Goal: Task Accomplishment & Management: Use online tool/utility

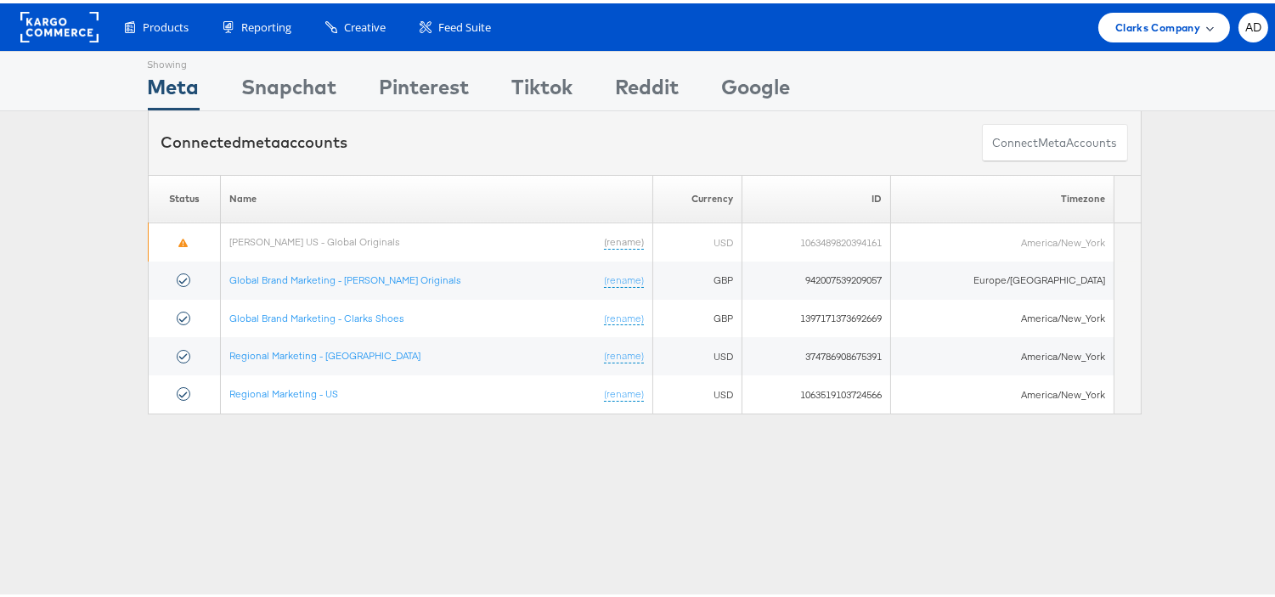
click at [1166, 30] on span "Clarks Company" at bounding box center [1157, 24] width 85 height 18
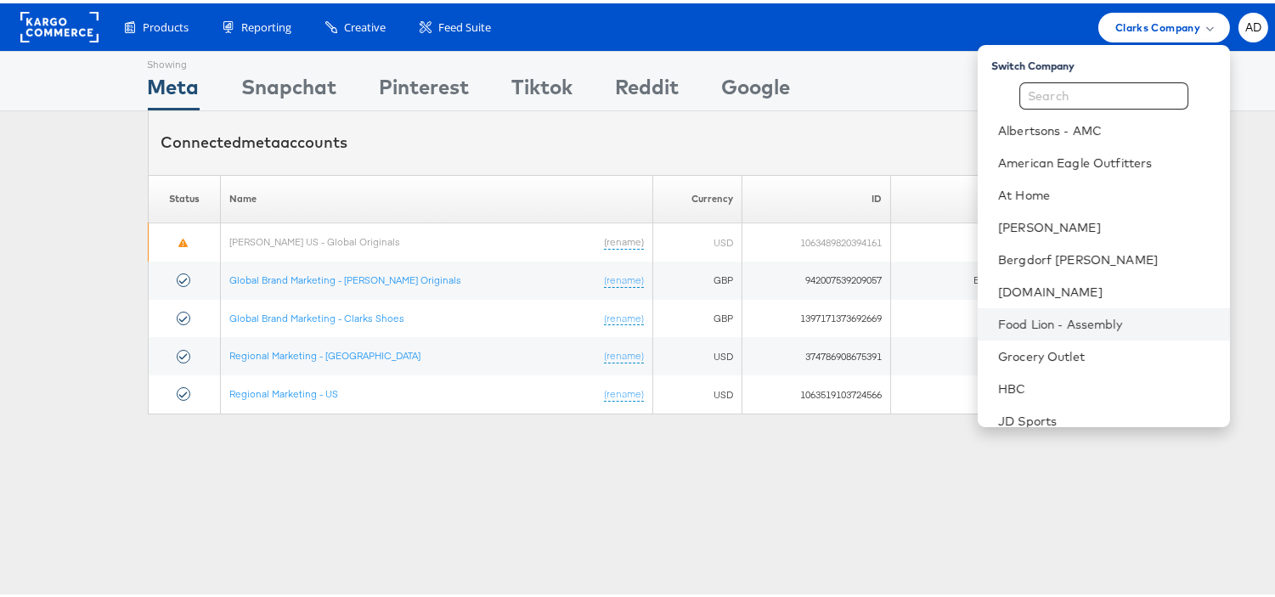
scroll to position [274, 0]
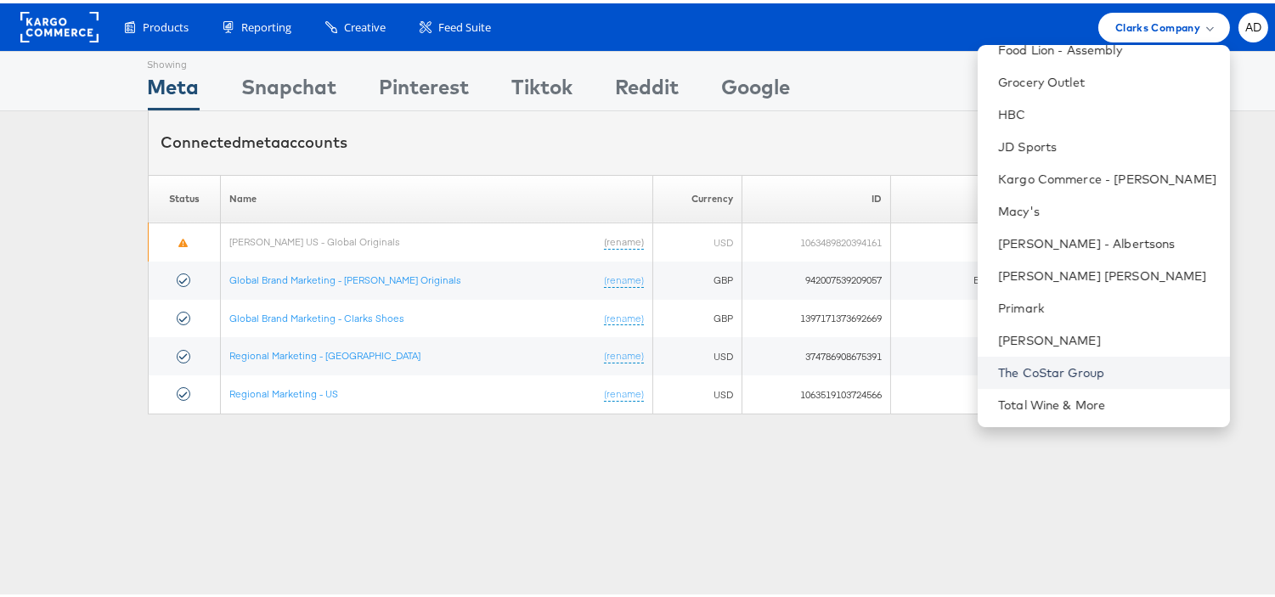
click at [1048, 361] on link "The CoStar Group" at bounding box center [1107, 369] width 218 height 17
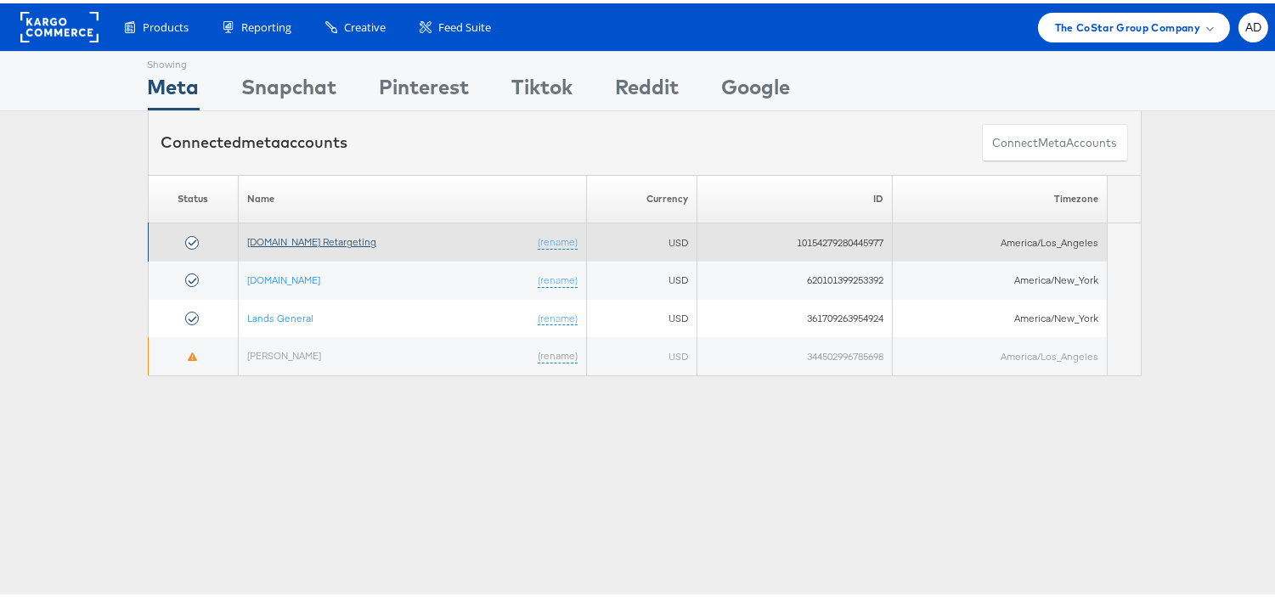
click at [312, 241] on link "[DOMAIN_NAME] Retargeting" at bounding box center [311, 238] width 129 height 13
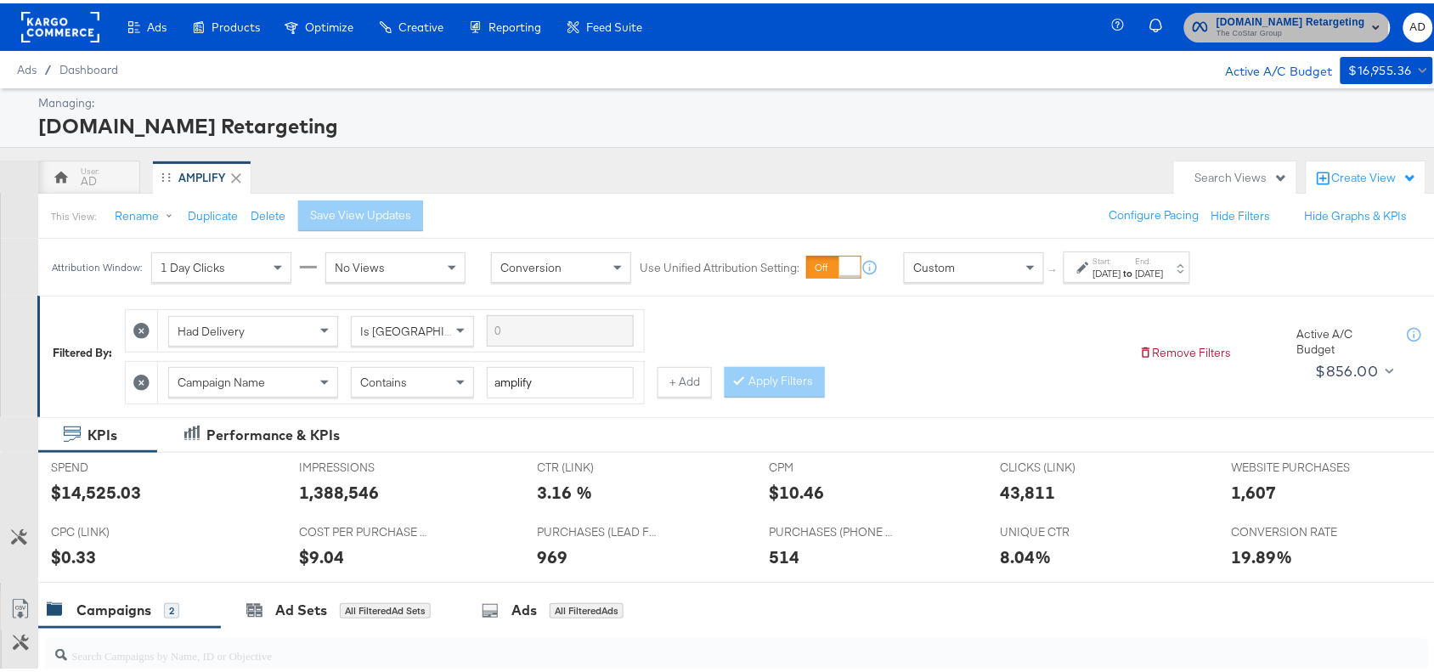
click at [1228, 24] on span "The CoStar Group" at bounding box center [1291, 31] width 149 height 14
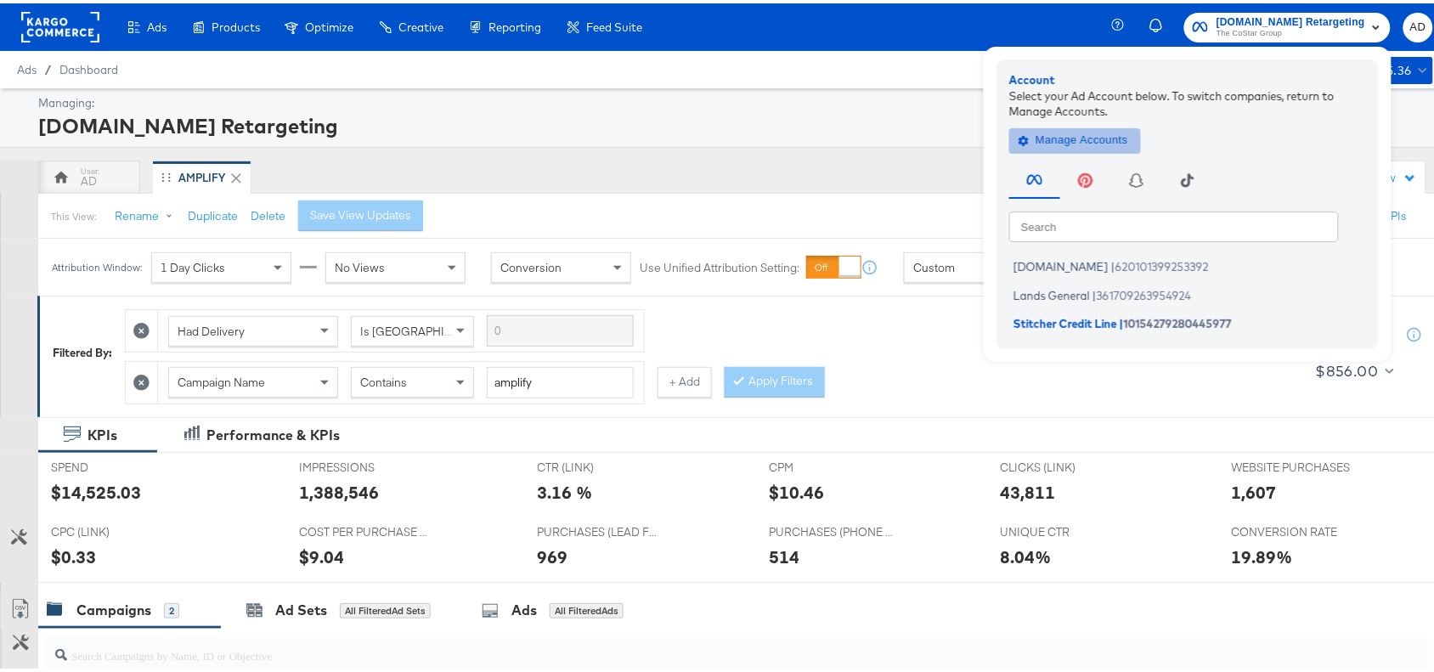
click at [1092, 133] on span "Manage Accounts" at bounding box center [1075, 137] width 106 height 20
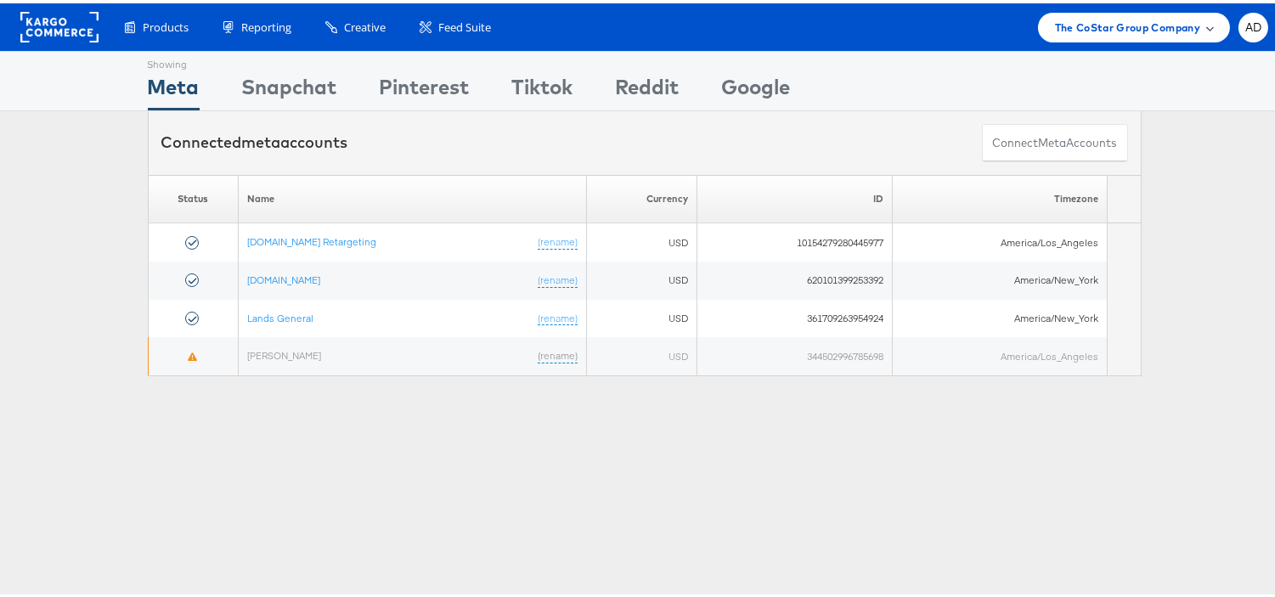
click at [1138, 30] on span "The CoStar Group Company" at bounding box center [1127, 24] width 145 height 18
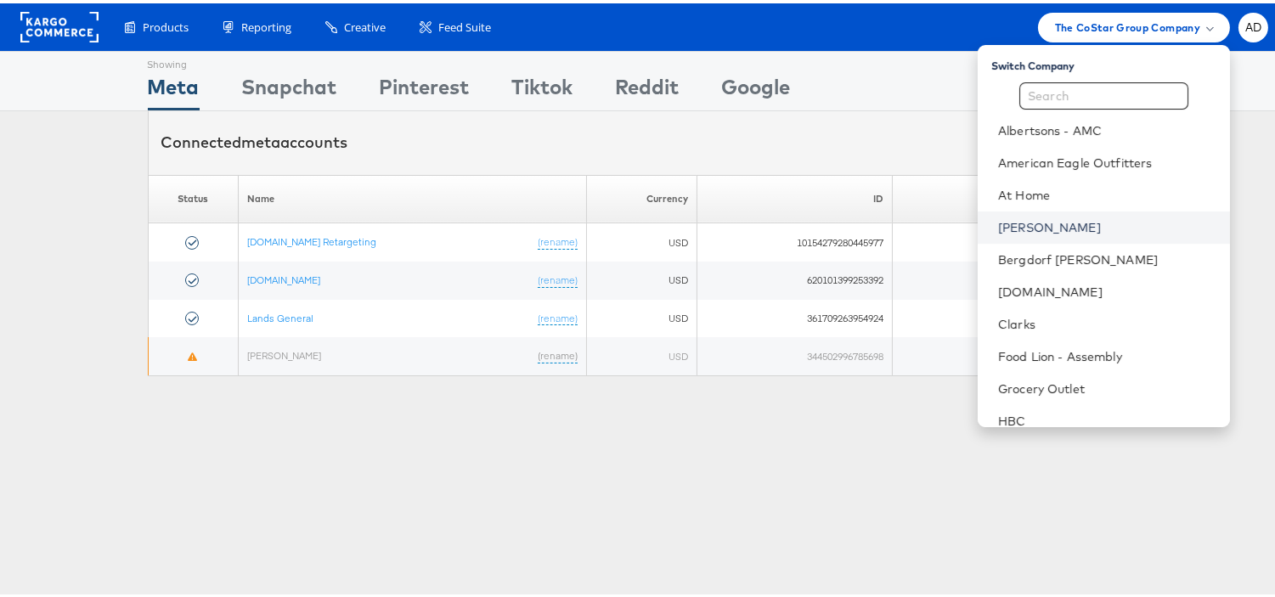
click at [998, 221] on link "[PERSON_NAME]" at bounding box center [1107, 224] width 218 height 17
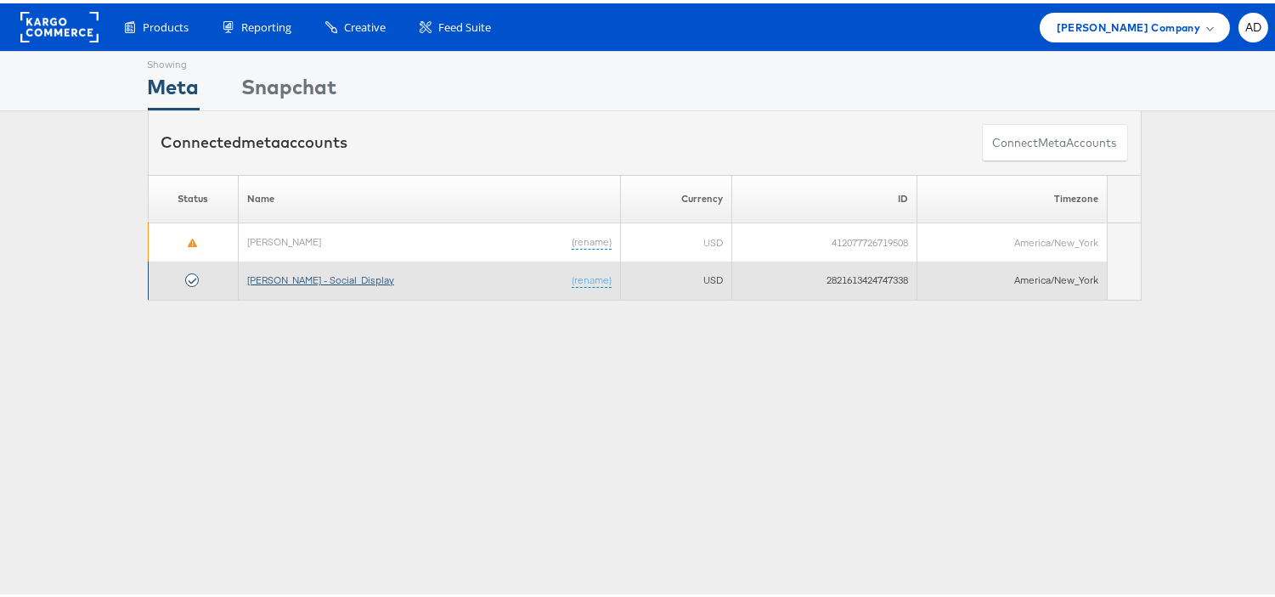
click at [300, 276] on link "Belk - Social_Display" at bounding box center [320, 276] width 147 height 13
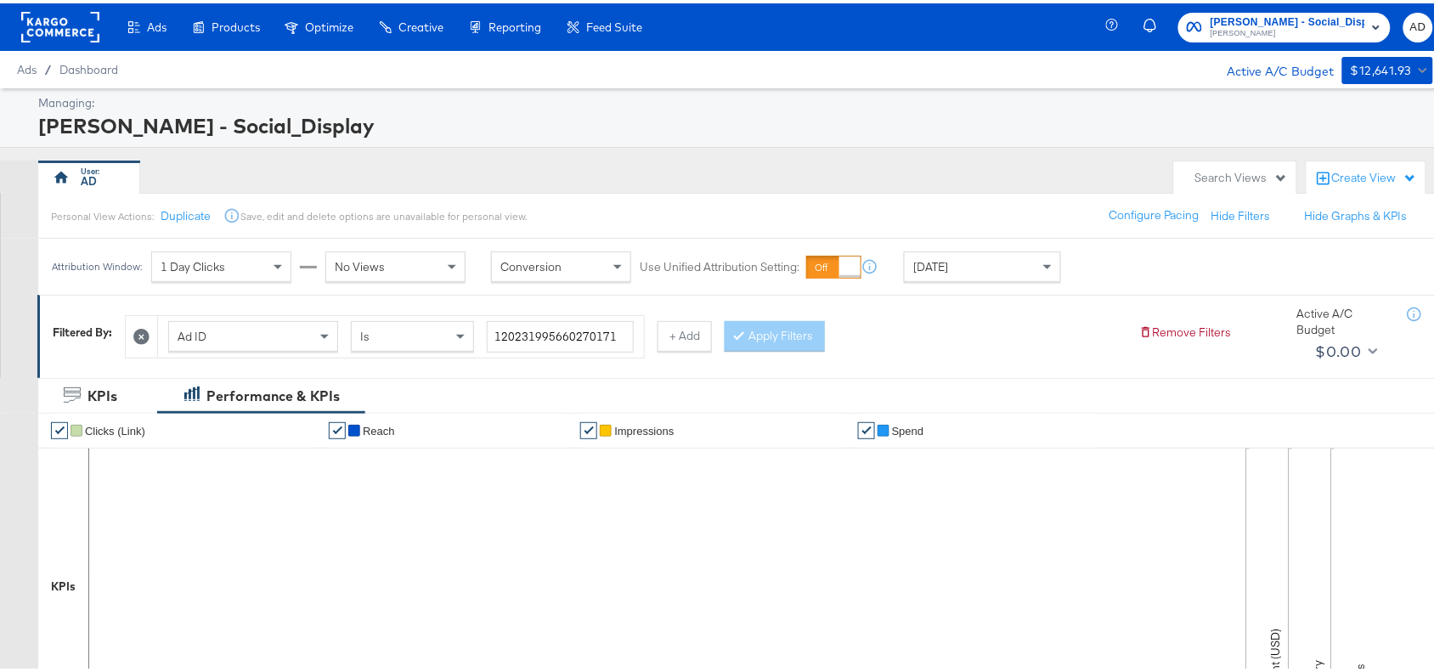
click at [1062, 321] on div "Ad ID Is 120231995660270171 + Add Apply Filters" at bounding box center [625, 329] width 1001 height 52
click at [630, 340] on input "120231995660270171" at bounding box center [560, 333] width 147 height 31
paste input "40230419"
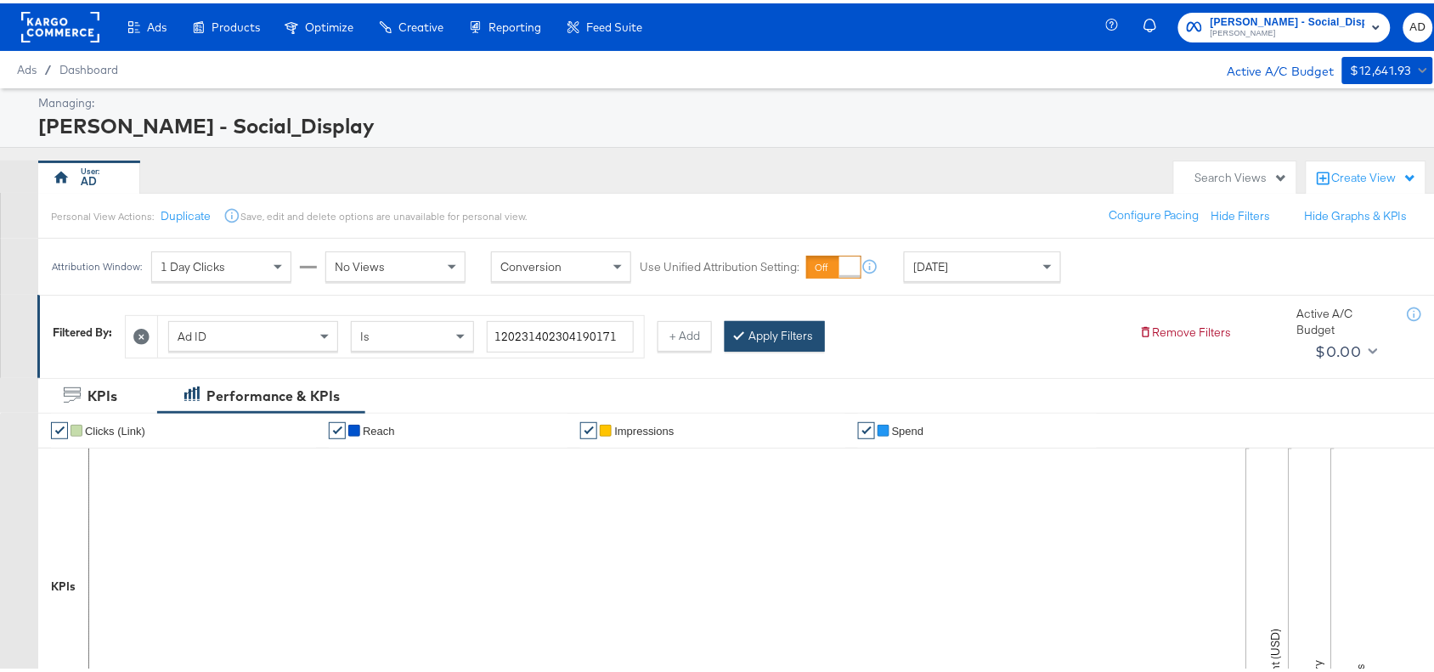
click at [800, 346] on button "Apply Filters" at bounding box center [775, 333] width 100 height 31
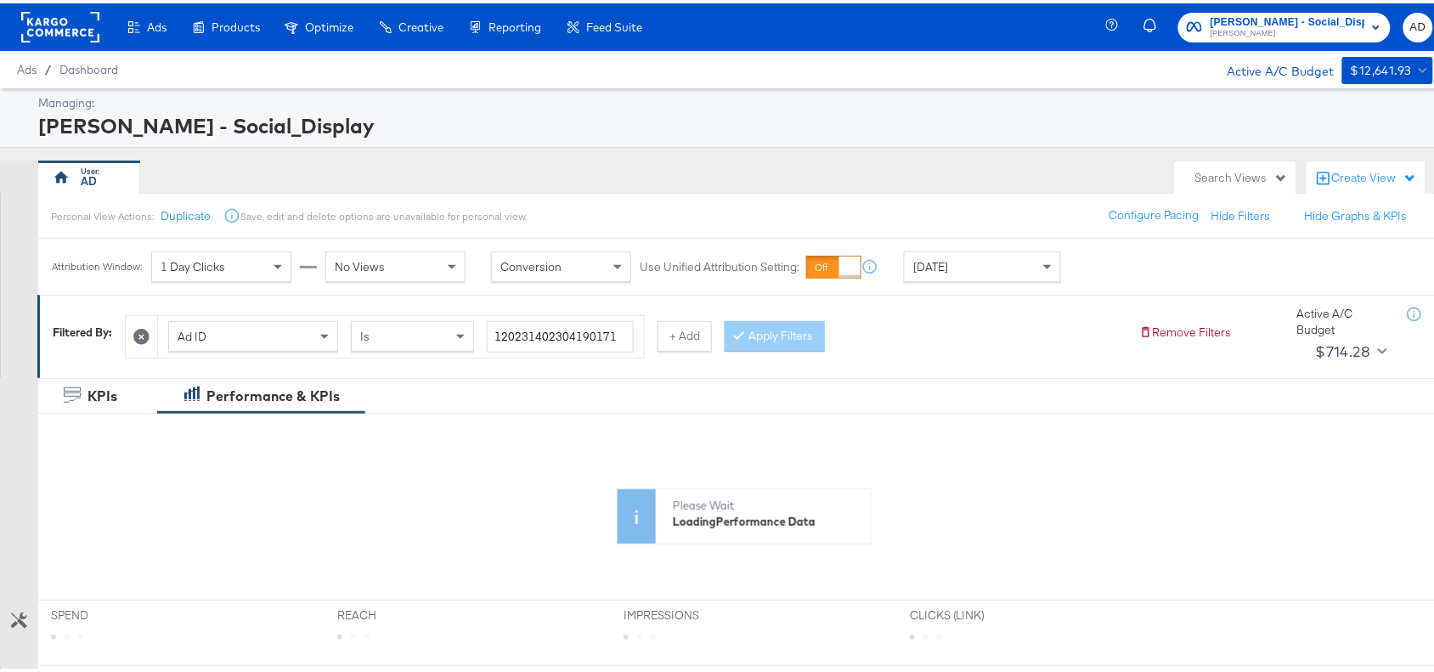
click at [805, 341] on div "Apply Filters" at bounding box center [775, 333] width 100 height 31
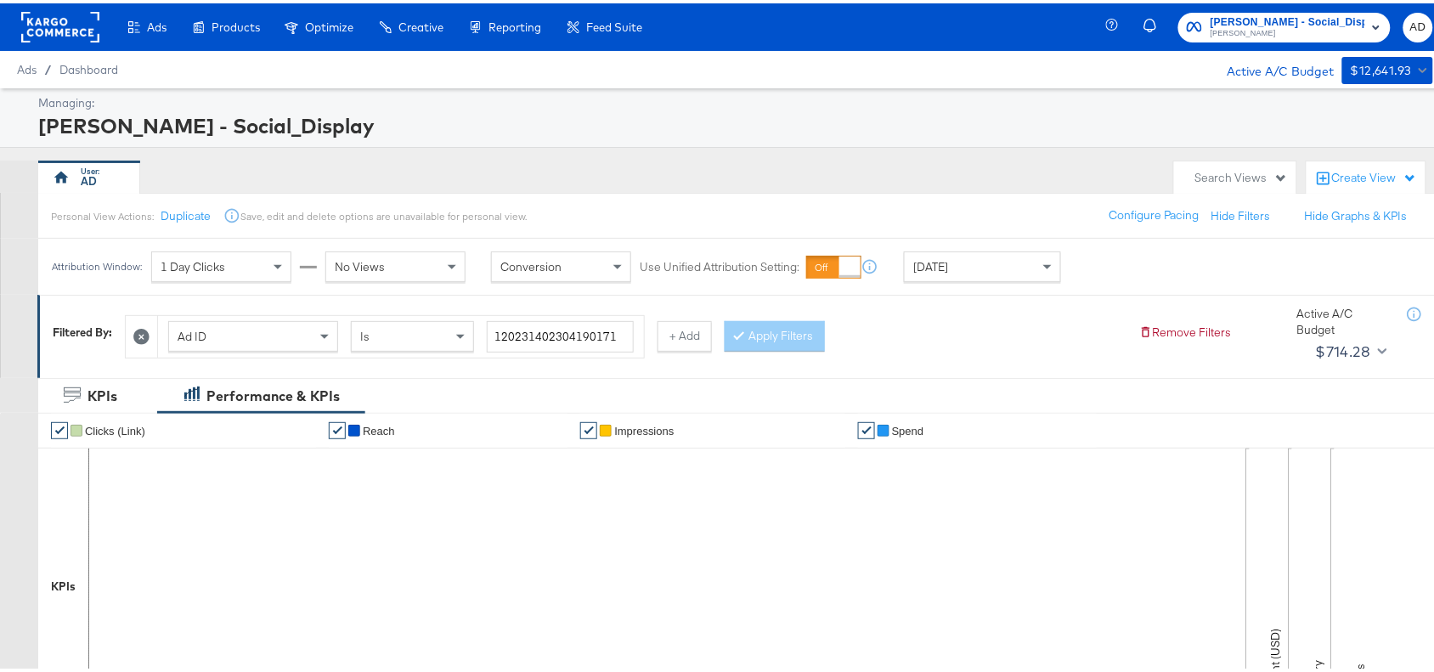
scroll to position [556, 0]
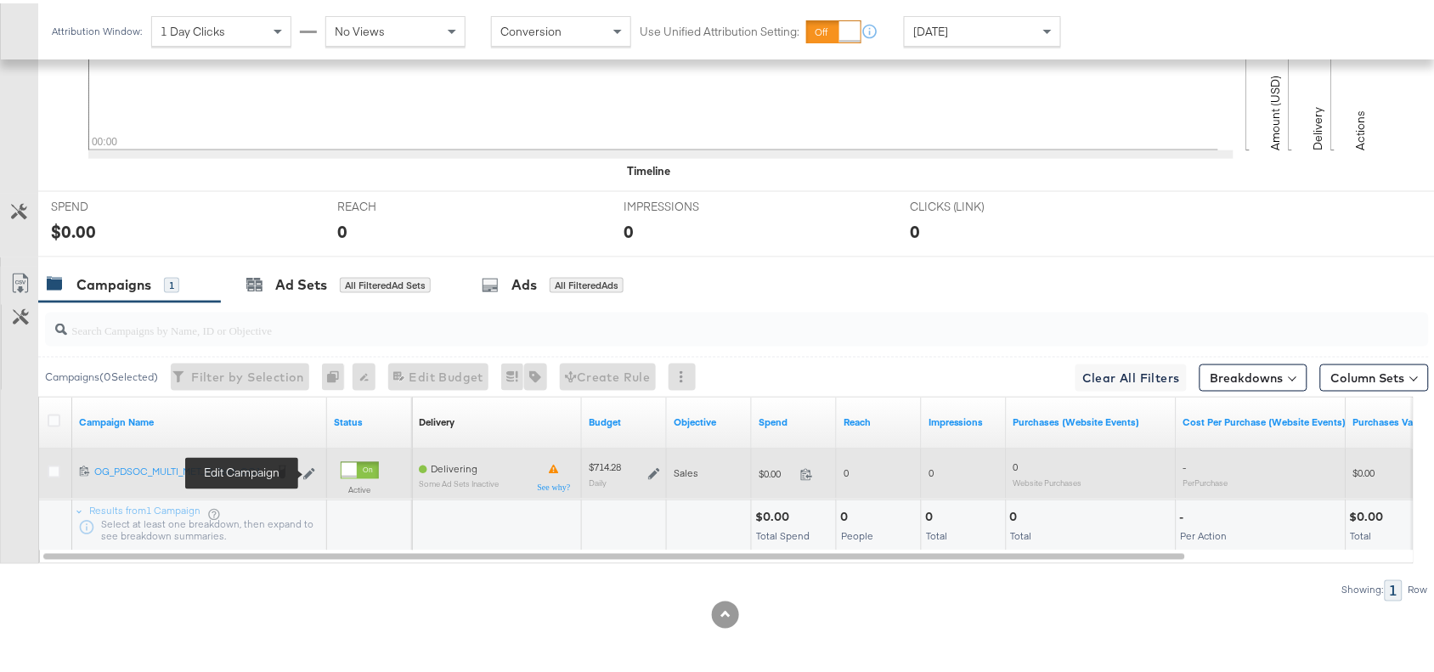
click at [310, 472] on icon at bounding box center [309, 471] width 12 height 12
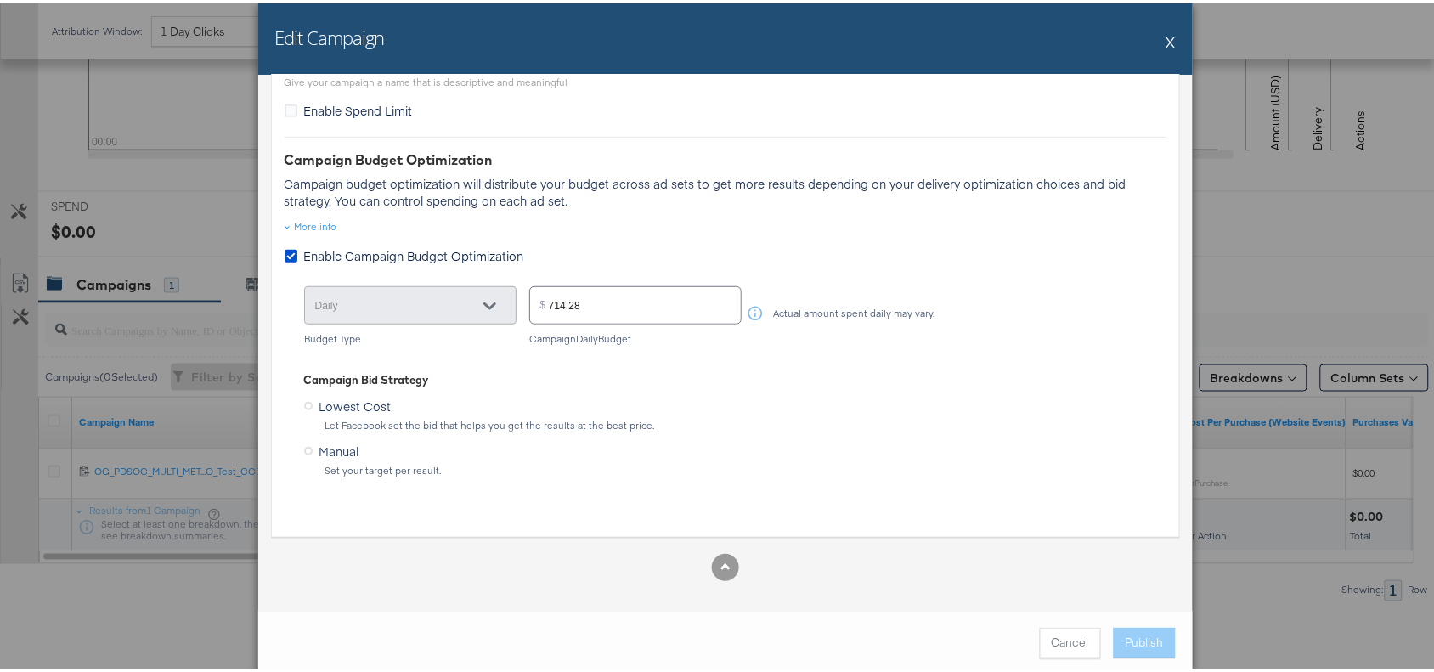
scroll to position [0, 0]
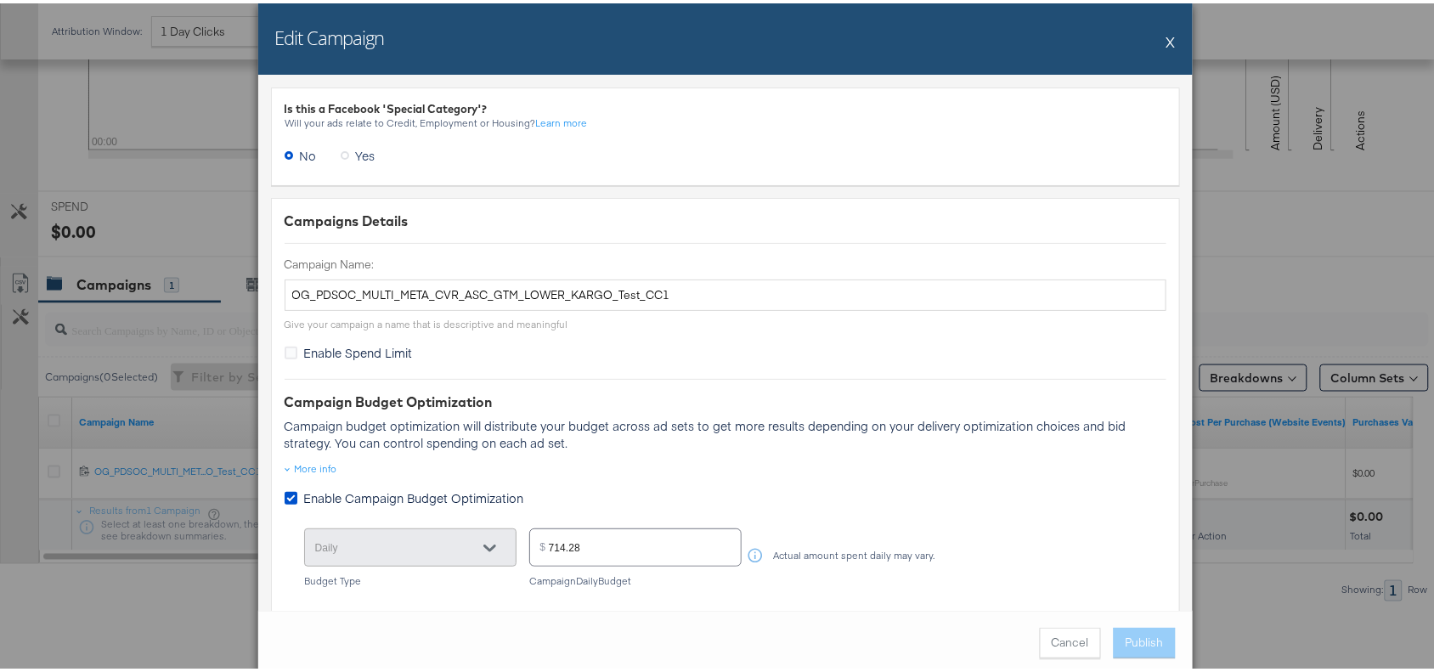
click at [1170, 31] on div "Edit Campaign X" at bounding box center [725, 35] width 935 height 71
click at [1155, 37] on div "Edit Campaign X" at bounding box center [725, 35] width 935 height 71
click at [1156, 37] on div "Edit Campaign X" at bounding box center [725, 35] width 935 height 71
click at [1166, 41] on button "X" at bounding box center [1170, 38] width 9 height 34
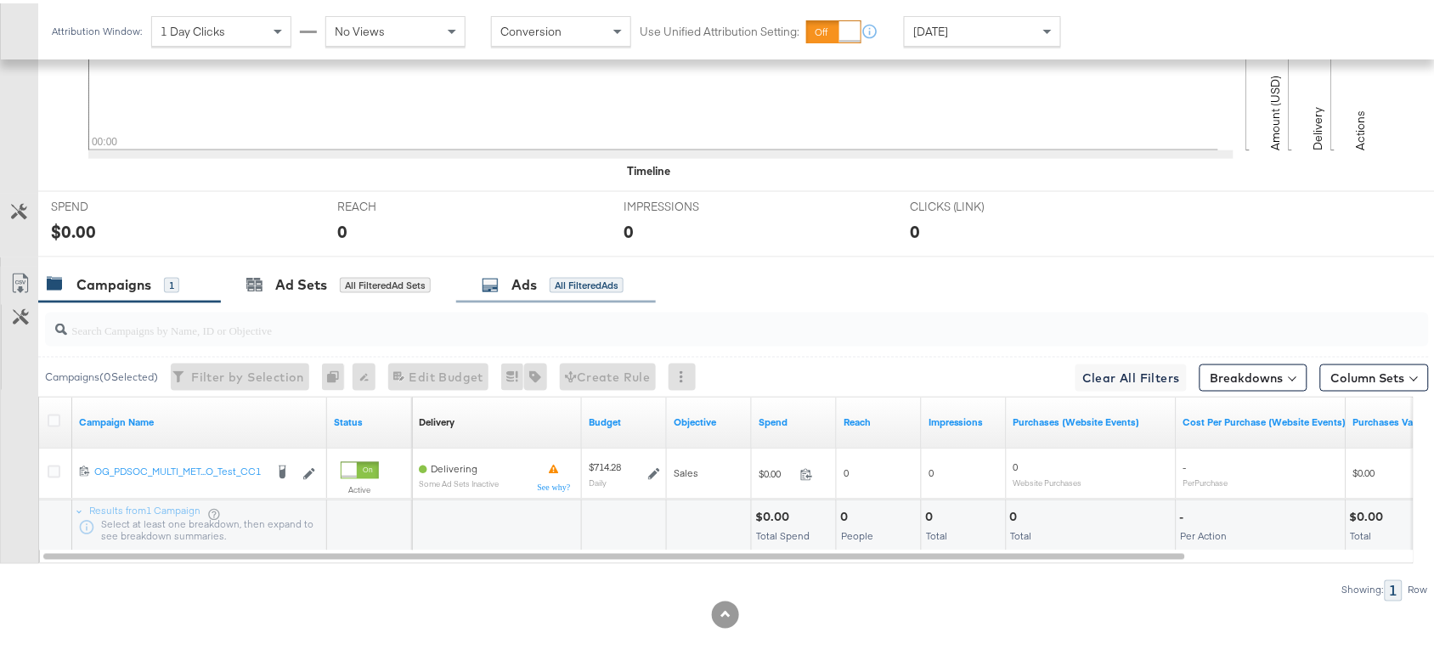
click at [534, 273] on div "Ads" at bounding box center [523, 282] width 25 height 20
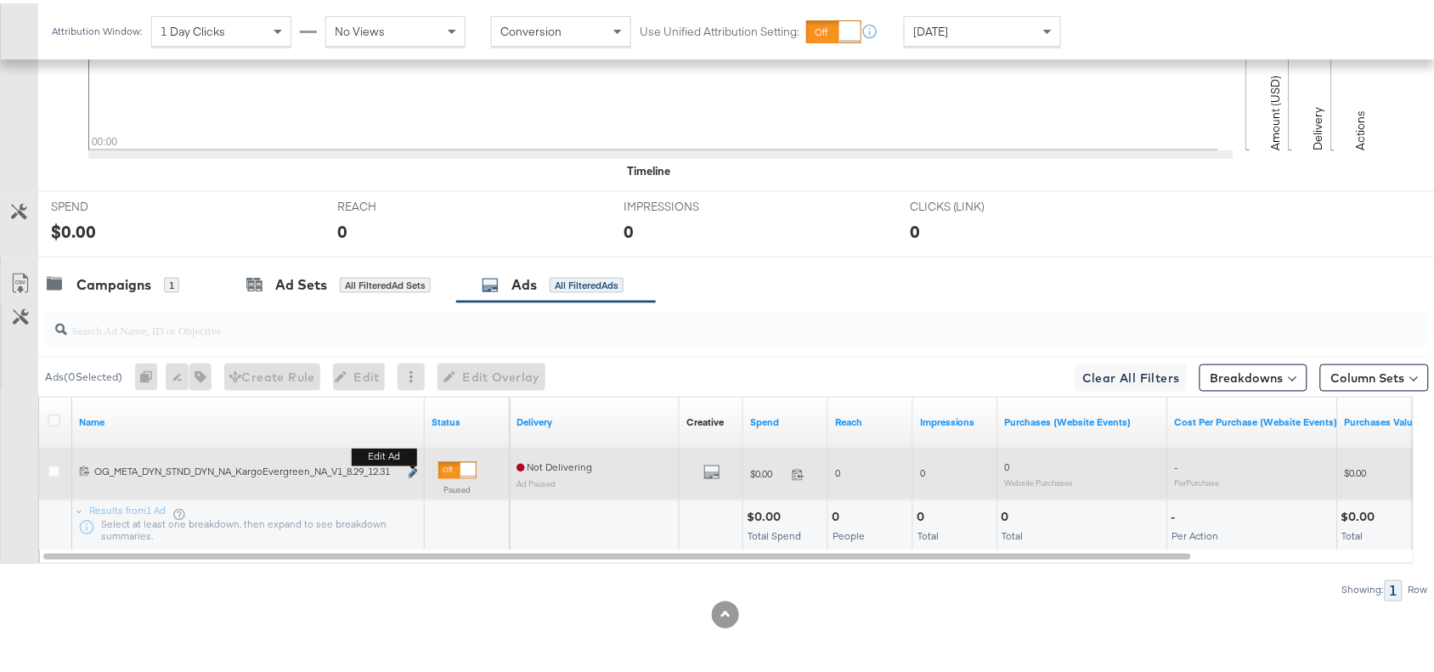
click at [410, 472] on icon "link" at bounding box center [413, 470] width 8 height 9
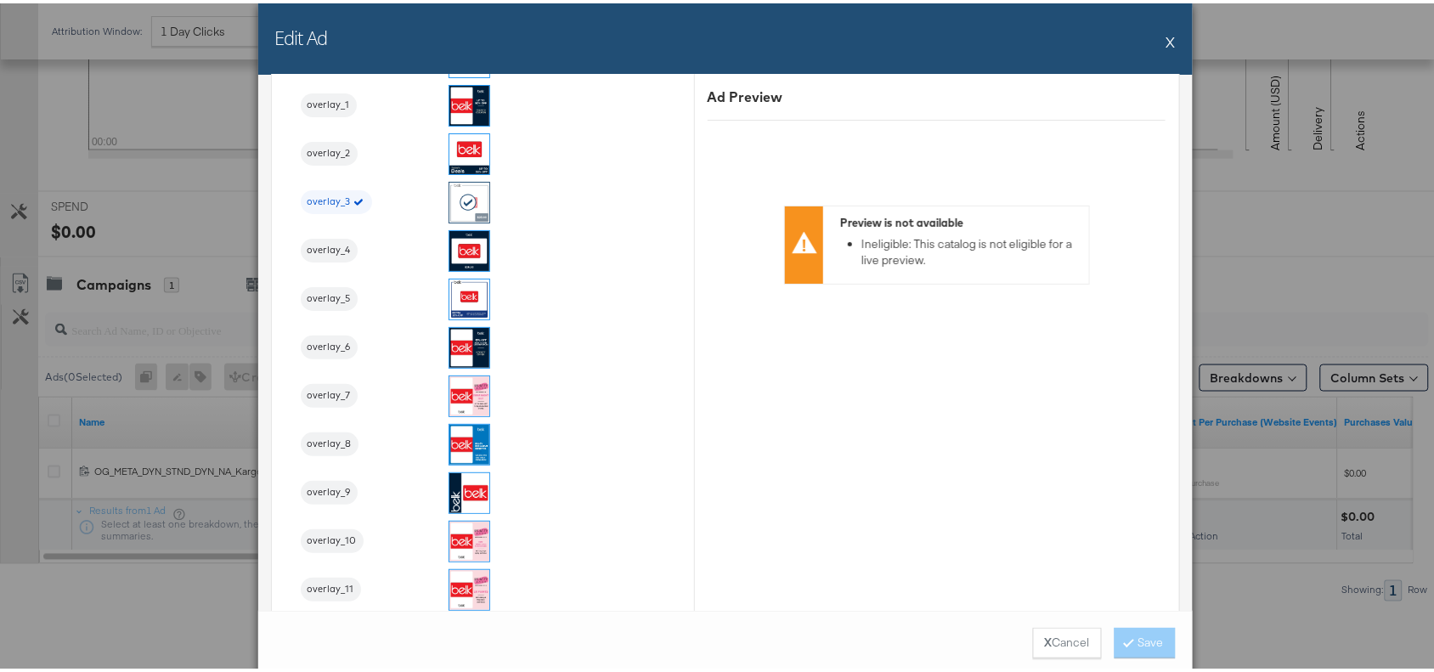
scroll to position [1901, 0]
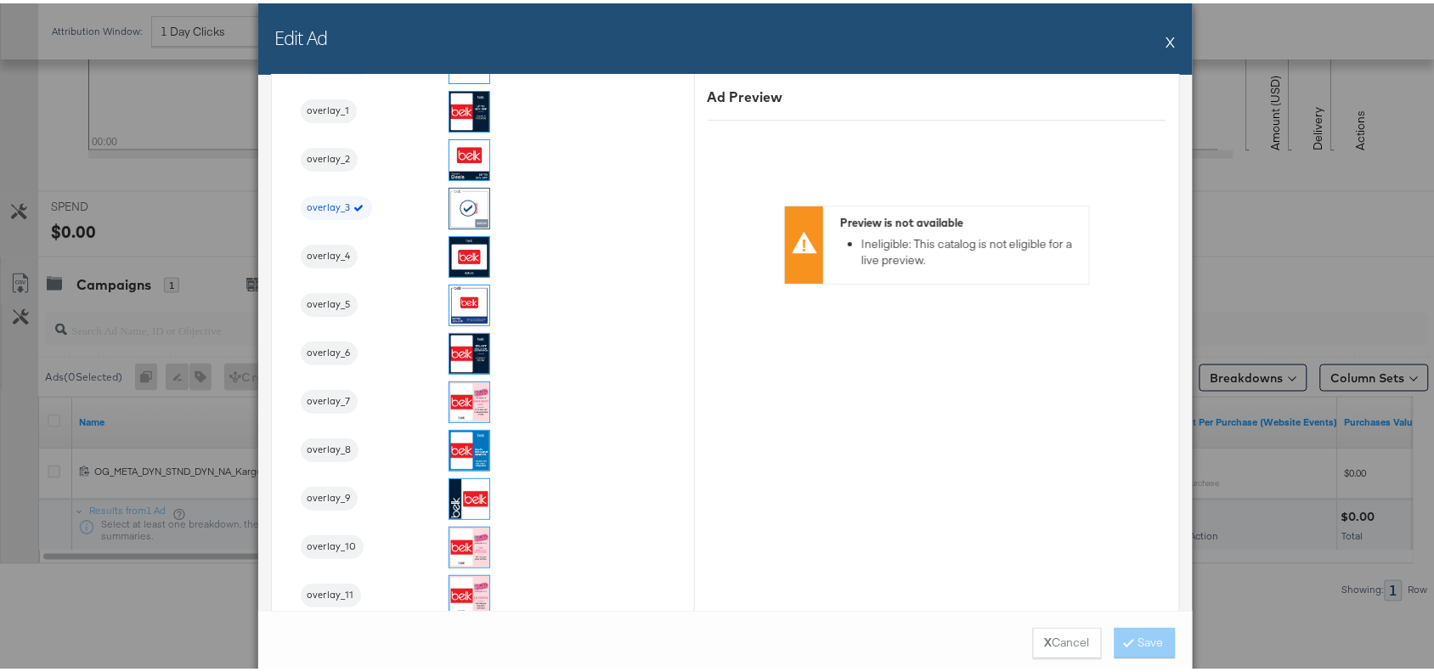
click at [1166, 37] on button "X" at bounding box center [1170, 38] width 9 height 34
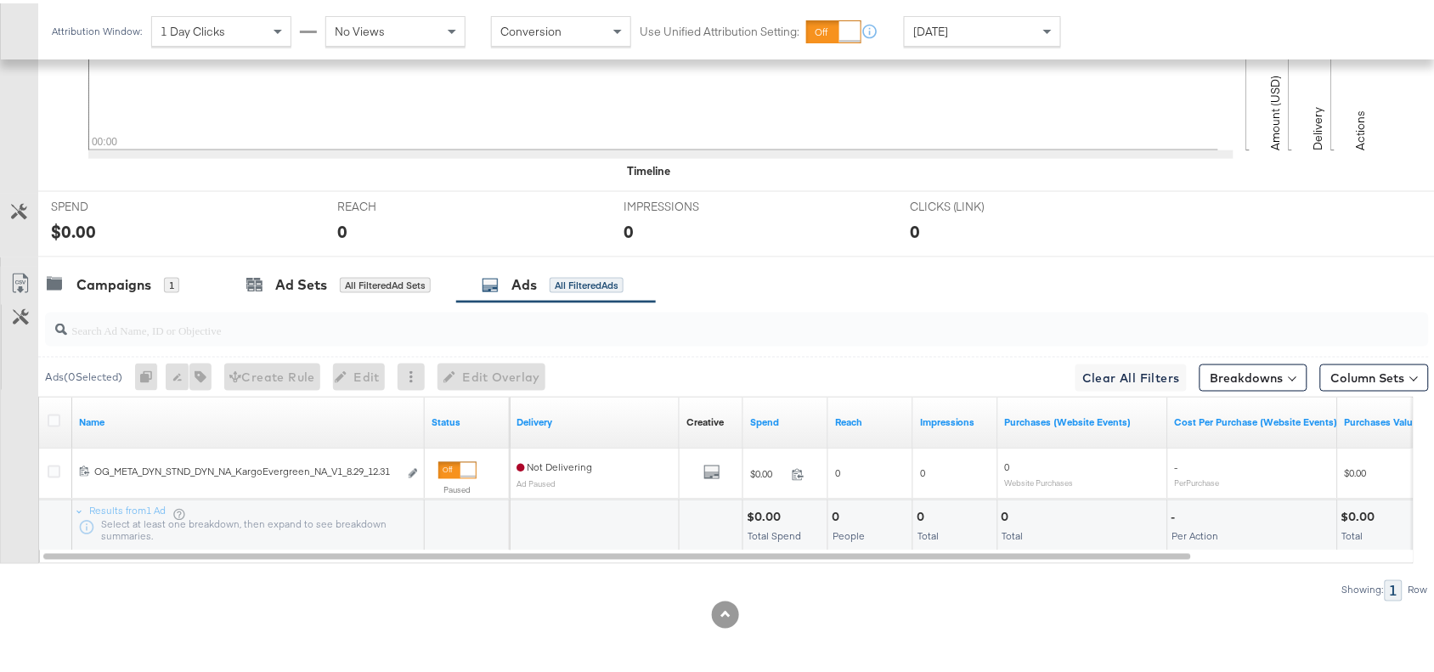
scroll to position [0, 0]
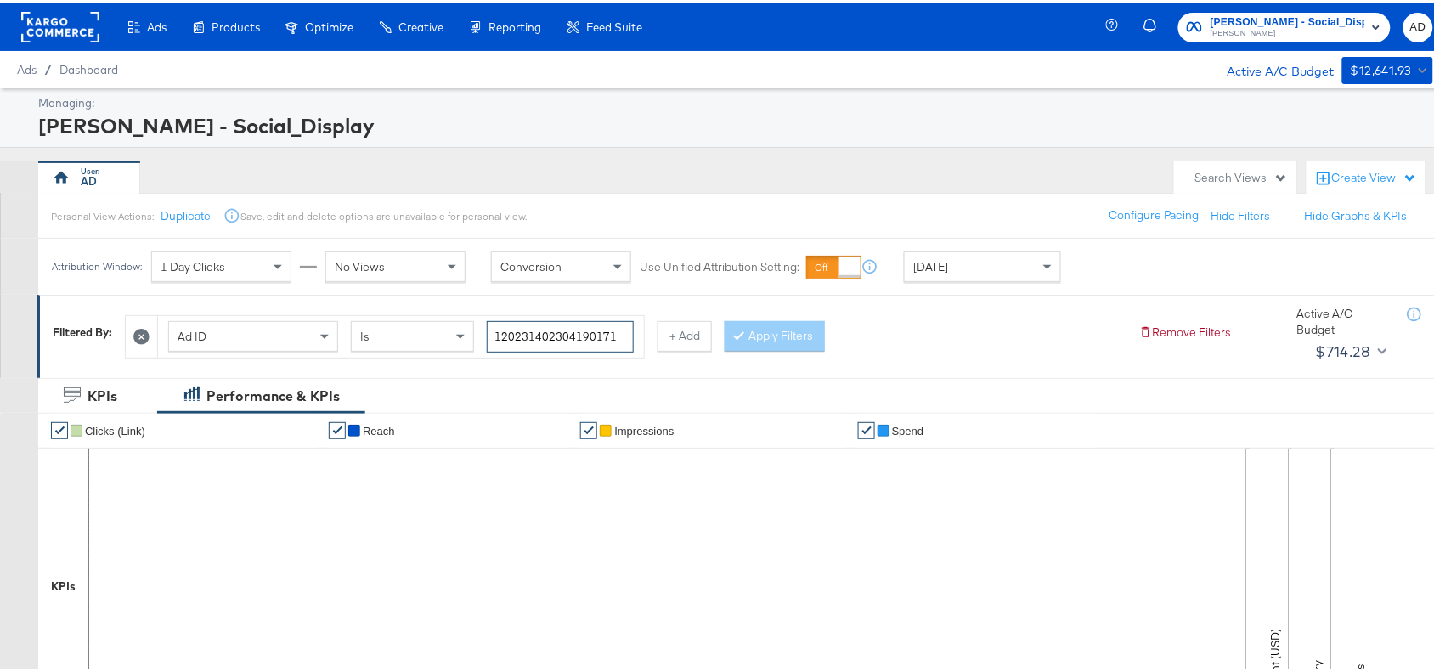
click at [616, 329] on input "120231402304190171" at bounding box center [560, 333] width 147 height 31
paste input "6"
type input "120231402304160171"
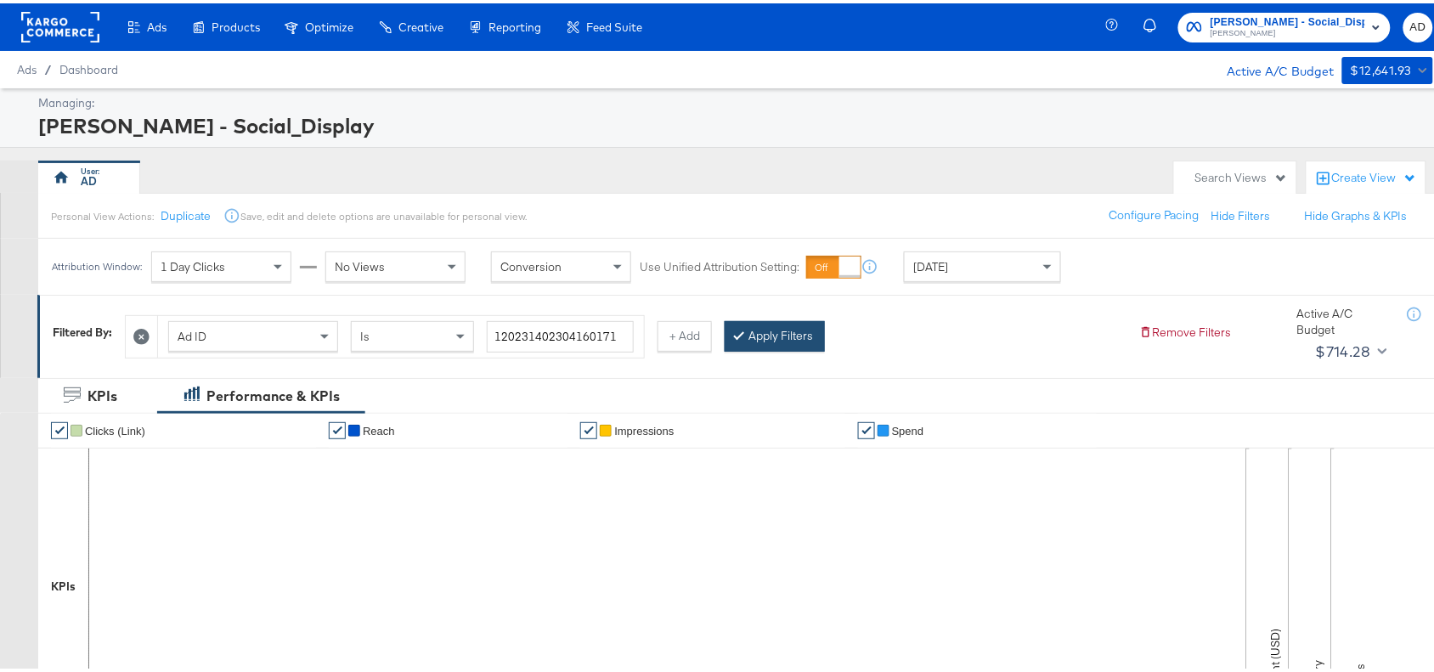
click at [748, 331] on div at bounding box center [743, 333] width 12 height 16
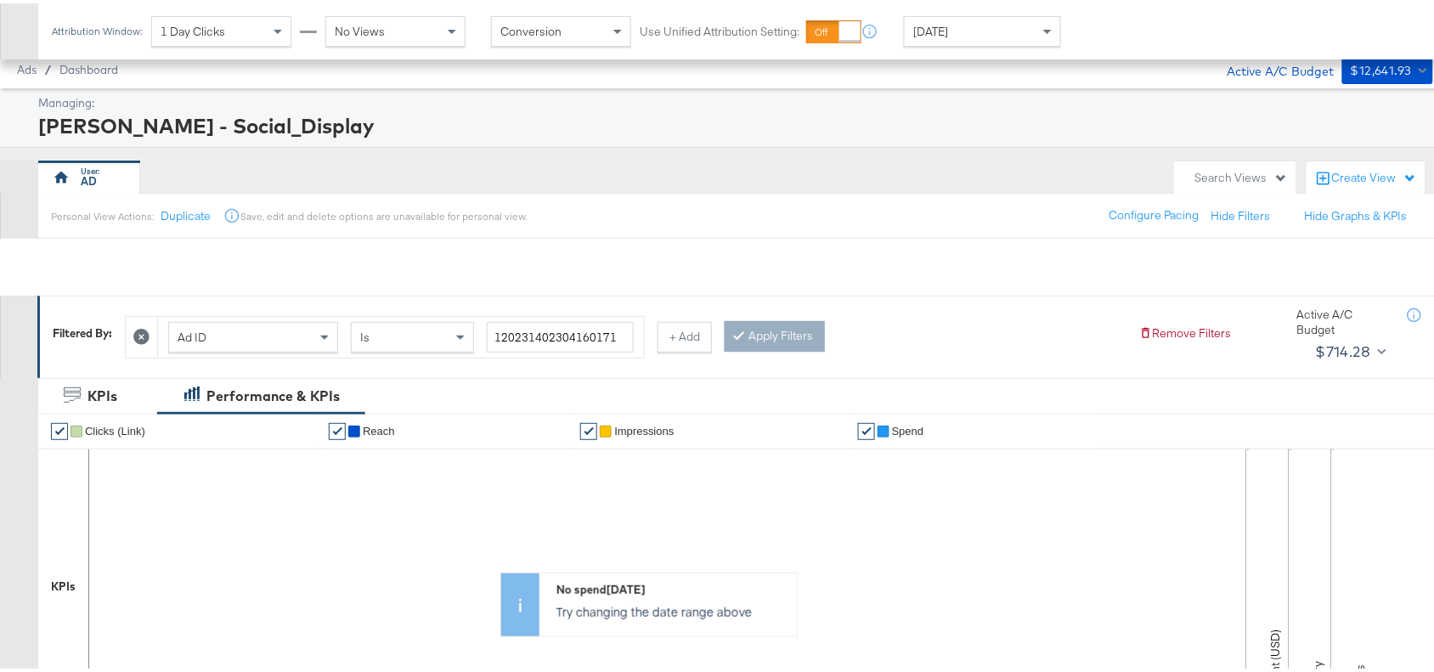
scroll to position [556, 0]
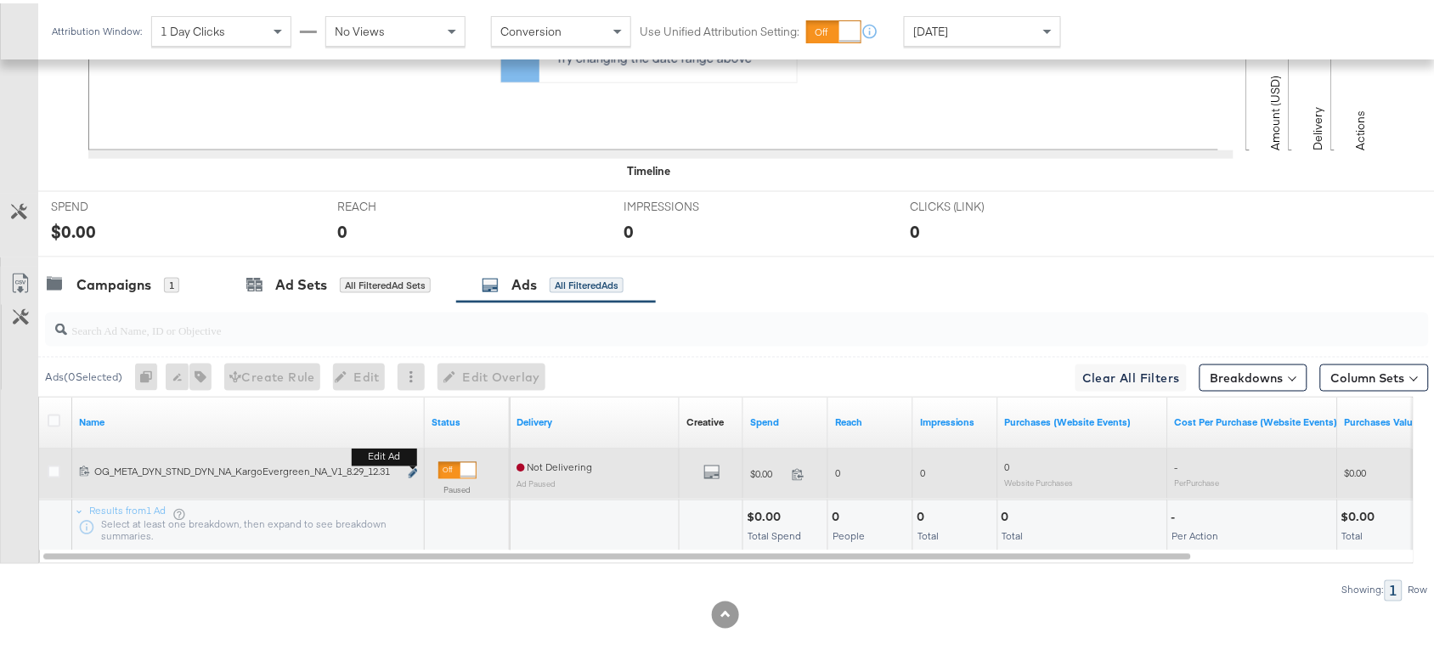
click at [413, 467] on icon "link" at bounding box center [413, 470] width 8 height 9
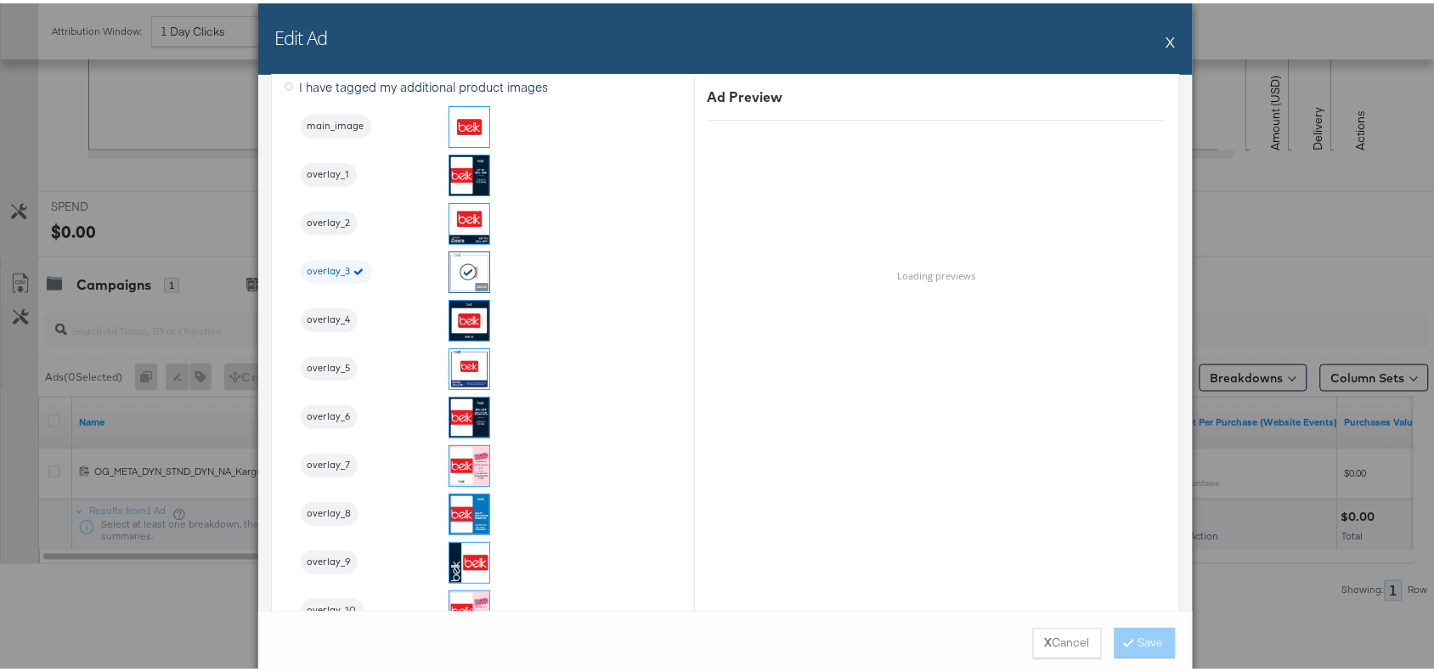
scroll to position [1837, 0]
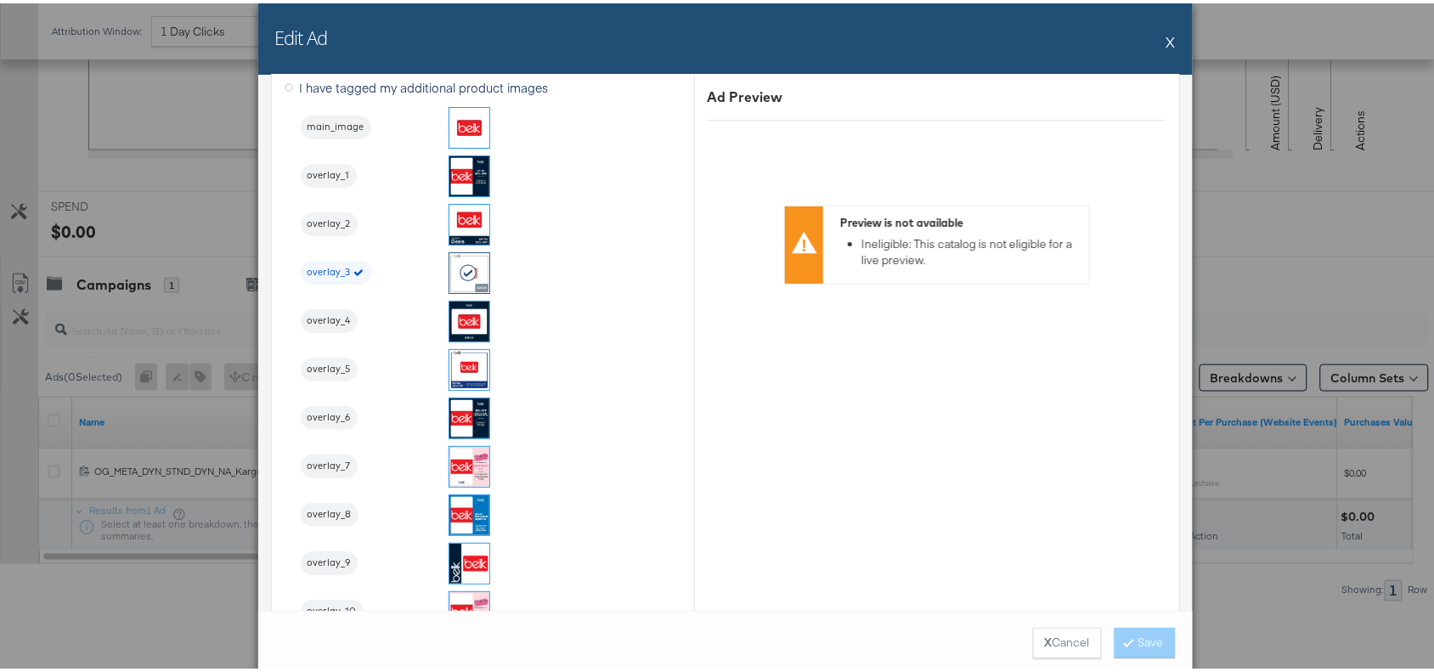
click at [1166, 48] on button "X" at bounding box center [1170, 38] width 9 height 34
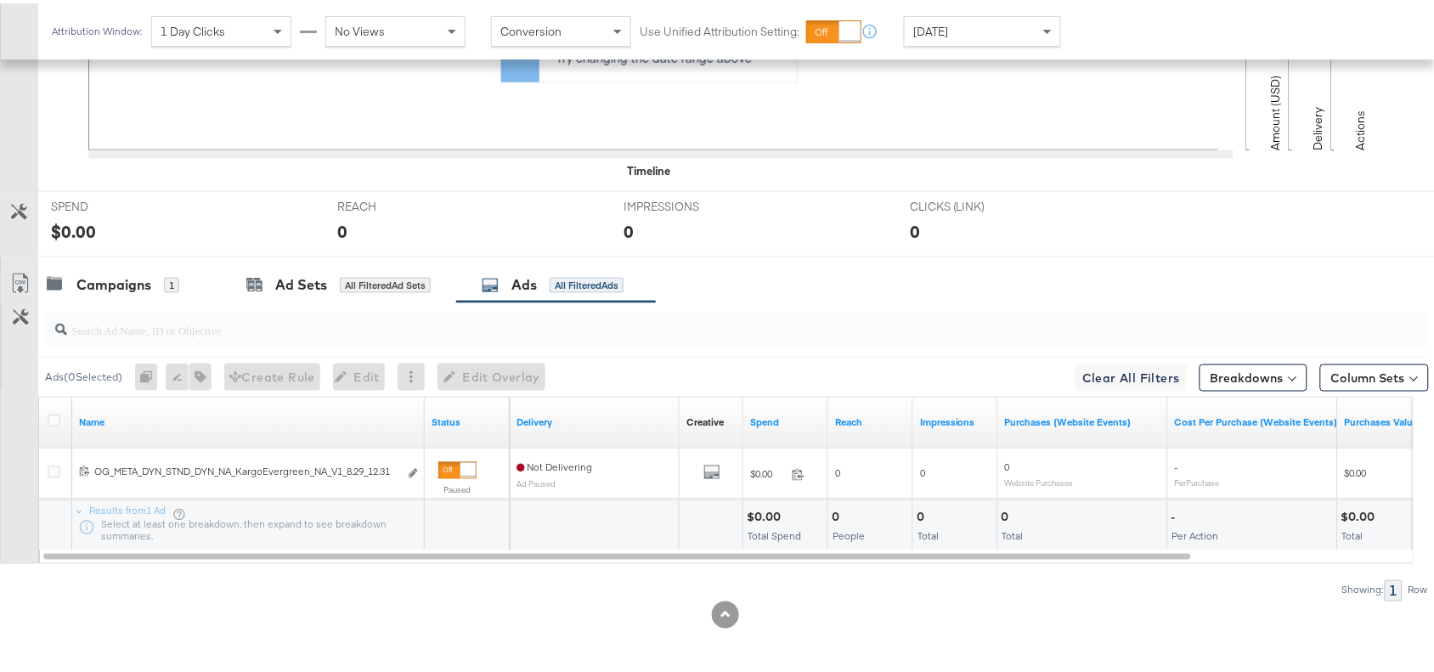
scroll to position [0, 0]
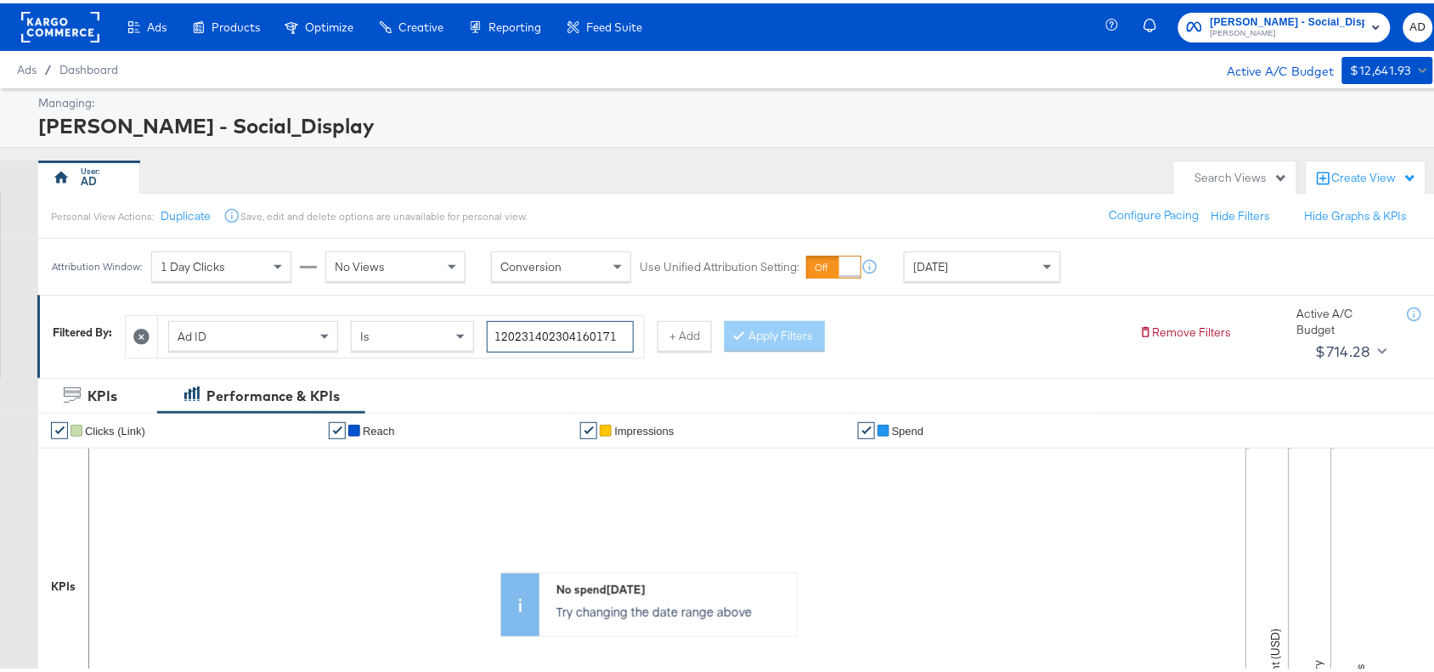
click at [631, 331] on input "120231402304160171" at bounding box center [560, 333] width 147 height 31
paste input "461622"
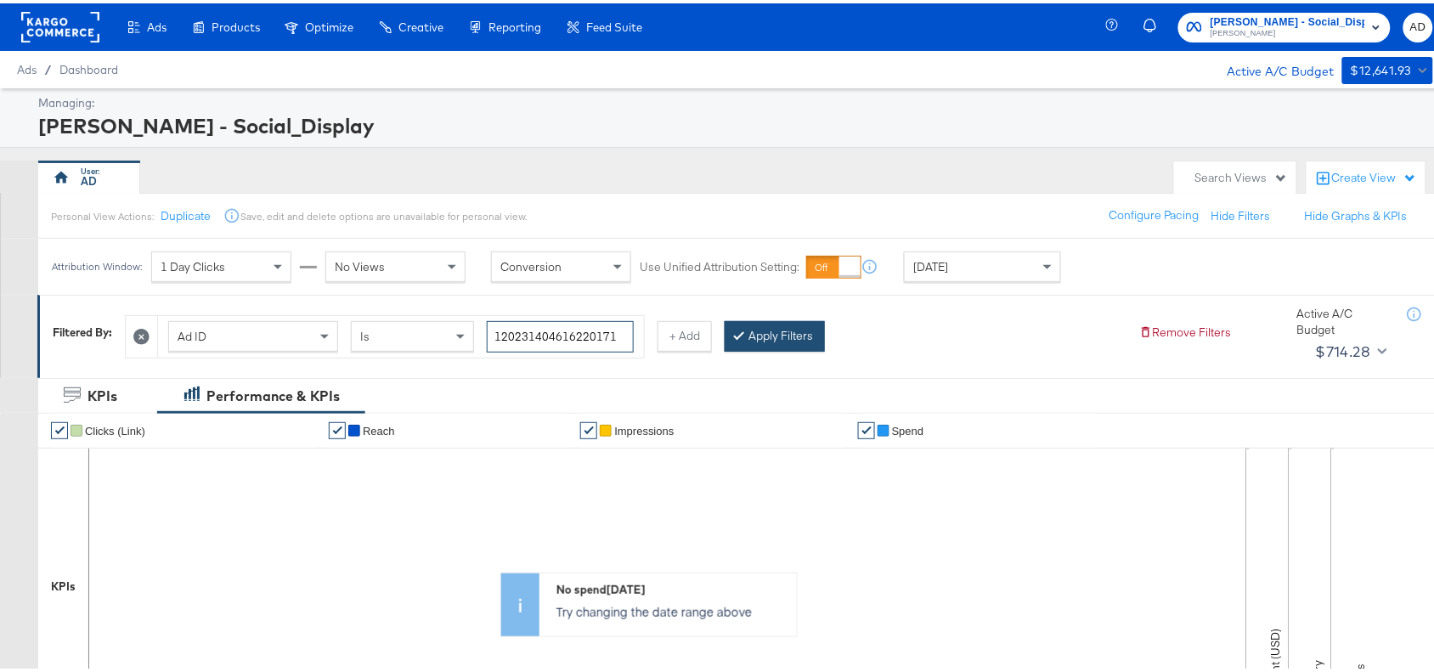
type input "120231404616220171"
click at [746, 325] on button "Apply Filters" at bounding box center [775, 333] width 100 height 31
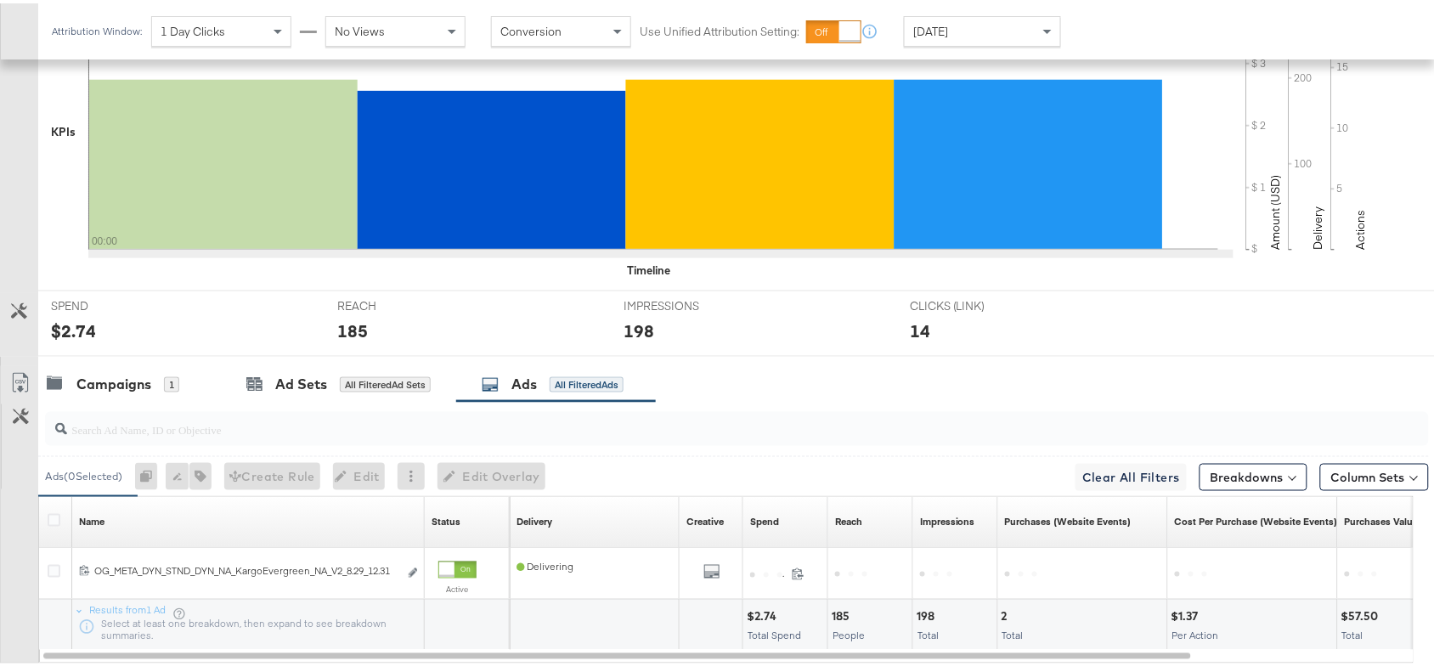
scroll to position [556, 0]
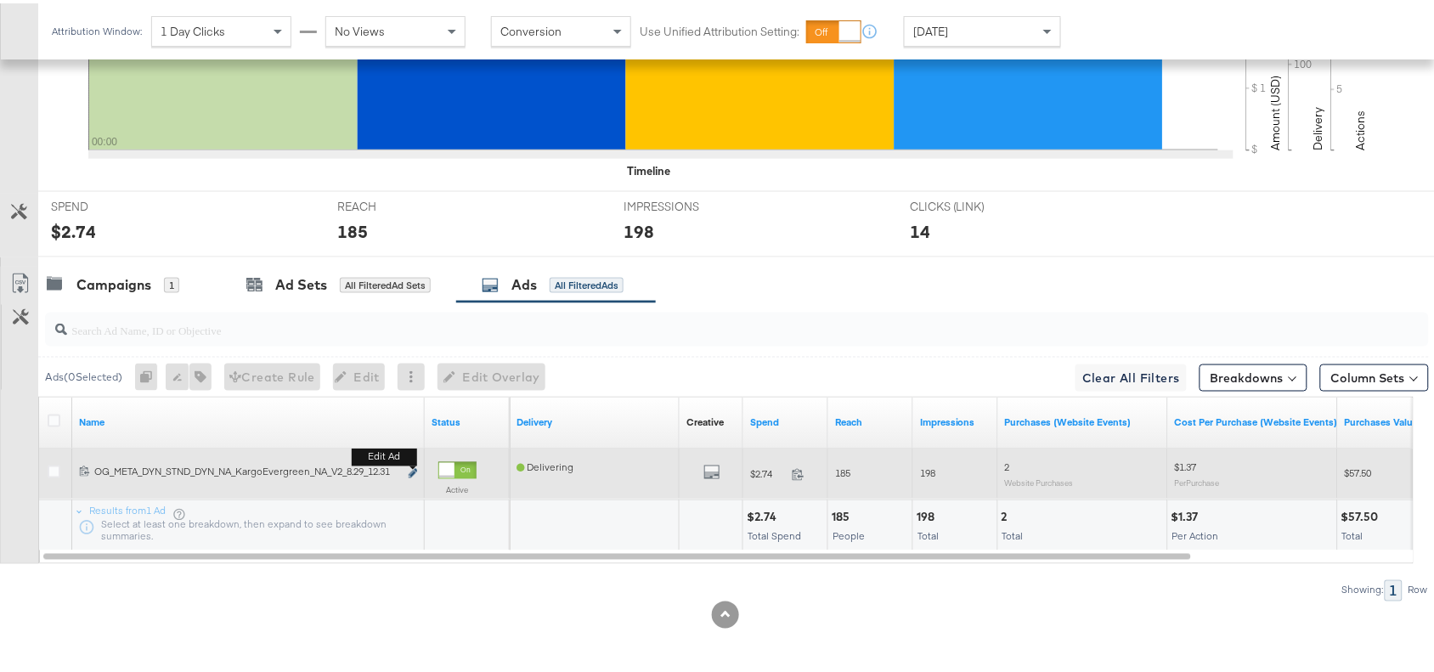
click at [414, 469] on icon "link" at bounding box center [413, 470] width 8 height 9
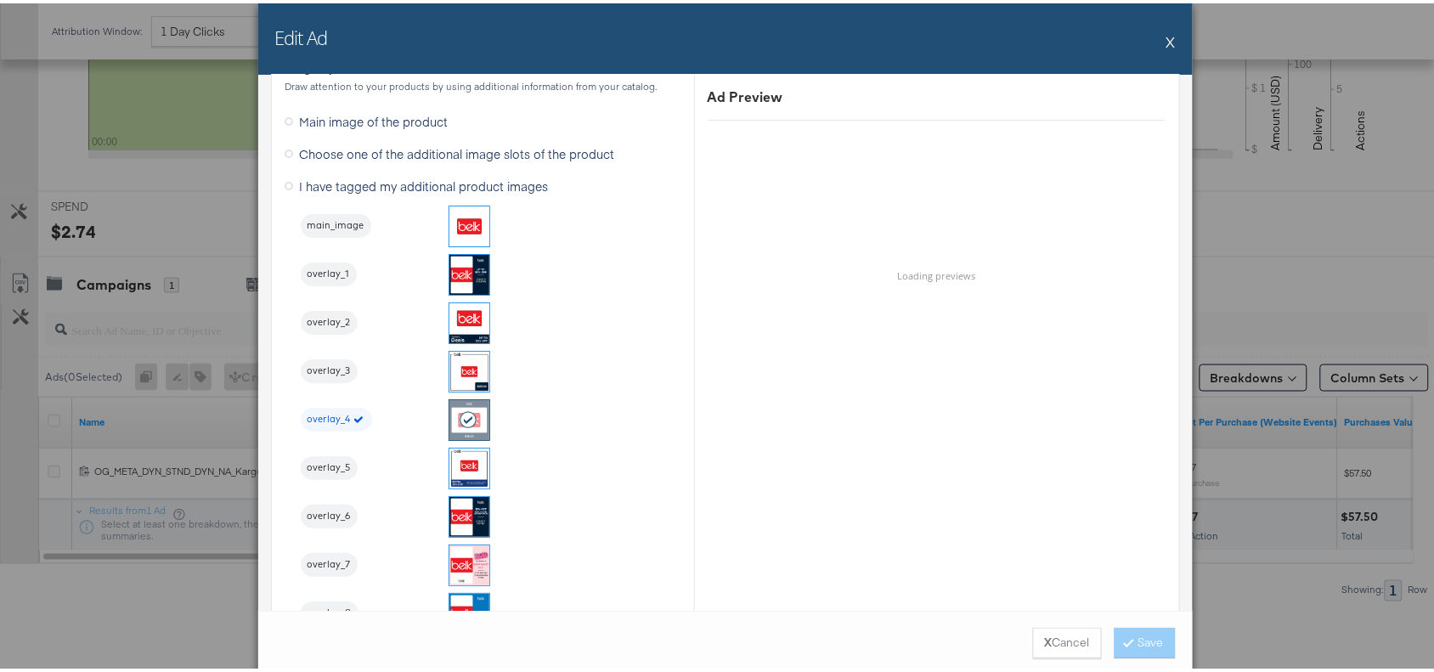
scroll to position [1739, 0]
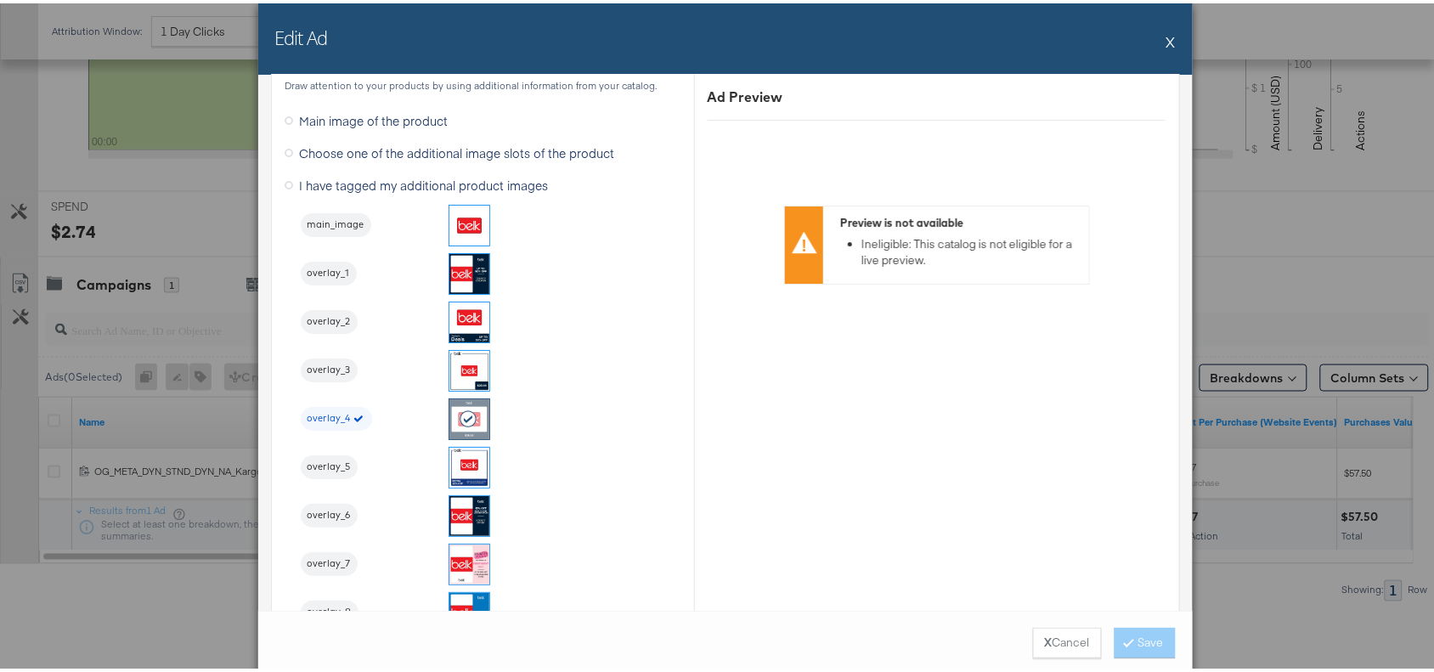
click at [1166, 31] on button "X" at bounding box center [1170, 38] width 9 height 34
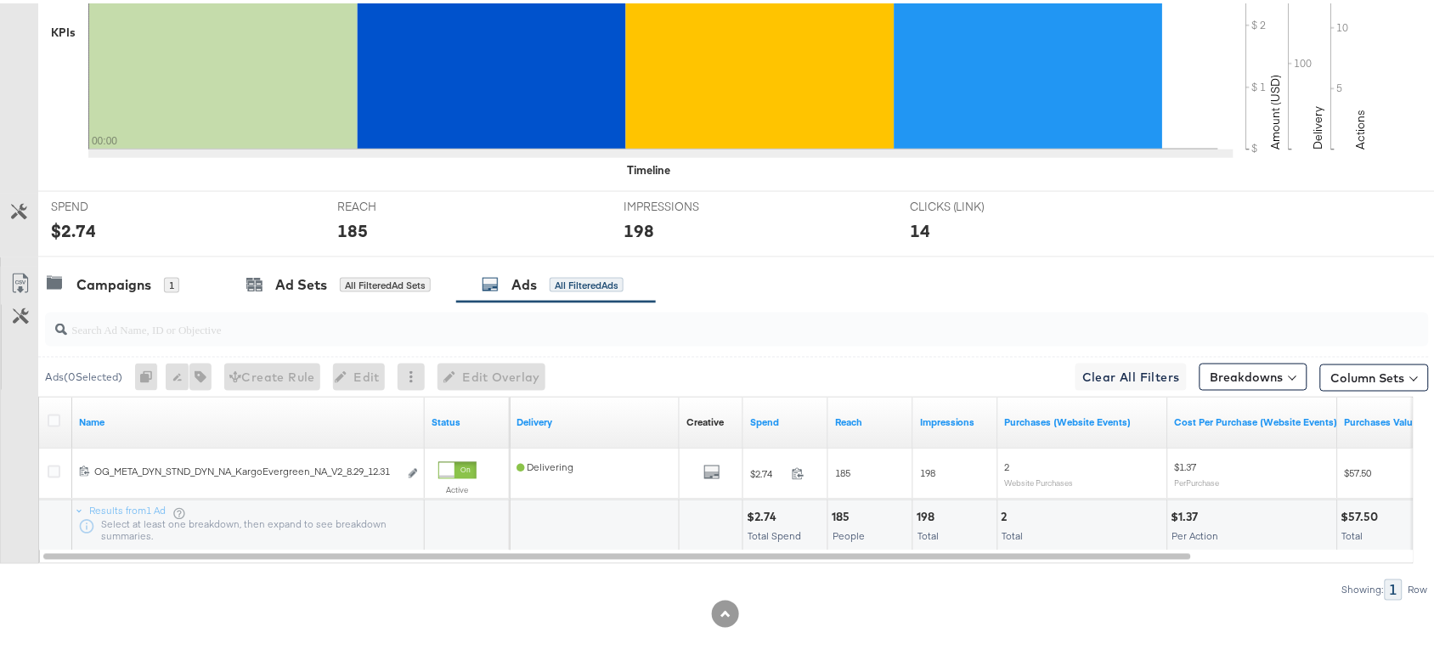
scroll to position [0, 0]
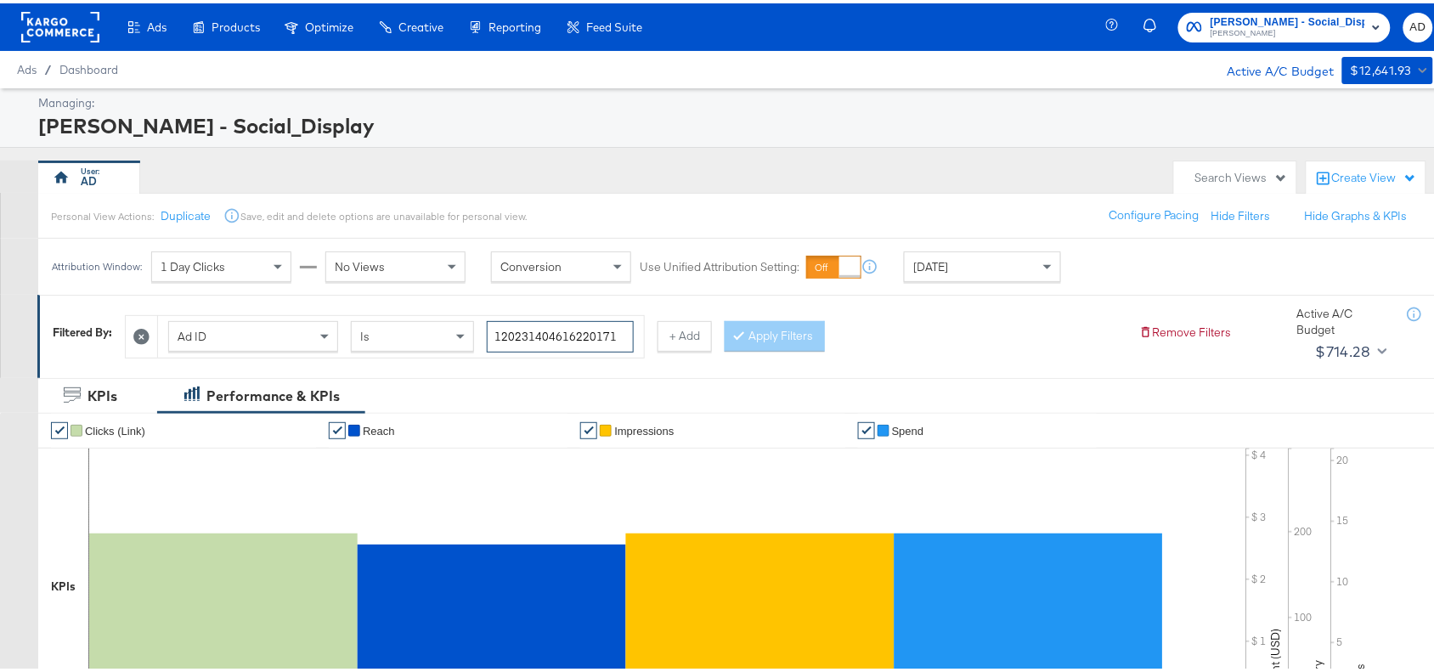
click at [617, 338] on input "120231404616220171" at bounding box center [560, 333] width 147 height 31
paste input "0"
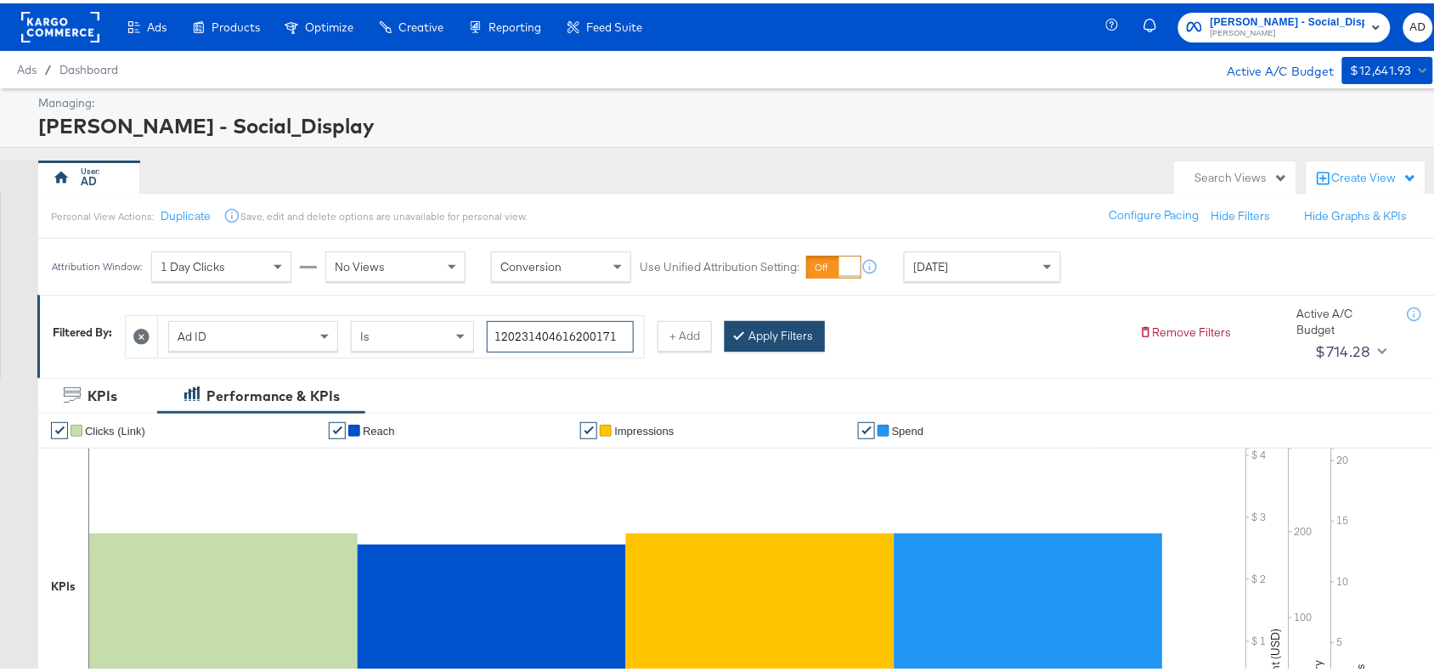
type input "120231404616200171"
click at [782, 324] on button "Apply Filters" at bounding box center [775, 333] width 100 height 31
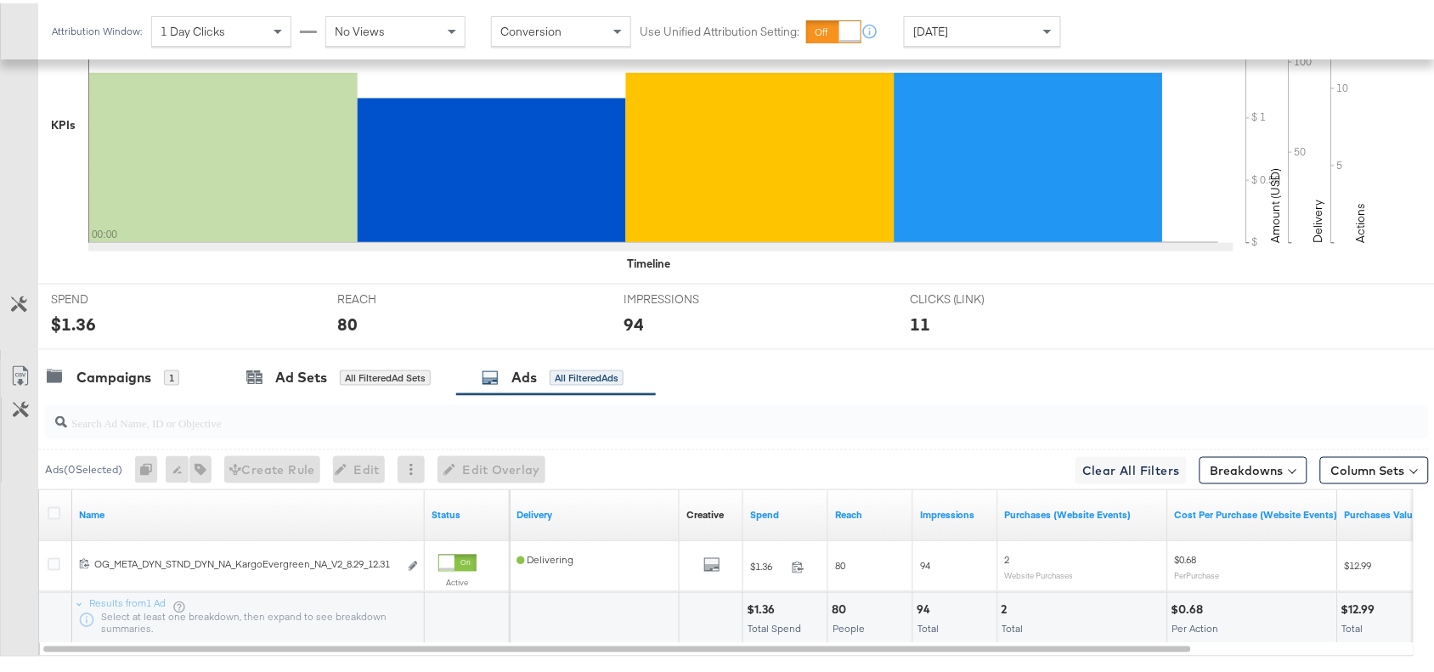
scroll to position [556, 0]
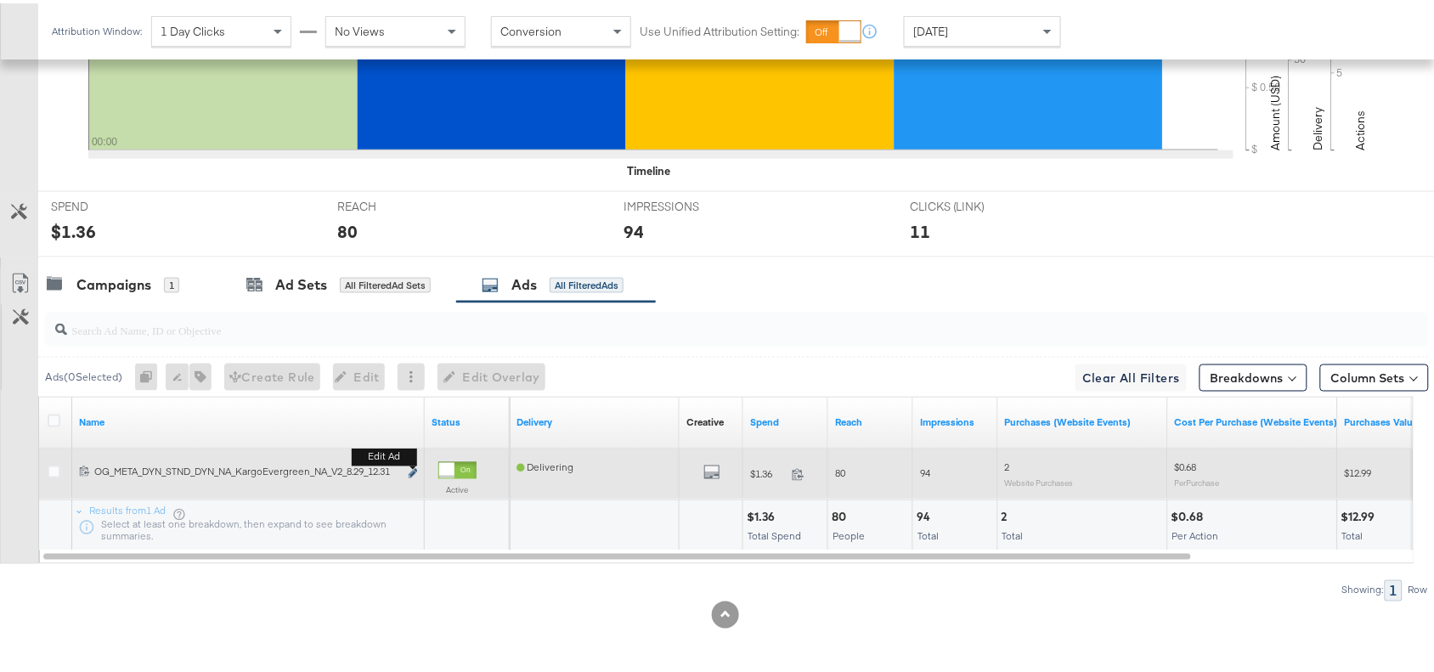
click at [414, 468] on icon "link" at bounding box center [413, 470] width 8 height 9
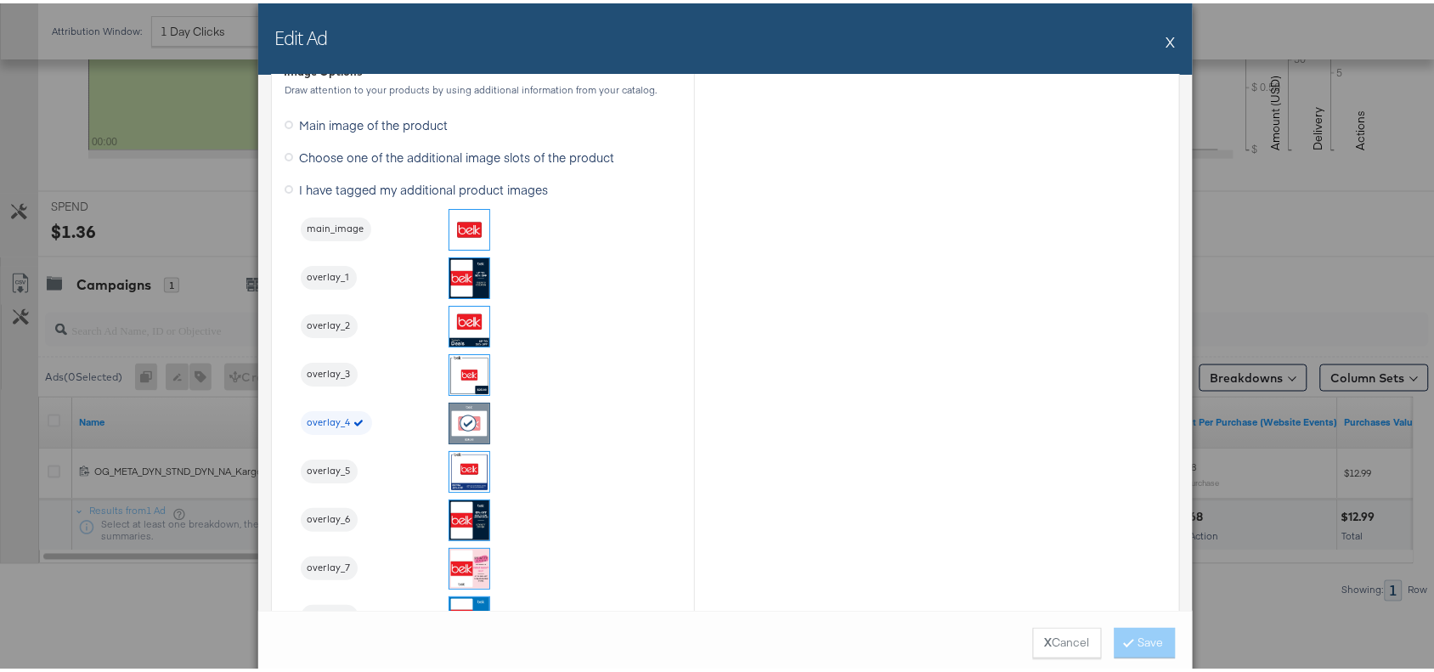
scroll to position [1750, 0]
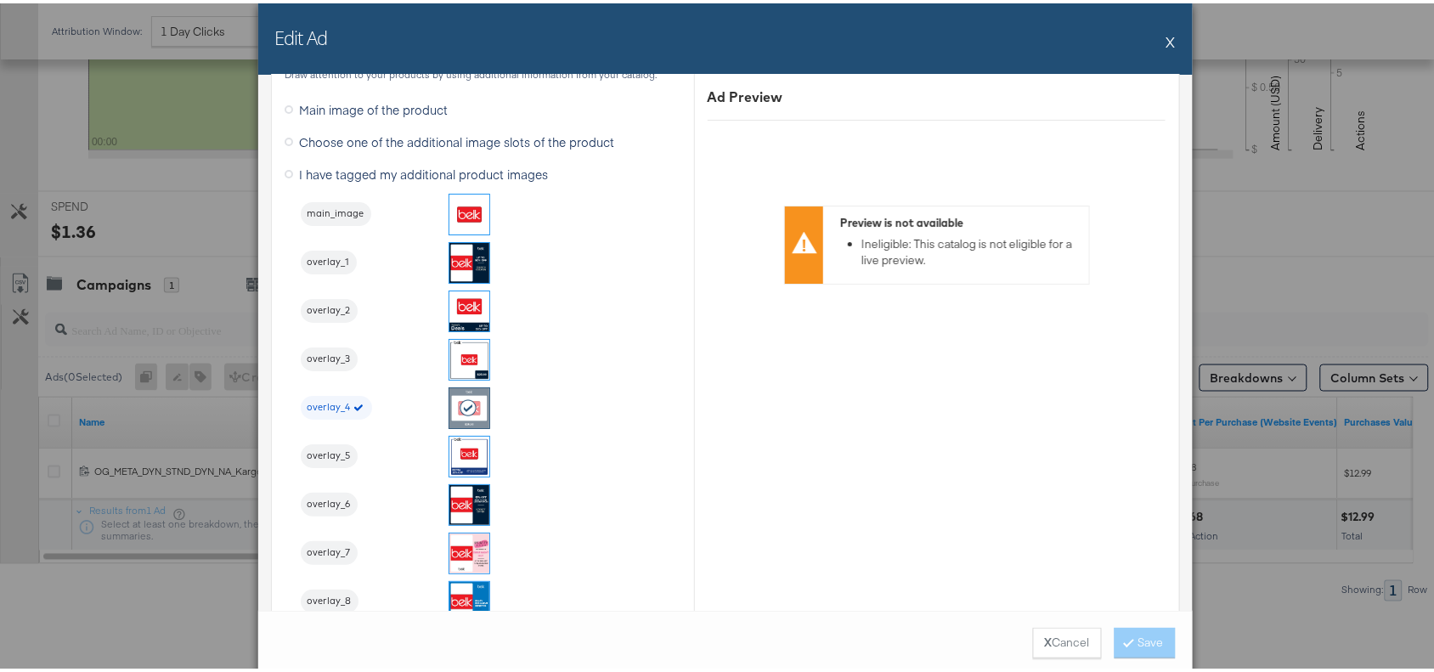
click at [1166, 35] on button "X" at bounding box center [1170, 38] width 9 height 34
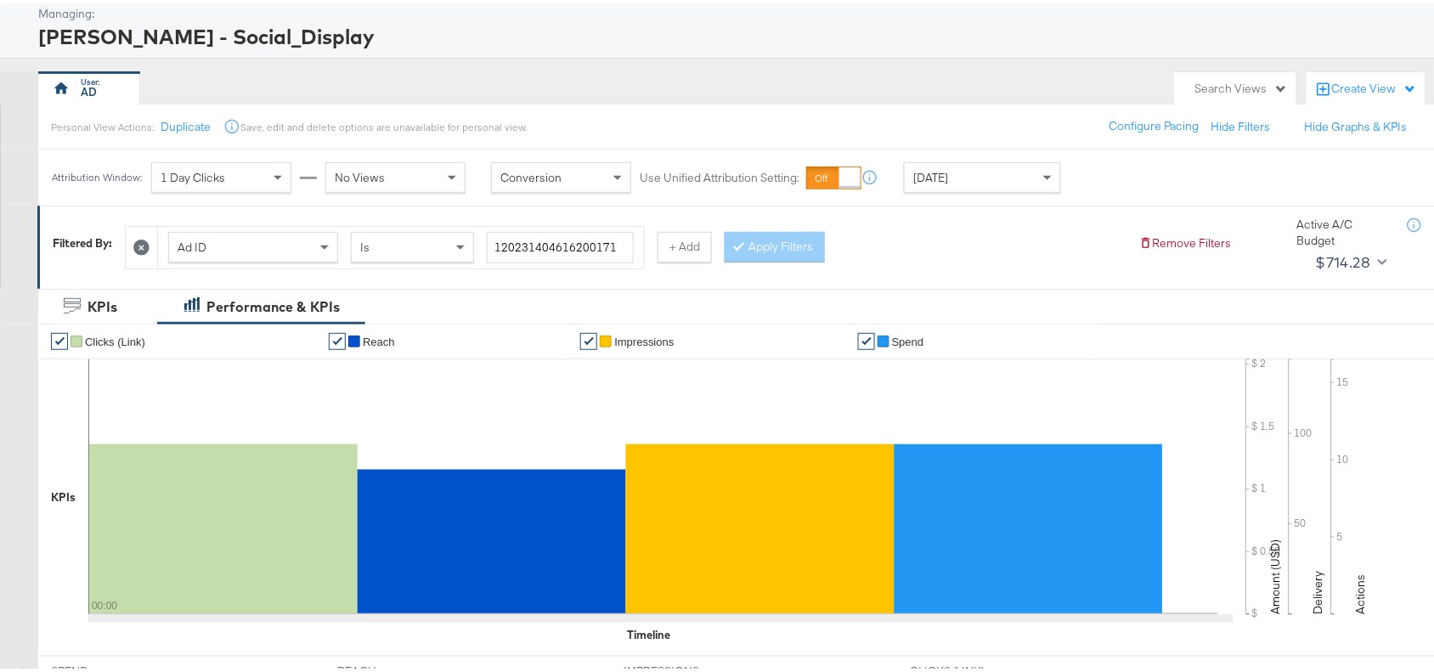
scroll to position [0, 0]
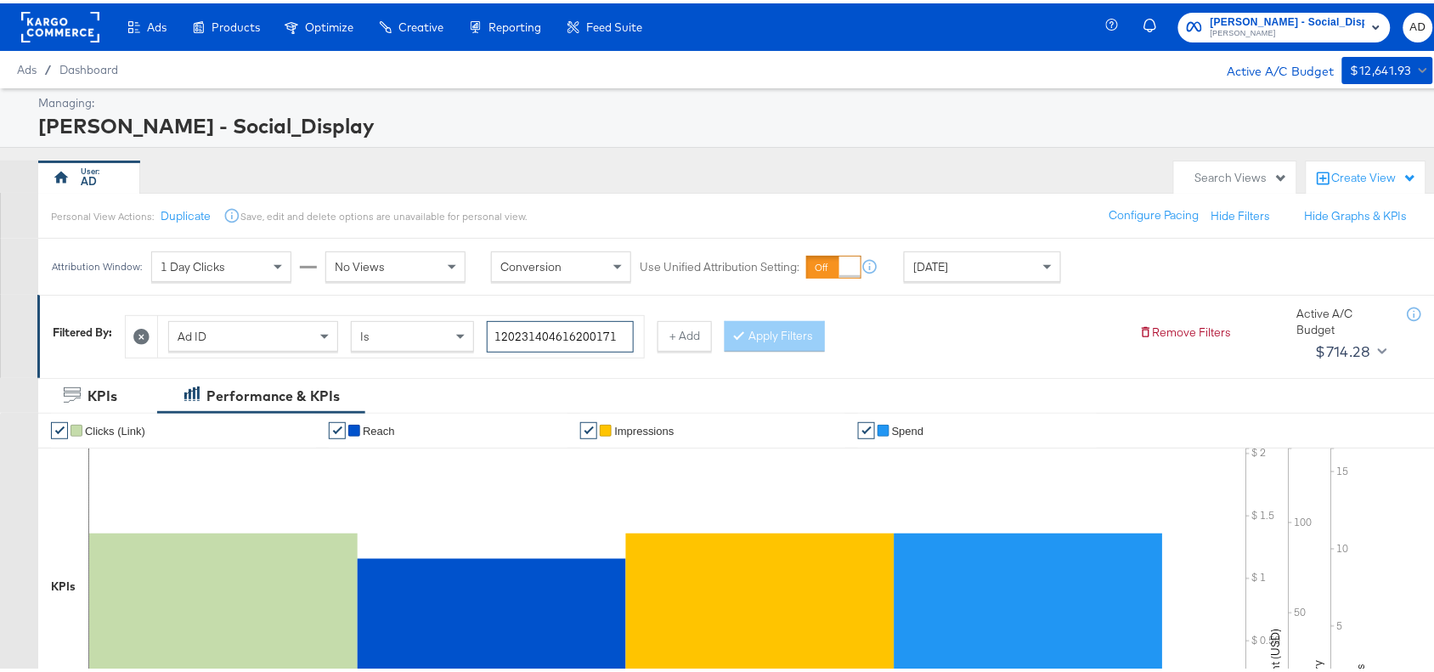
click at [624, 333] on input "120231404616200171" at bounding box center [560, 333] width 147 height 31
paste input "60453057"
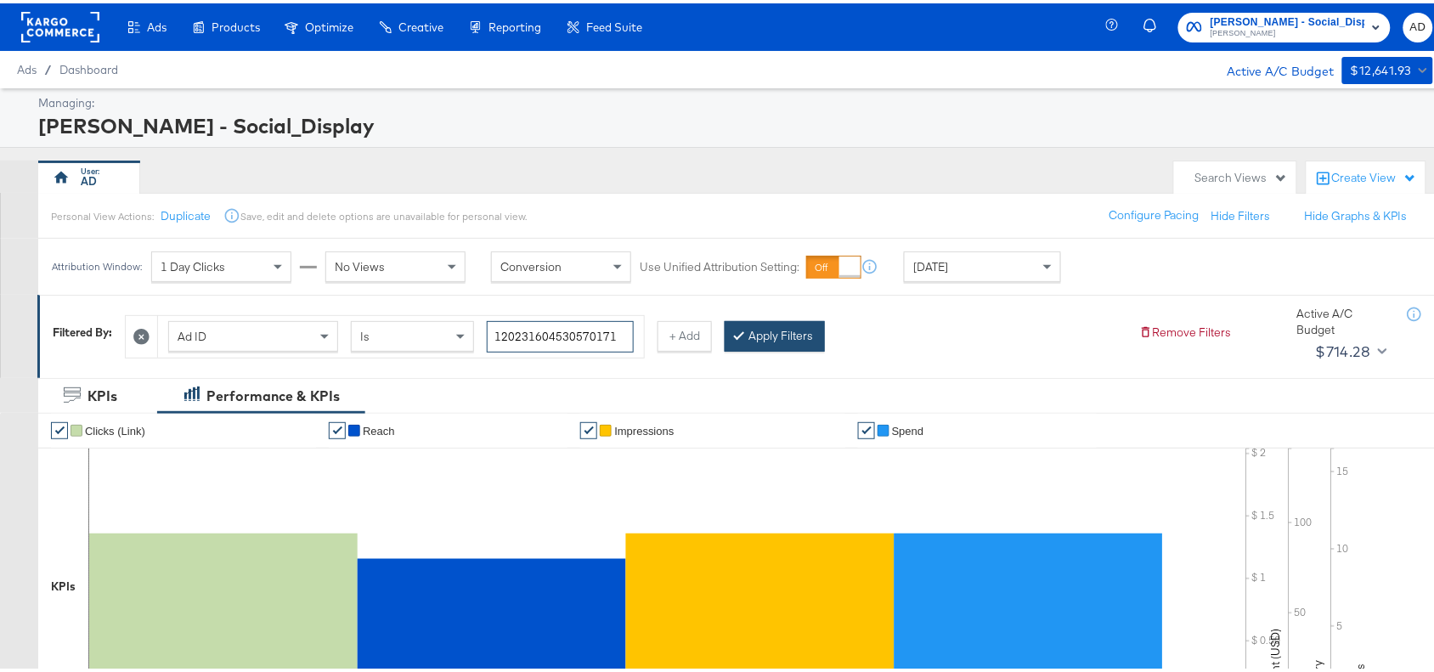
type input "120231604530570171"
click at [776, 331] on button "Apply Filters" at bounding box center [775, 333] width 100 height 31
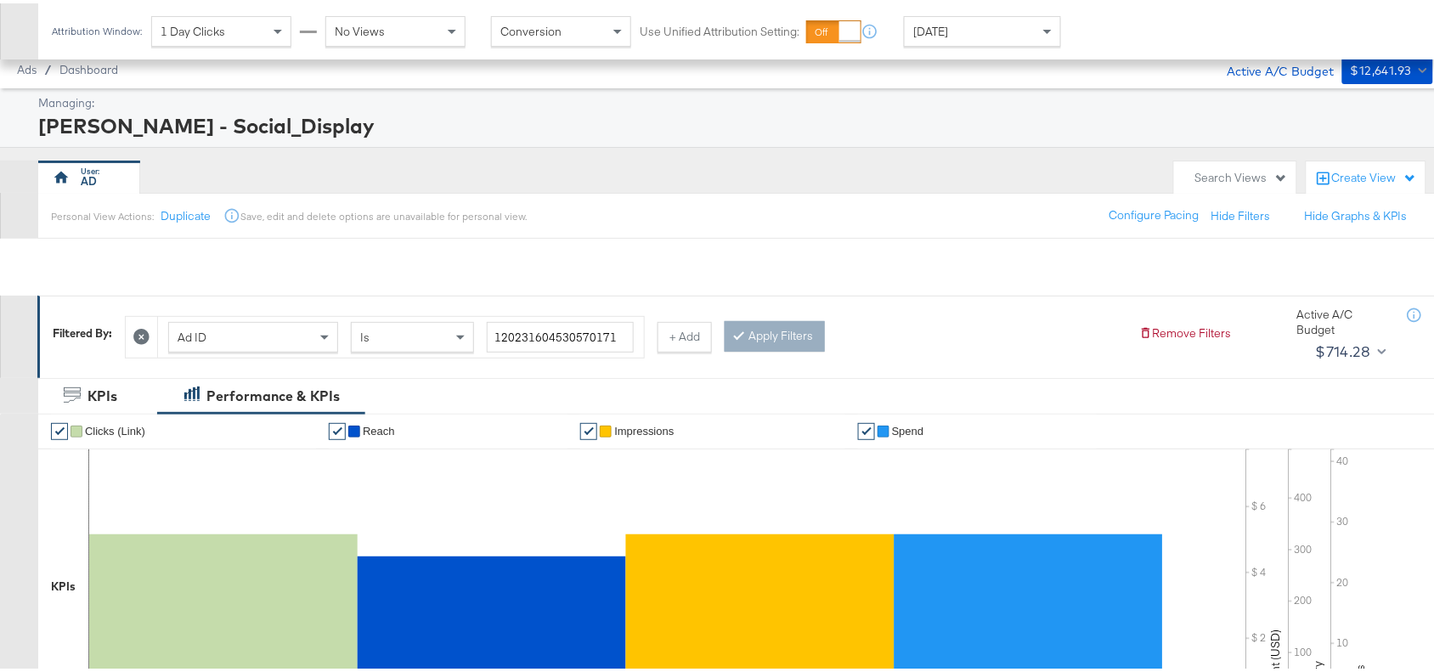
scroll to position [556, 0]
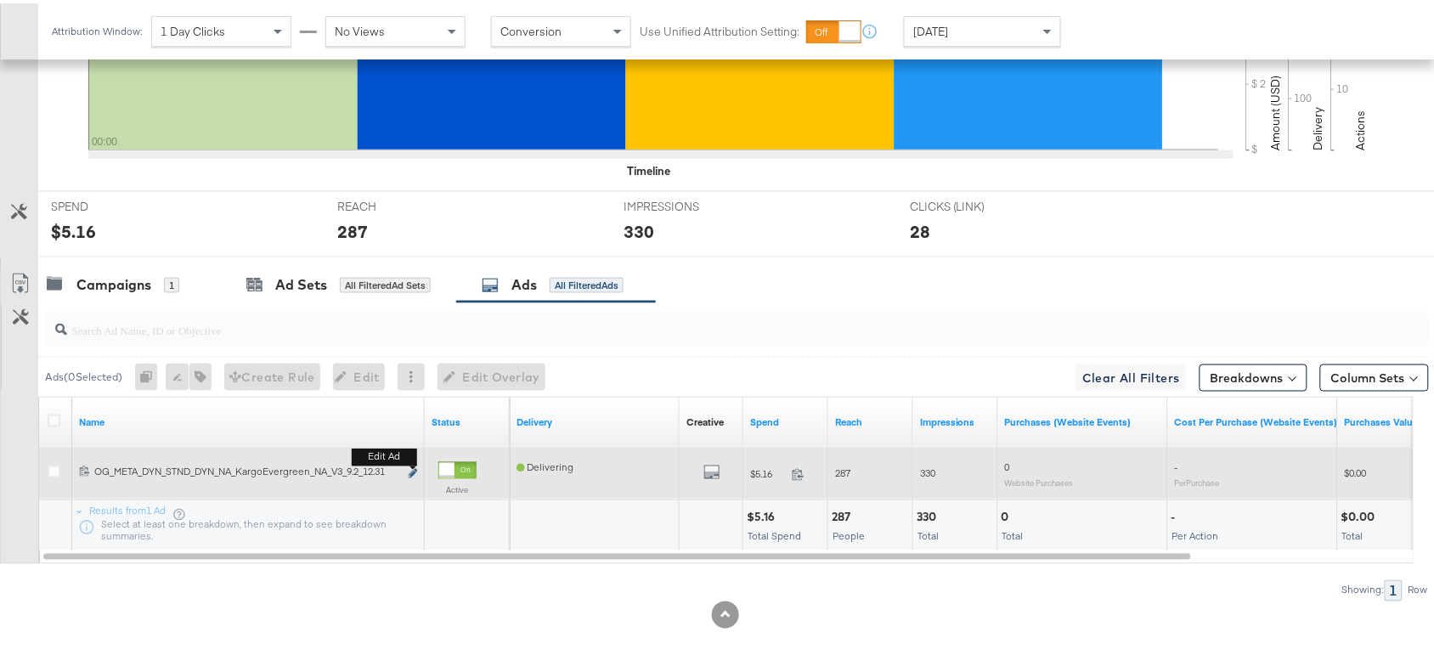
click at [409, 467] on icon "link" at bounding box center [413, 470] width 8 height 9
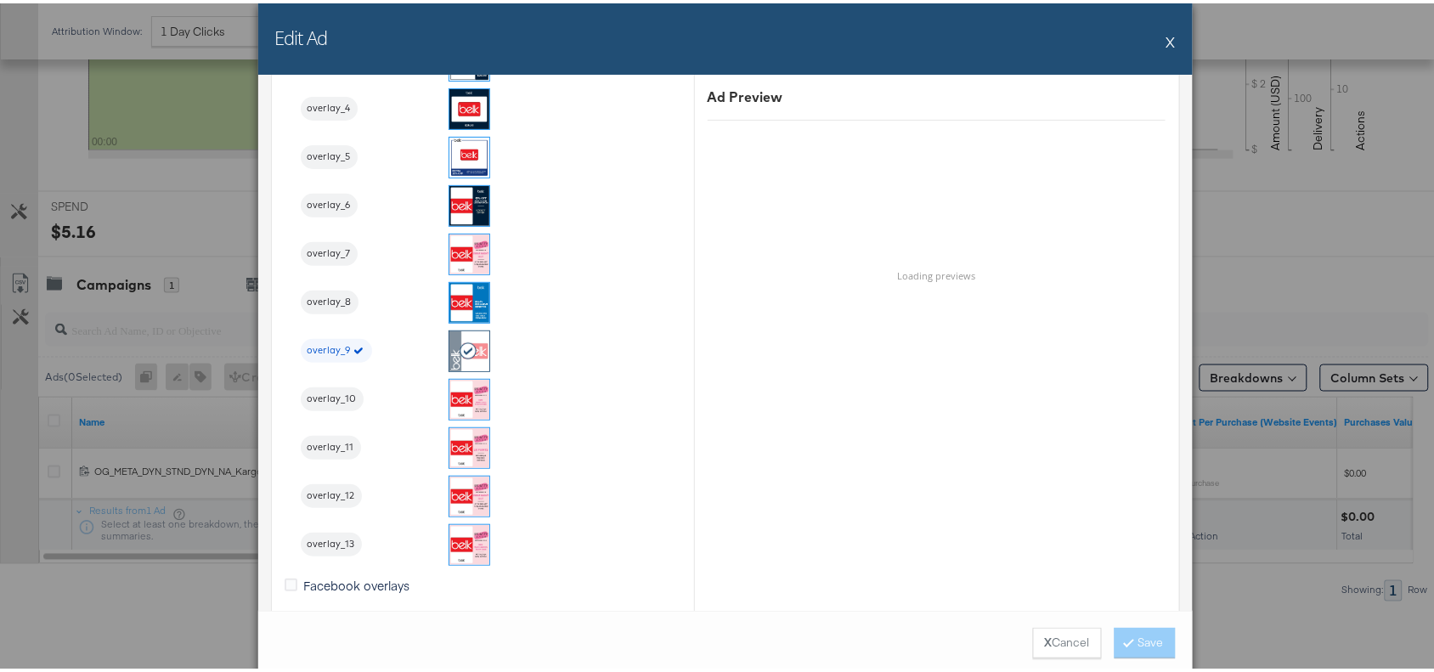
scroll to position [2050, 0]
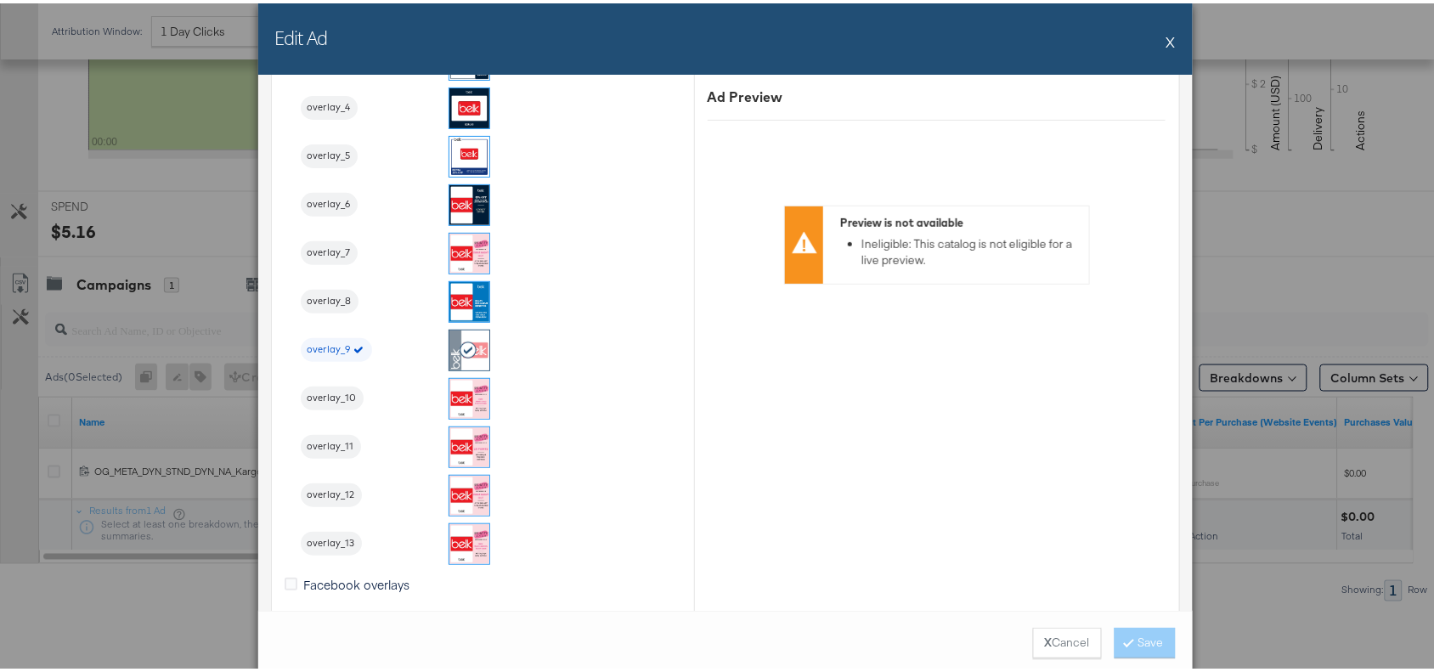
click at [1154, 41] on div "Edit Ad X" at bounding box center [725, 35] width 935 height 71
click at [1166, 41] on button "X" at bounding box center [1170, 38] width 9 height 34
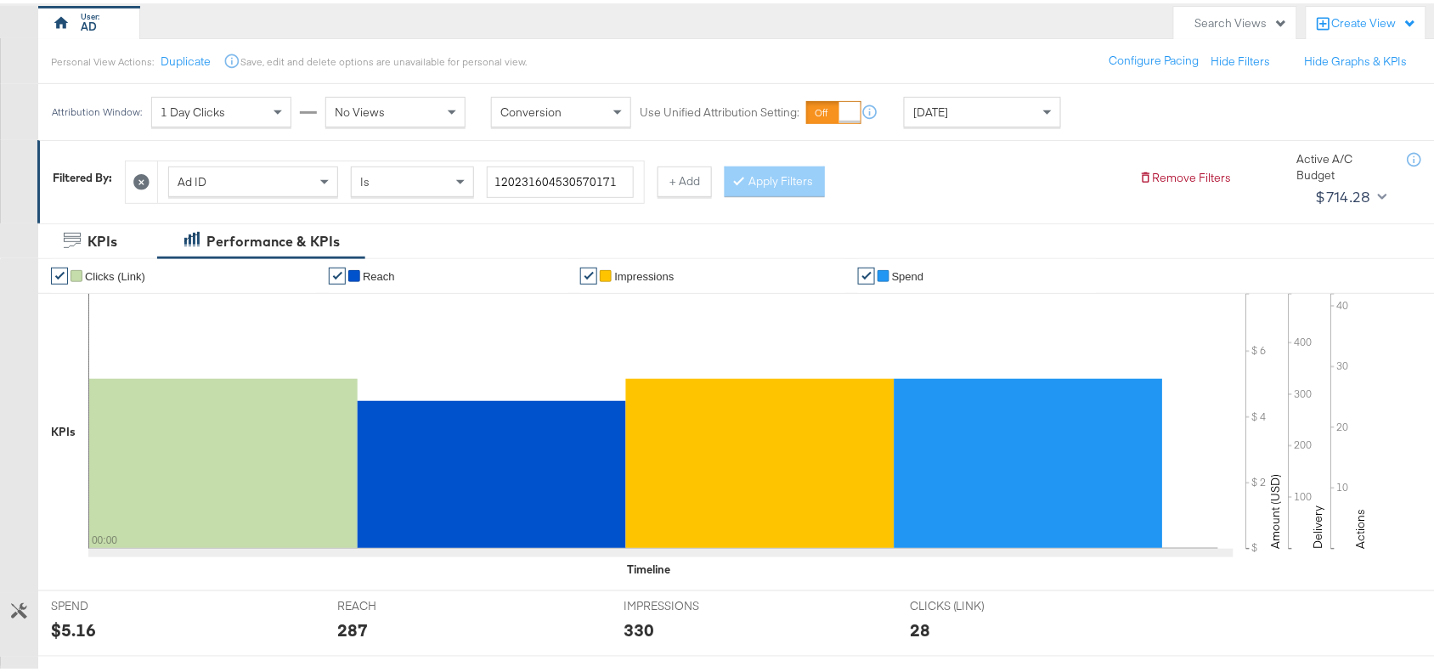
scroll to position [0, 0]
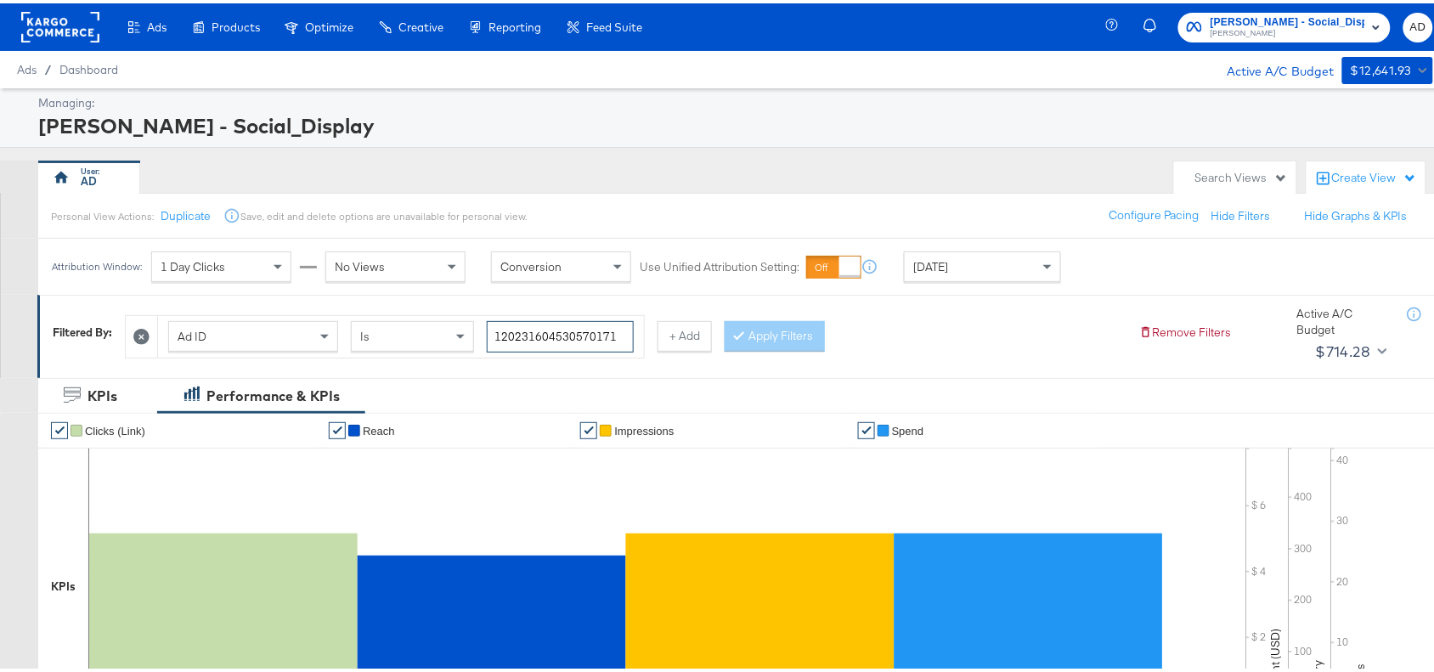
click at [618, 331] on input "120231604530570171" at bounding box center [560, 333] width 147 height 31
paste input "4"
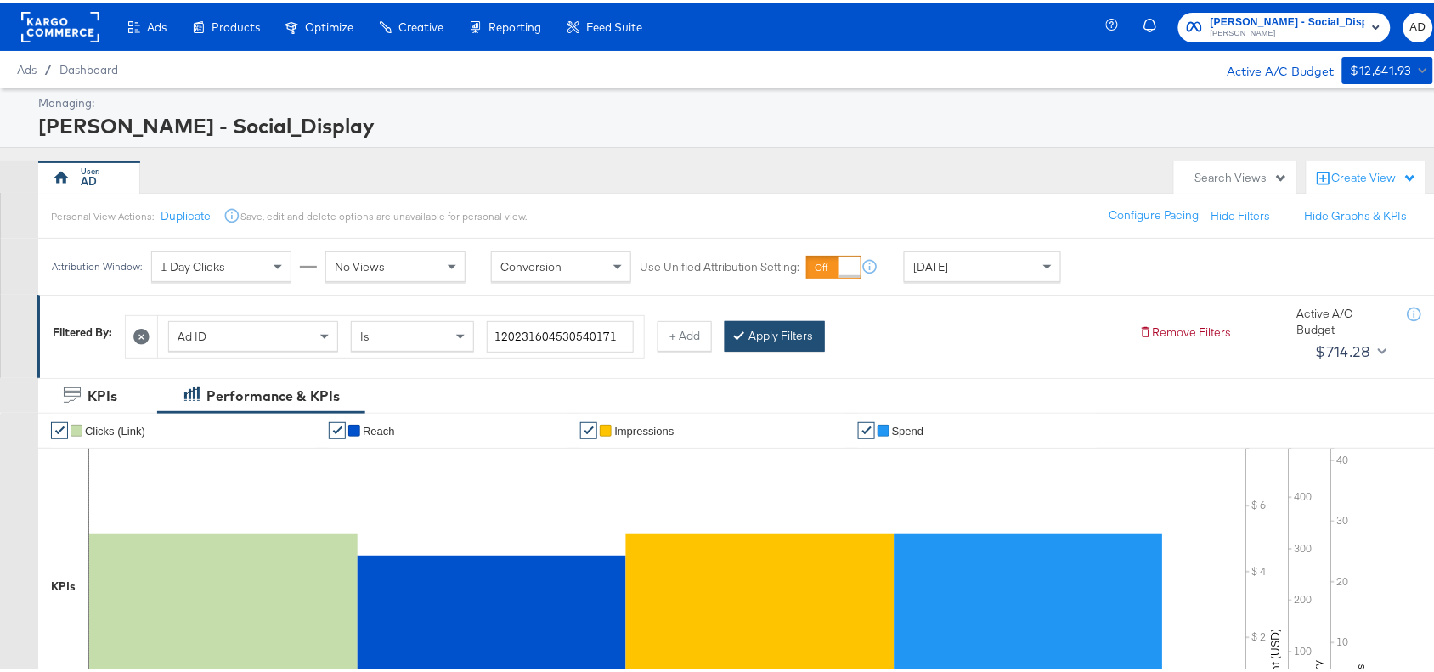
click at [742, 333] on icon at bounding box center [739, 331] width 5 height 10
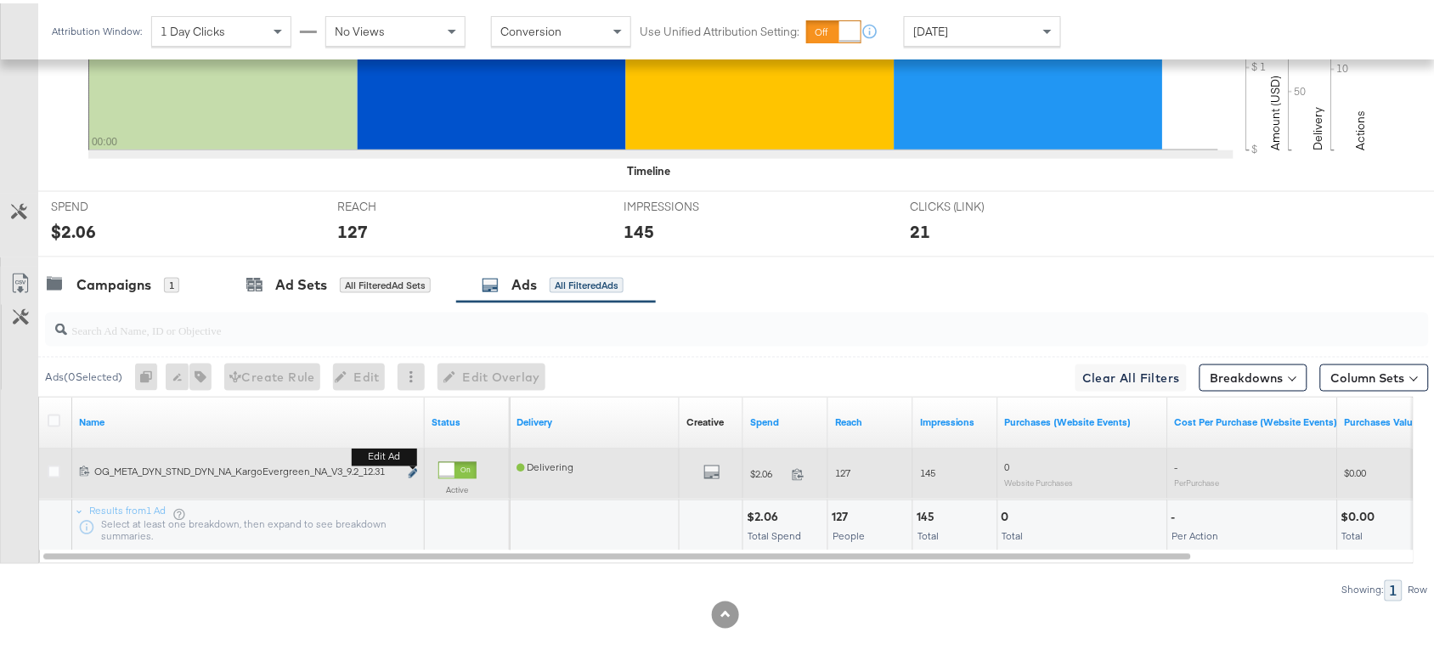
click at [412, 468] on icon "link" at bounding box center [413, 470] width 8 height 9
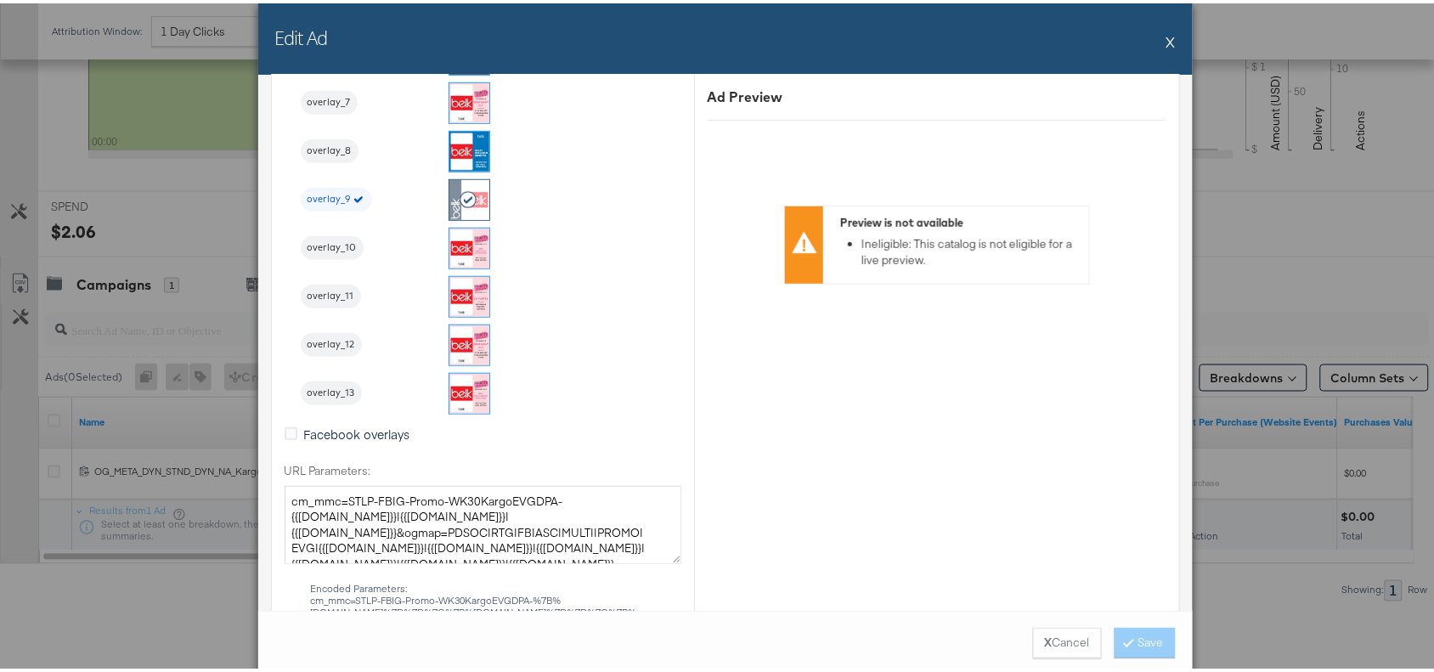
scroll to position [2211, 0]
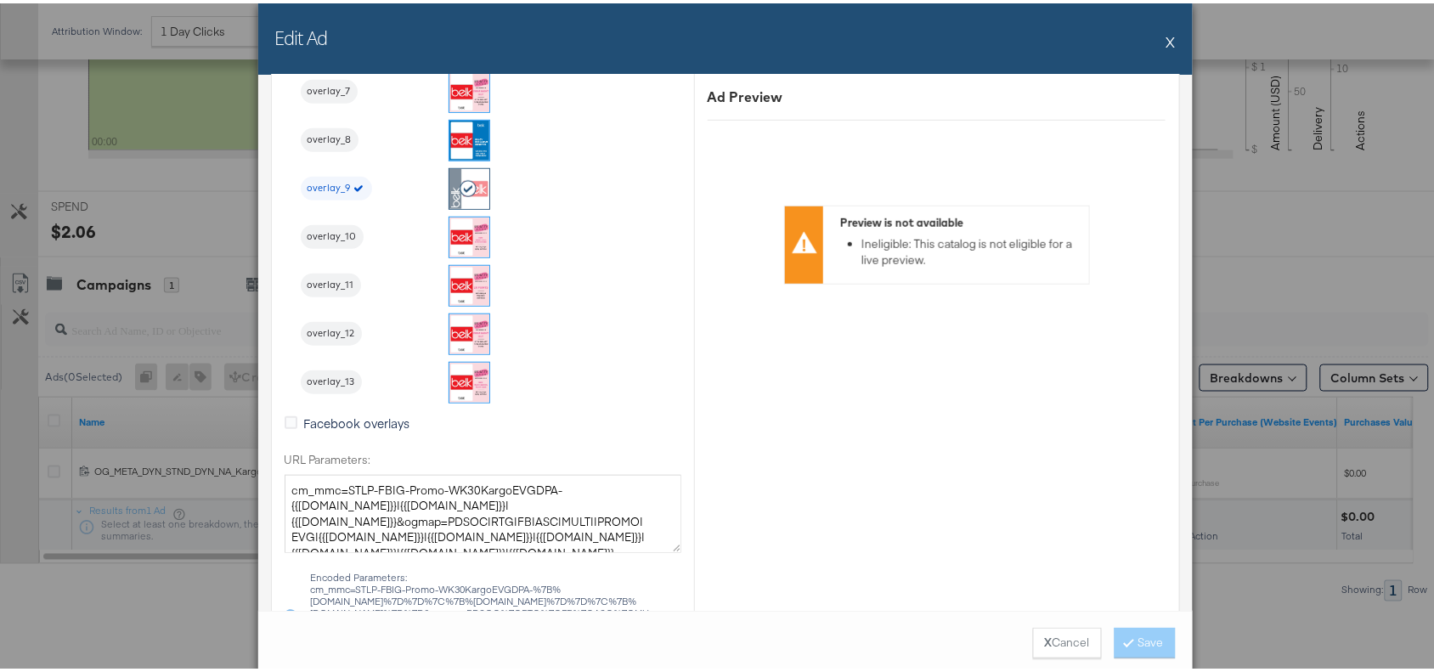
click at [1166, 31] on button "X" at bounding box center [1170, 38] width 9 height 34
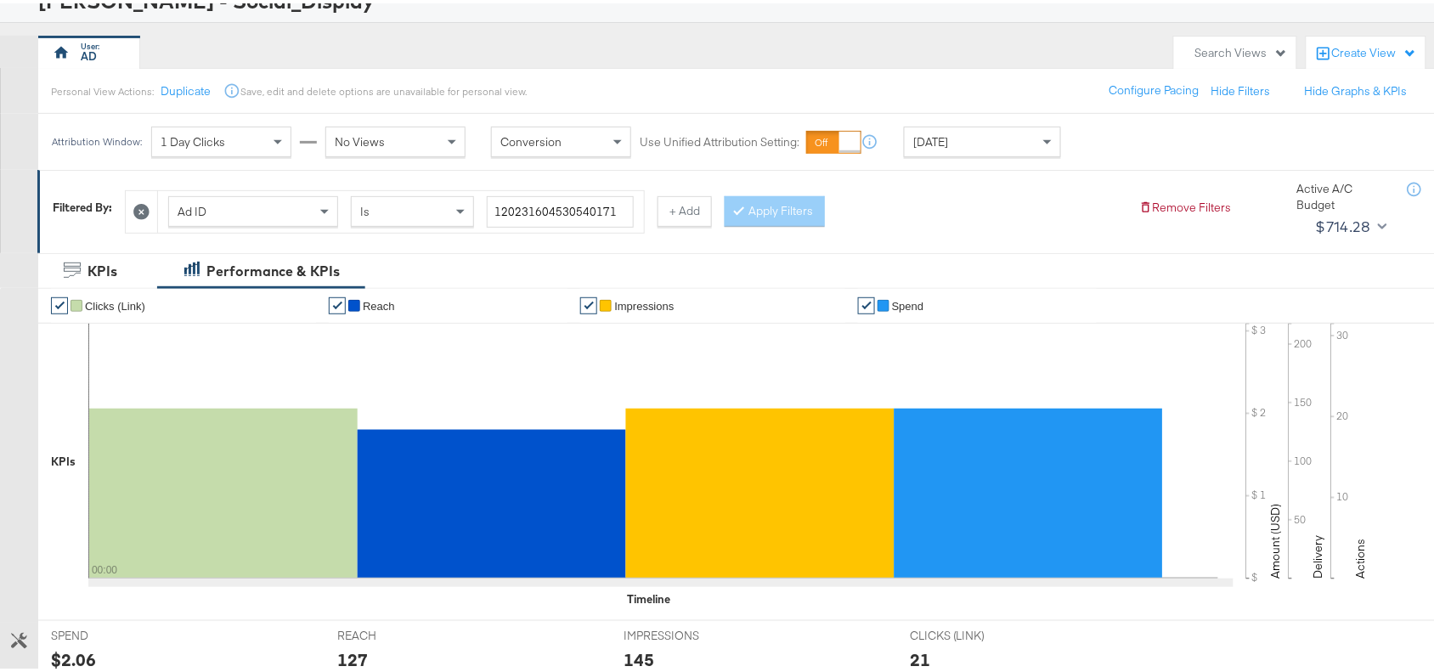
scroll to position [0, 0]
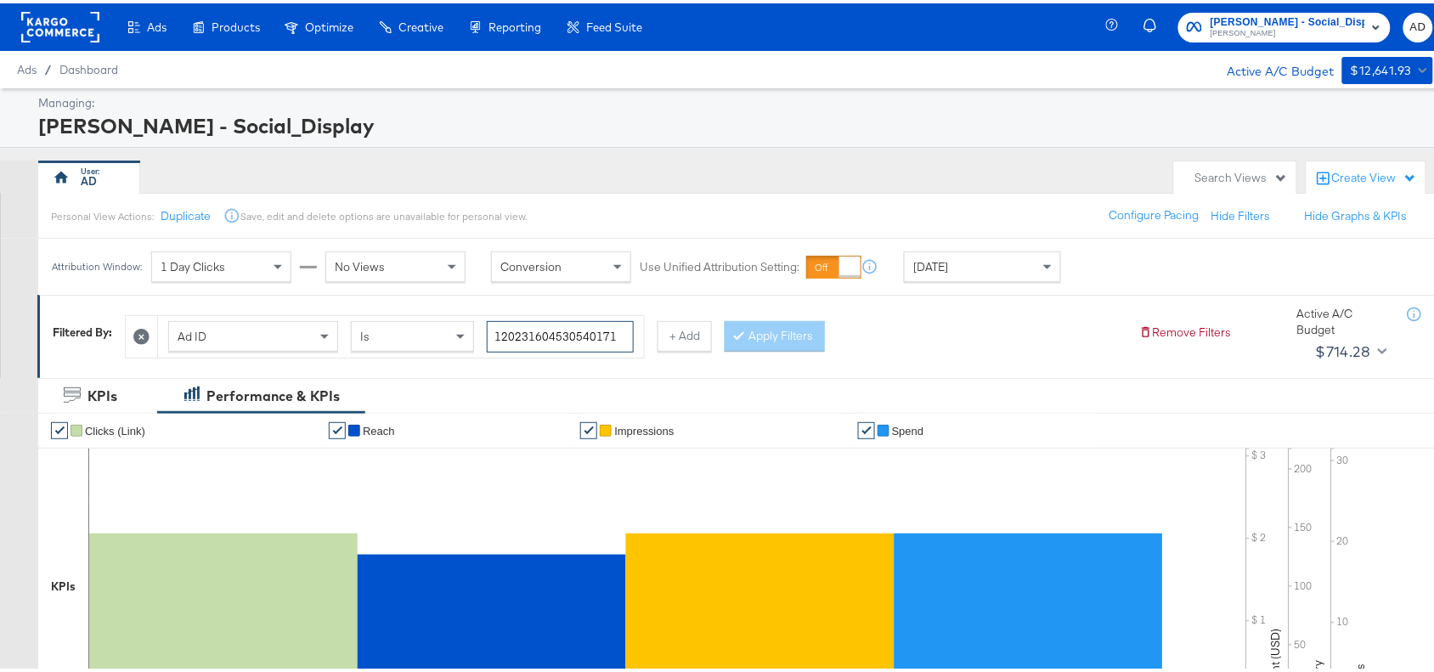
click at [620, 332] on input "120231604530540171" at bounding box center [560, 333] width 147 height 31
paste input "43463476"
type input "120231434634760171"
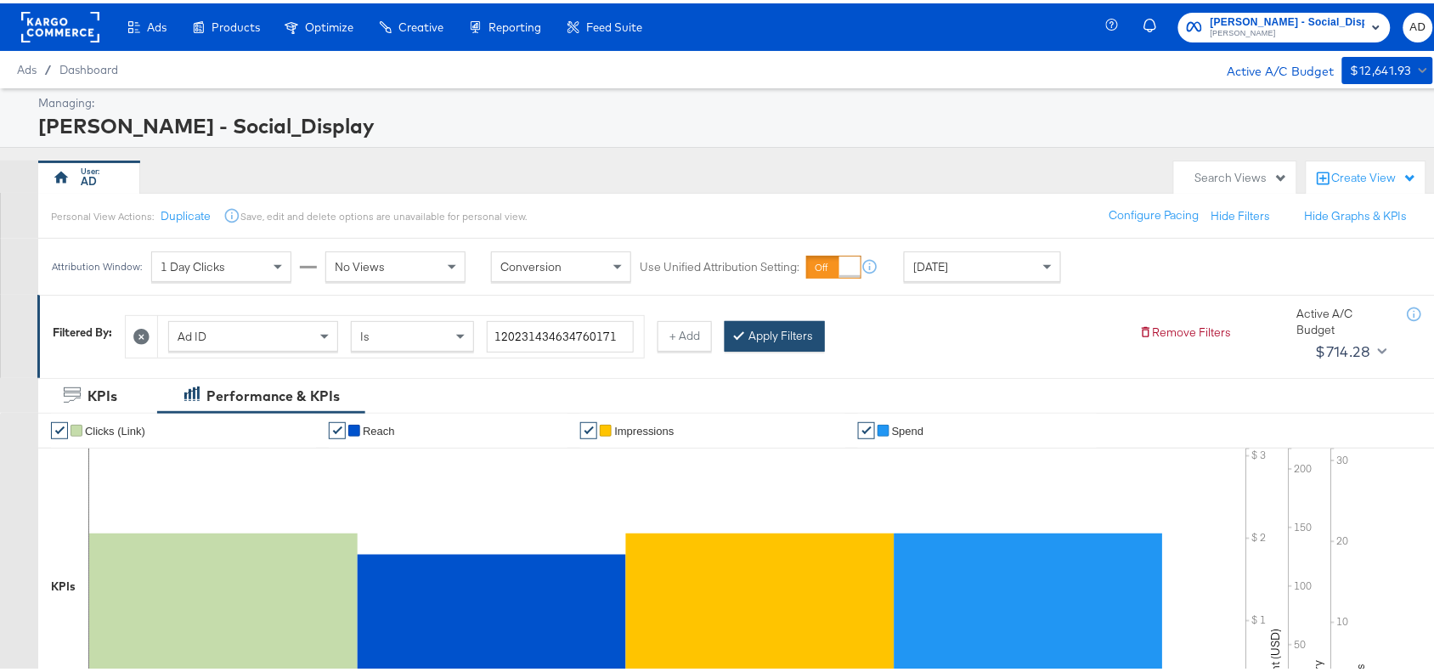
click at [780, 333] on button "Apply Filters" at bounding box center [775, 333] width 100 height 31
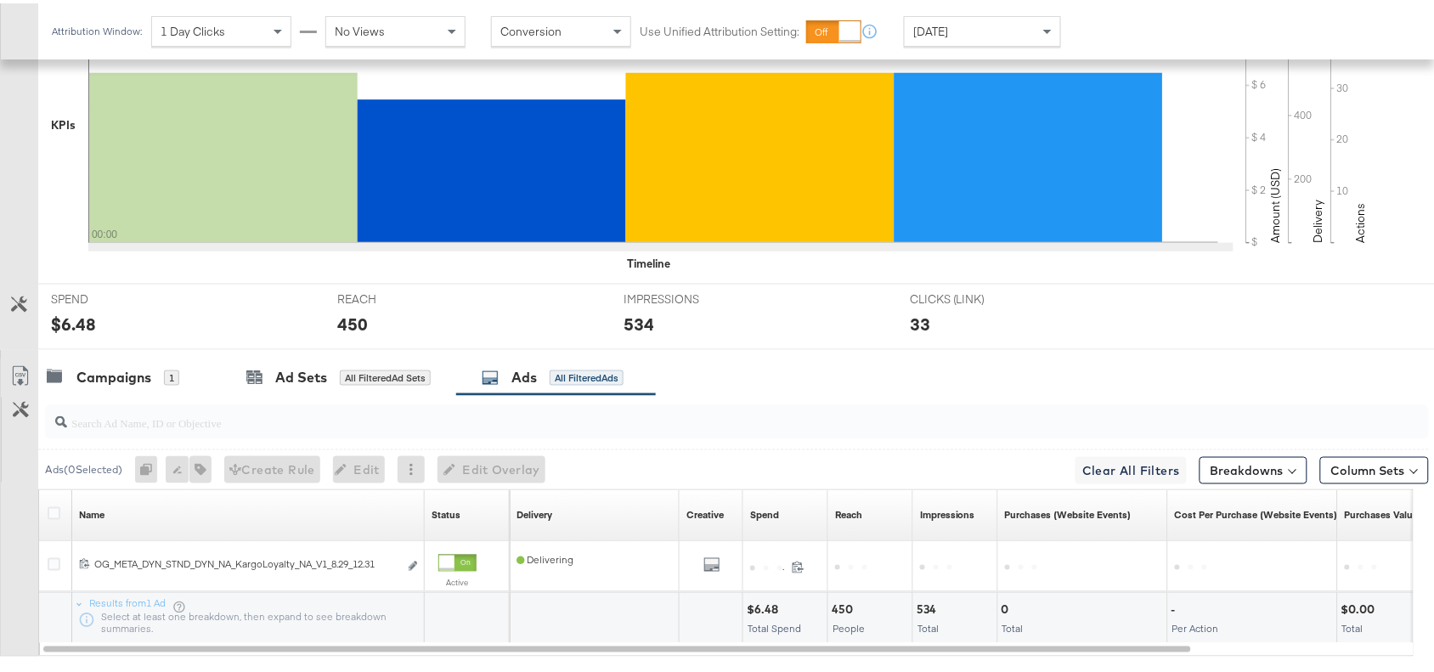
scroll to position [556, 0]
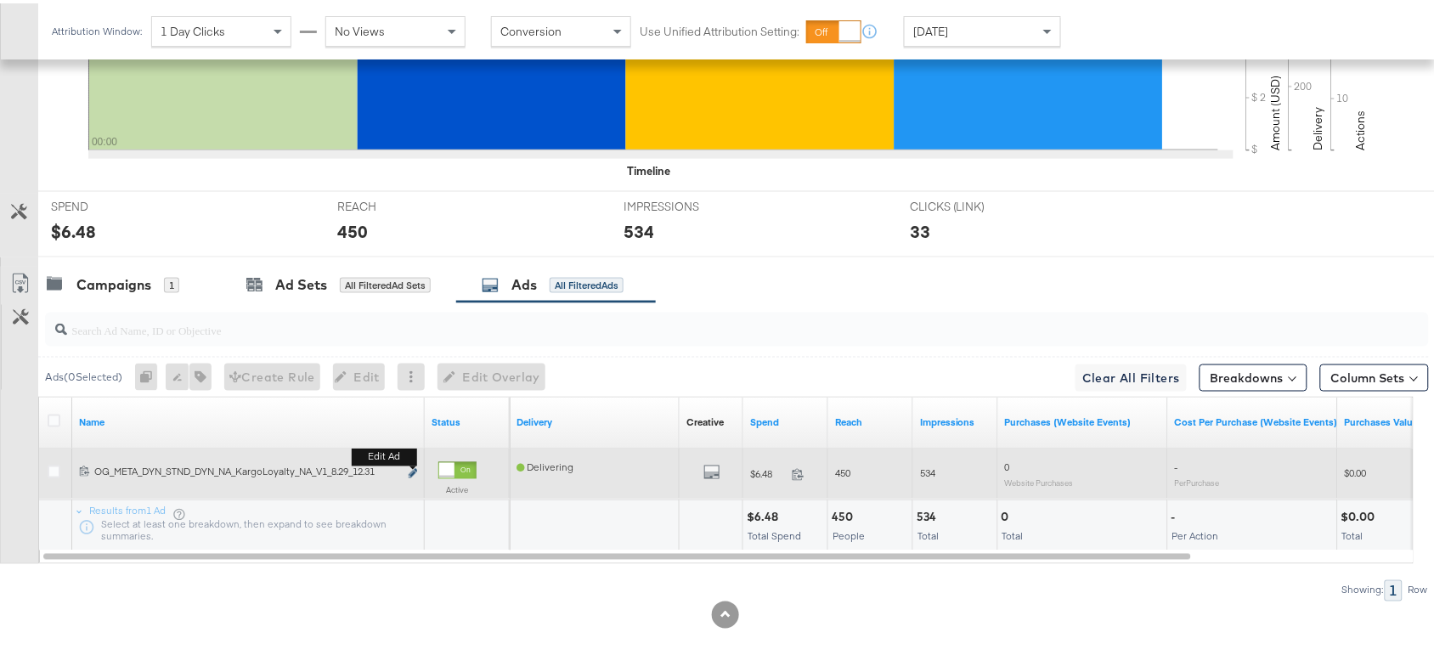
click at [409, 470] on icon "link" at bounding box center [413, 470] width 8 height 9
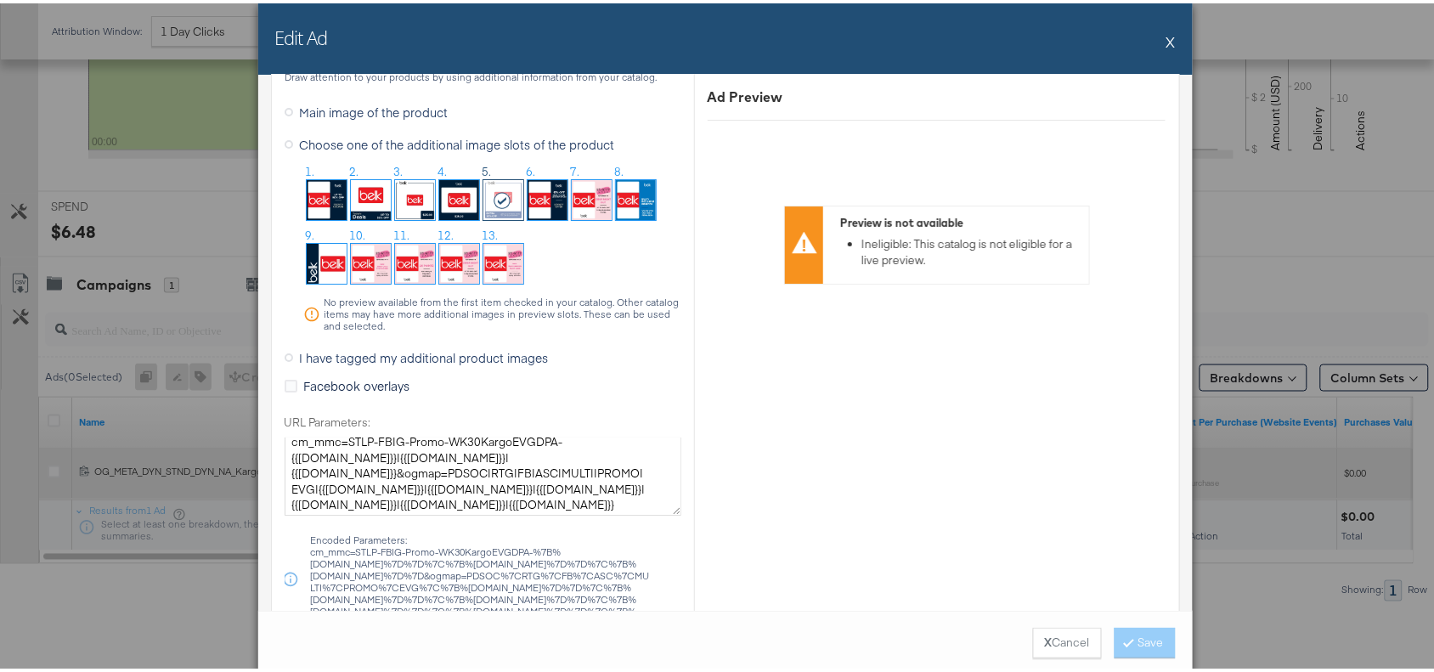
scroll to position [13, 0]
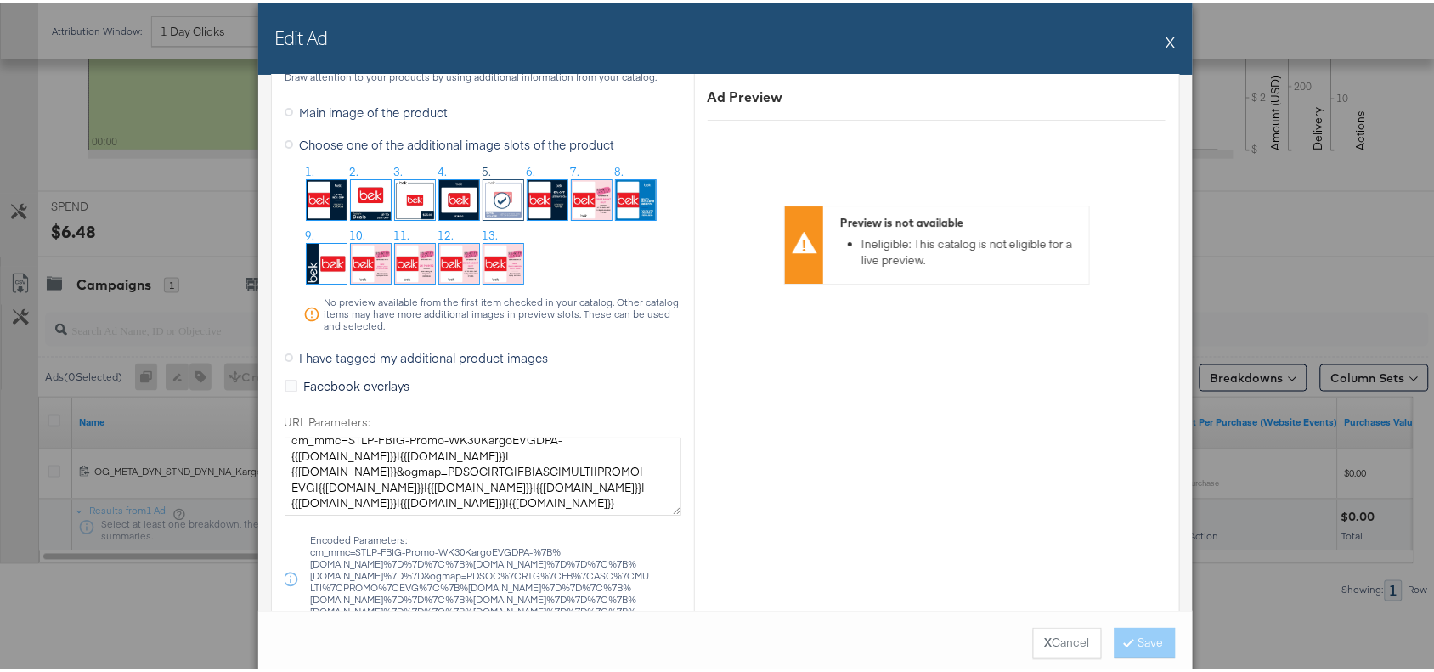
click at [1170, 35] on div "Edit Ad X" at bounding box center [725, 35] width 935 height 71
click at [1166, 36] on button "X" at bounding box center [1170, 38] width 9 height 34
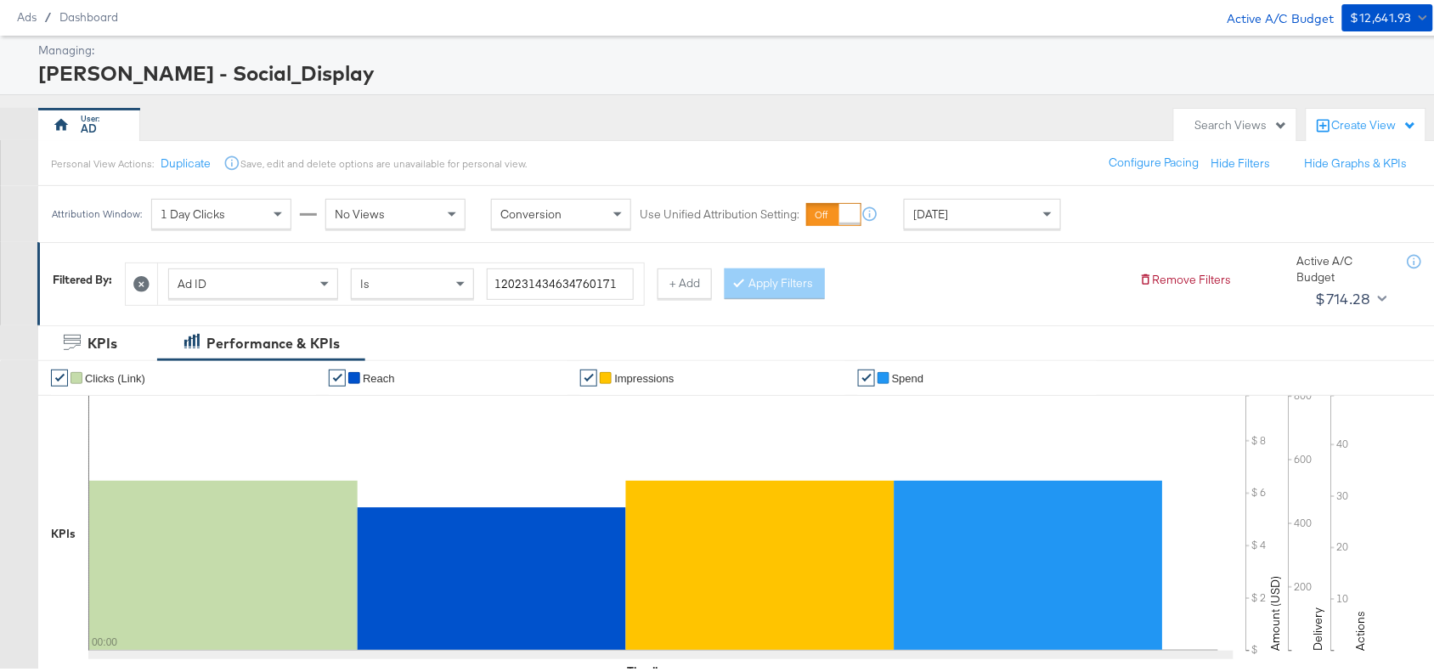
scroll to position [0, 0]
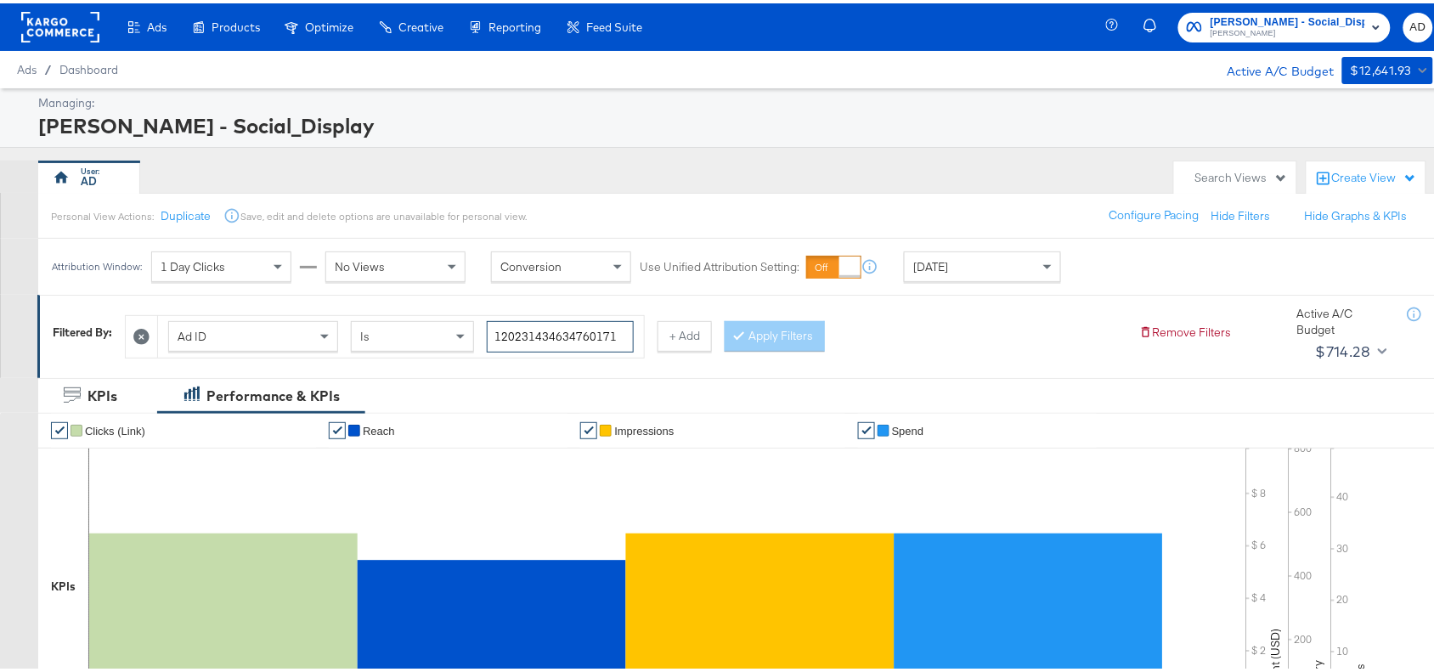
click at [623, 342] on input "120231434634760171" at bounding box center [560, 333] width 147 height 31
paste input "0466415"
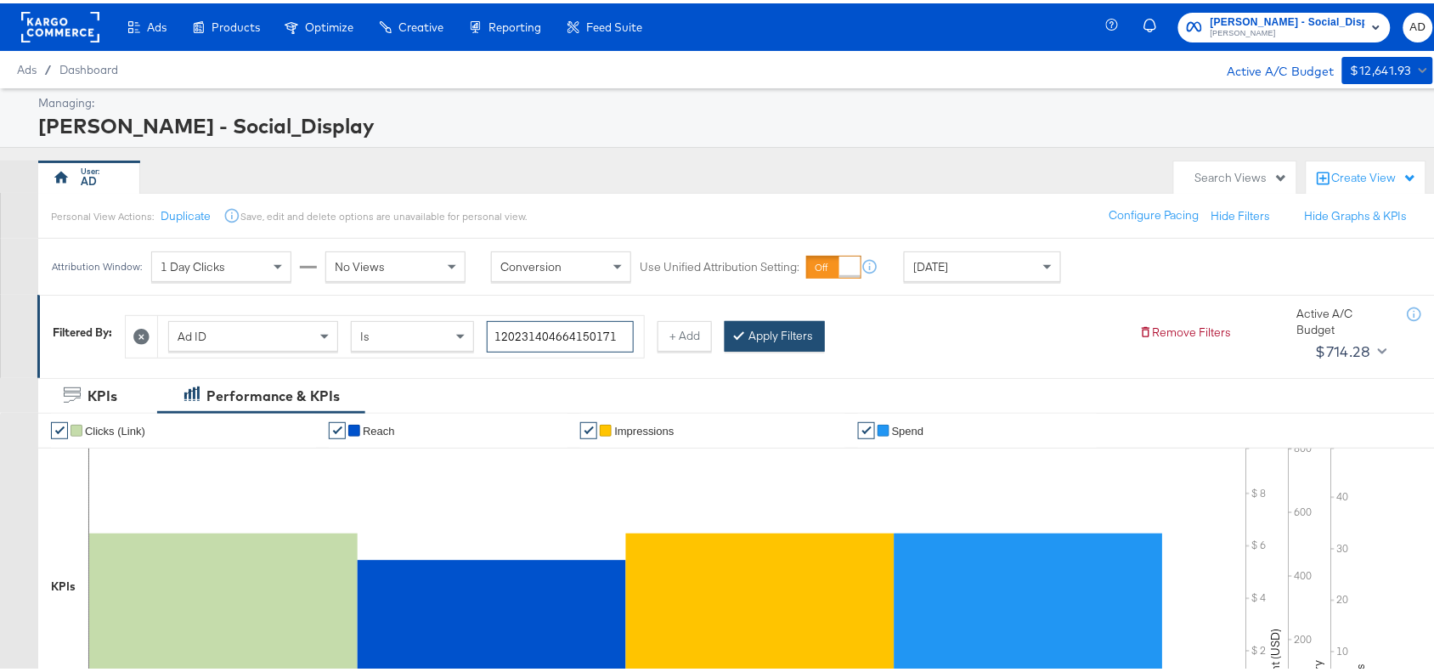
type input "120231404664150171"
click at [759, 336] on button "Apply Filters" at bounding box center [775, 333] width 100 height 31
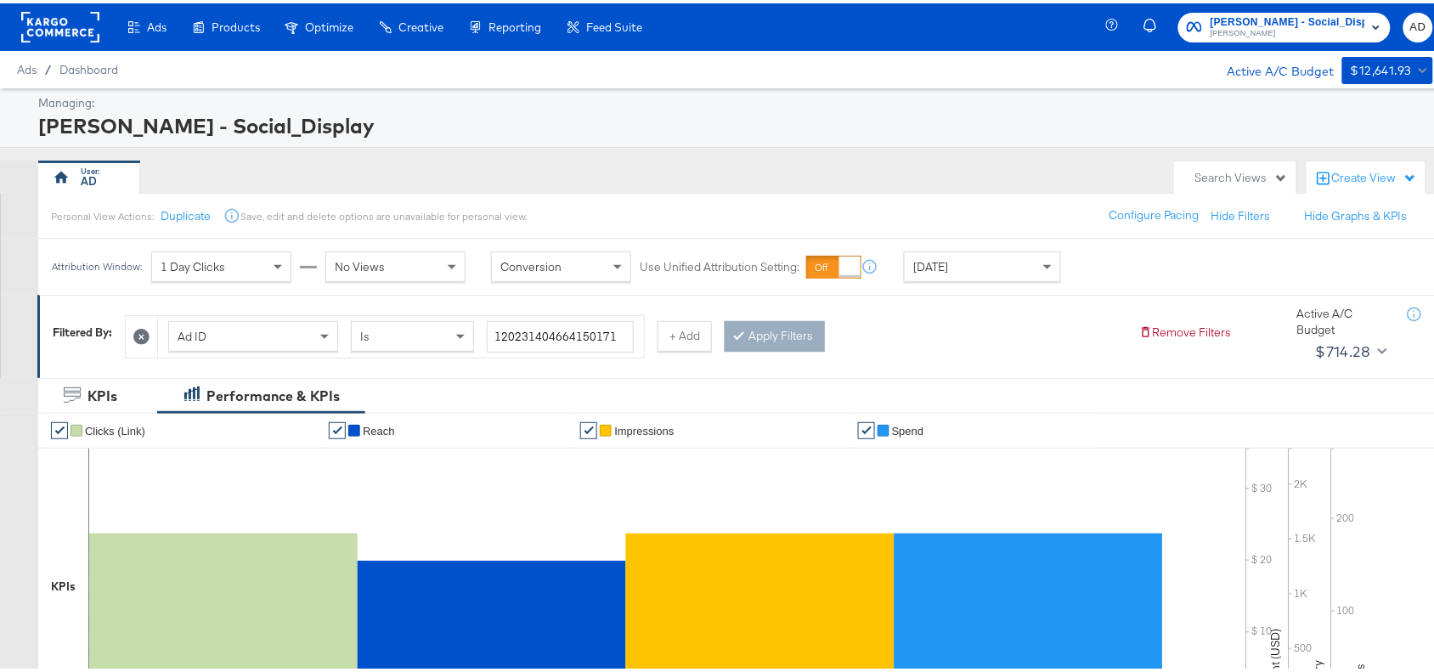
scroll to position [556, 0]
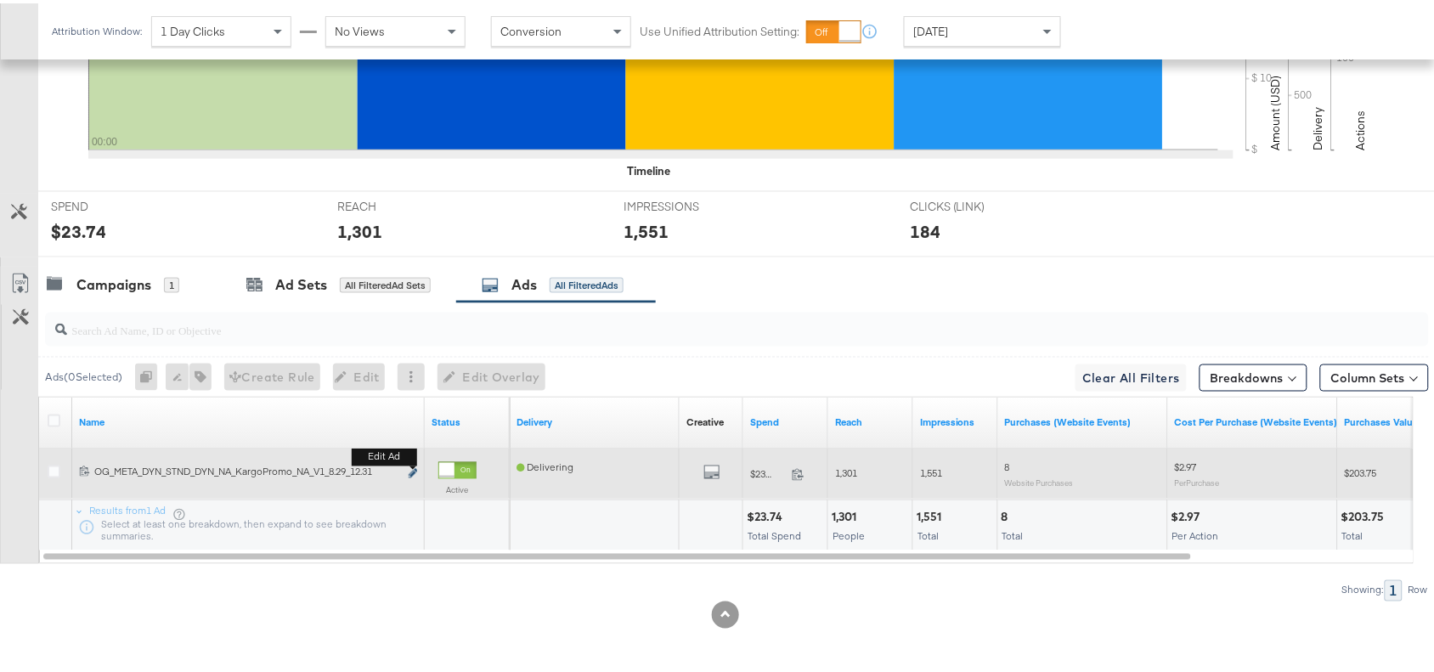
click at [414, 469] on icon "link" at bounding box center [413, 470] width 8 height 9
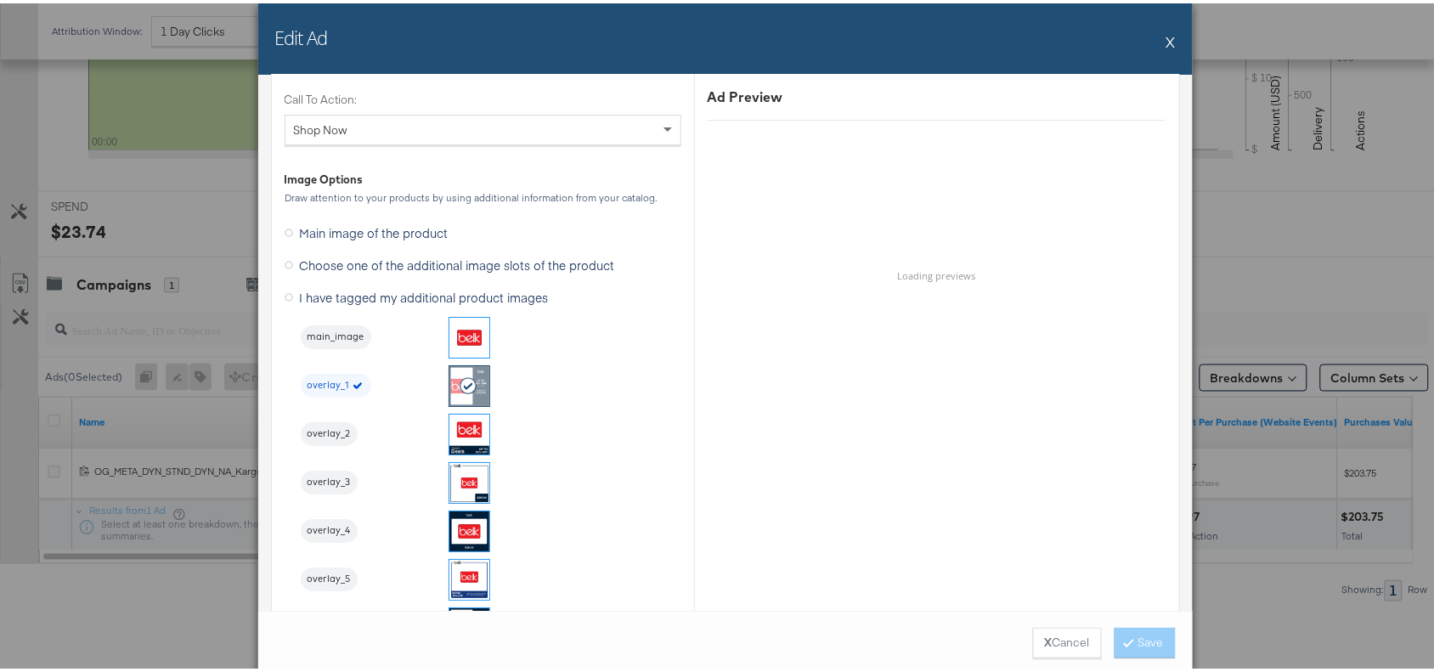
scroll to position [1629, 0]
click at [1169, 41] on div "Edit Ad X" at bounding box center [725, 35] width 935 height 71
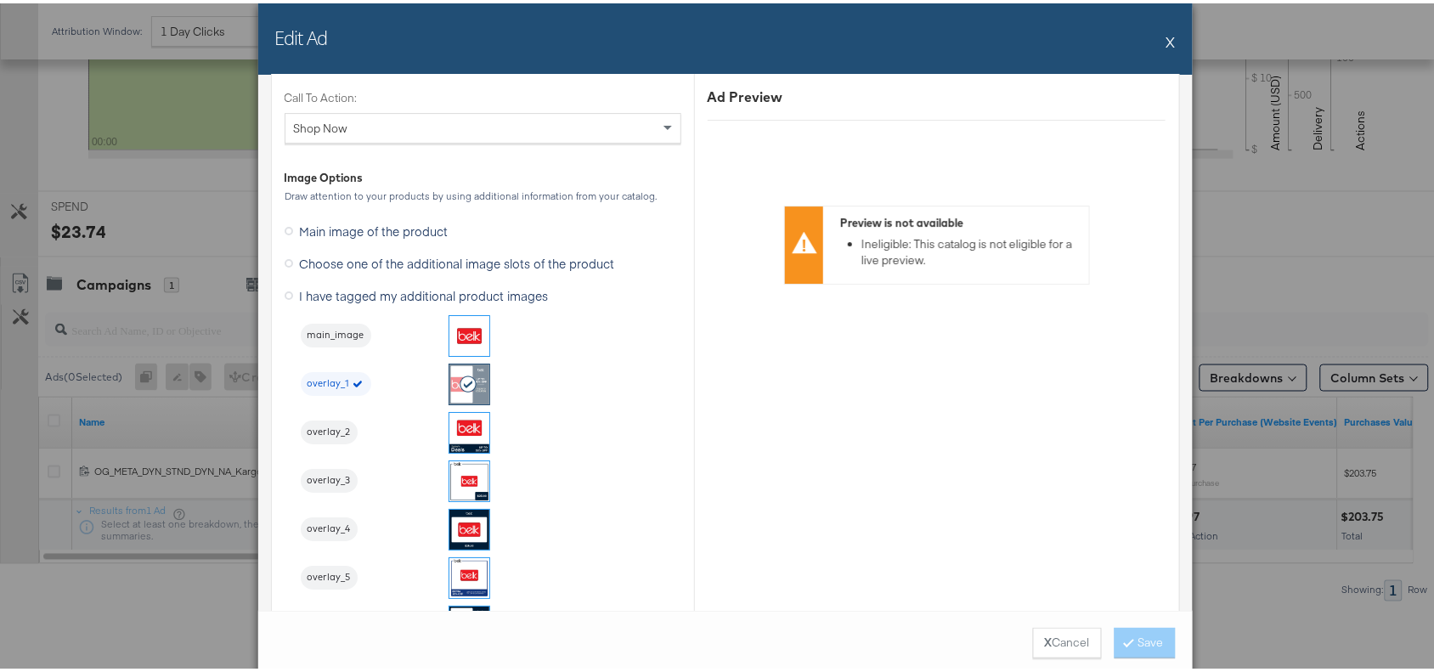
click at [1166, 38] on button "X" at bounding box center [1170, 38] width 9 height 34
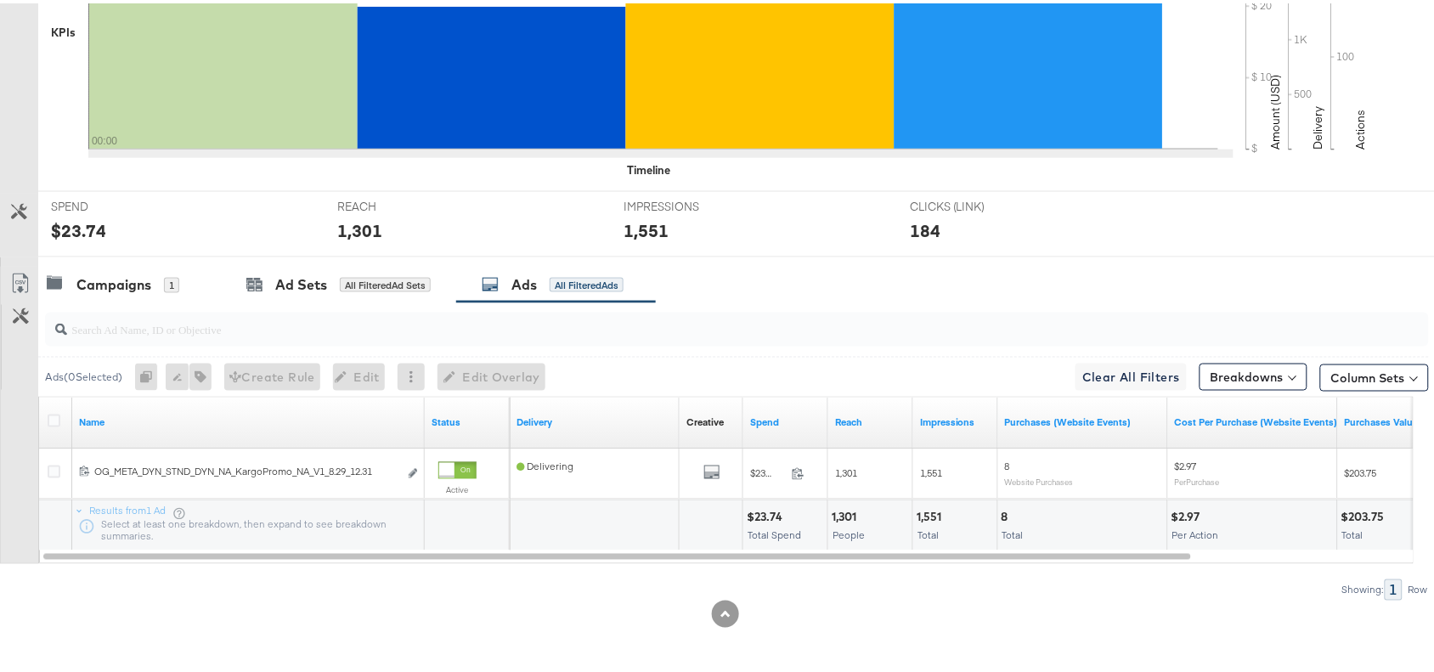
scroll to position [0, 0]
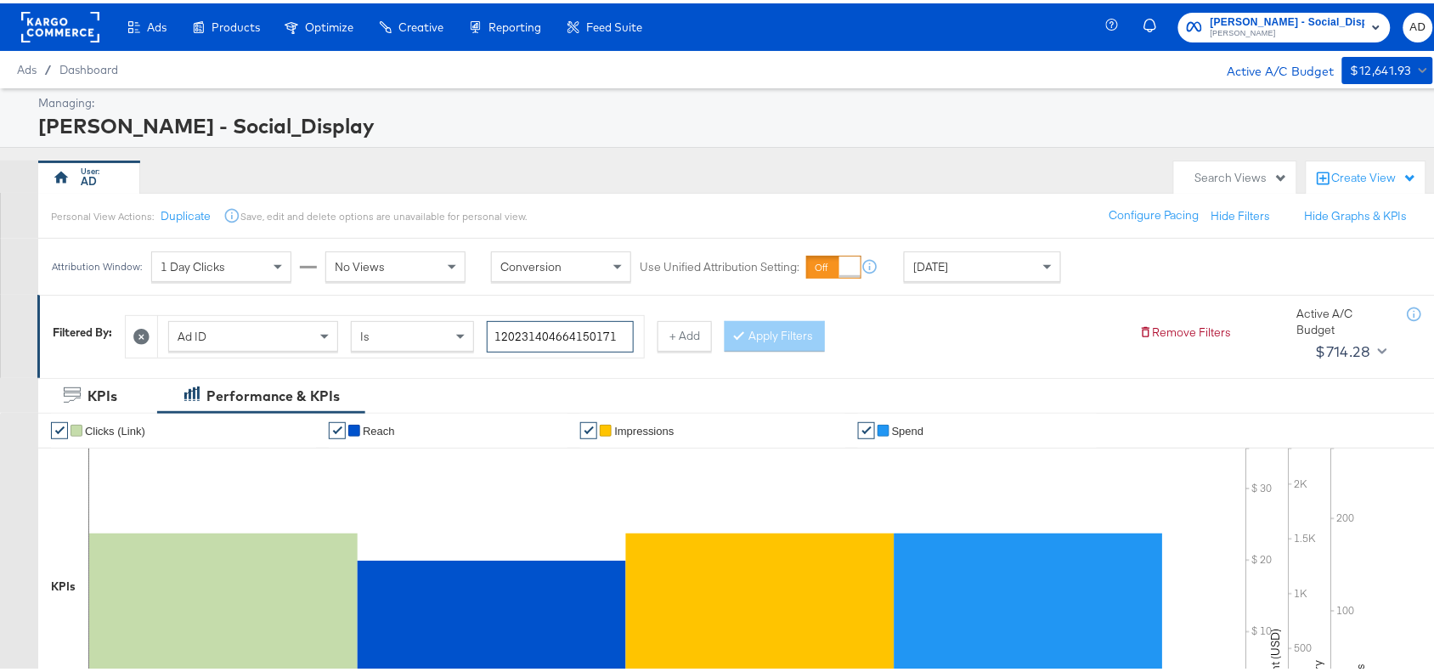
click at [617, 336] on input "120231404664150171" at bounding box center [560, 333] width 147 height 31
paste input "8"
type input "120231404664180171"
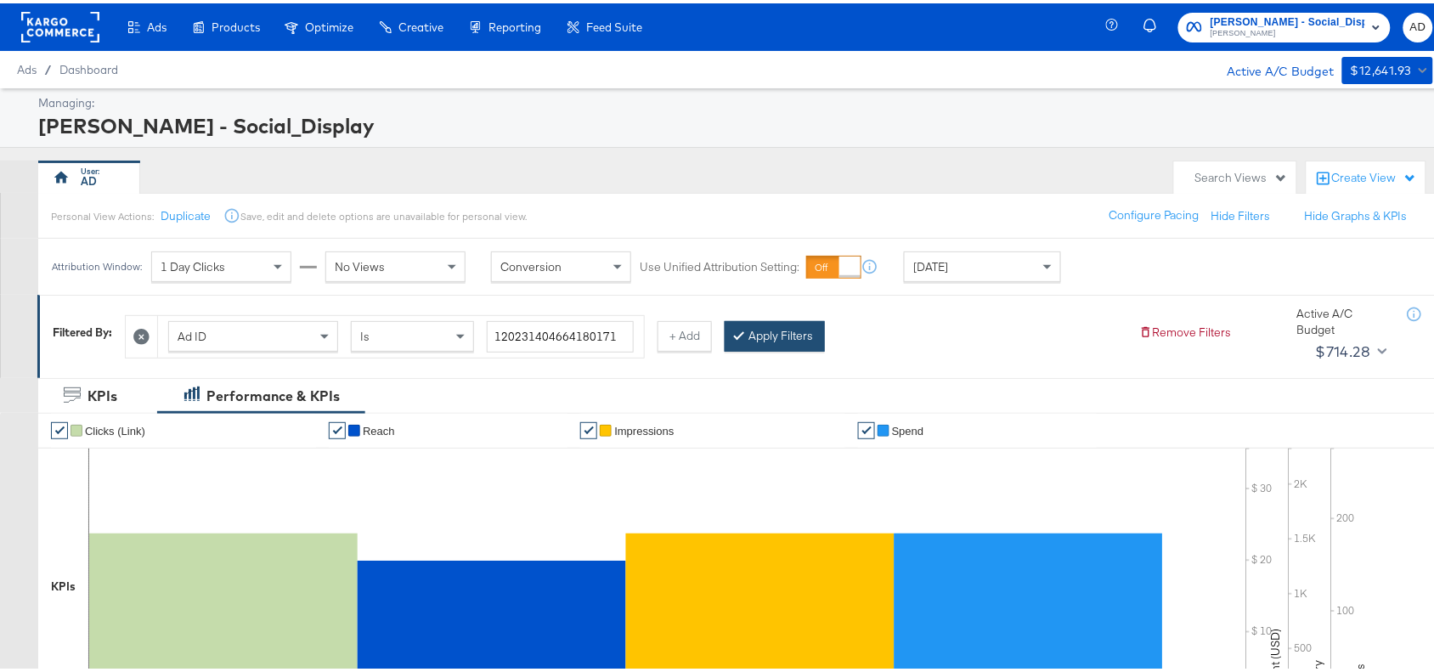
click at [784, 330] on button "Apply Filters" at bounding box center [775, 333] width 100 height 31
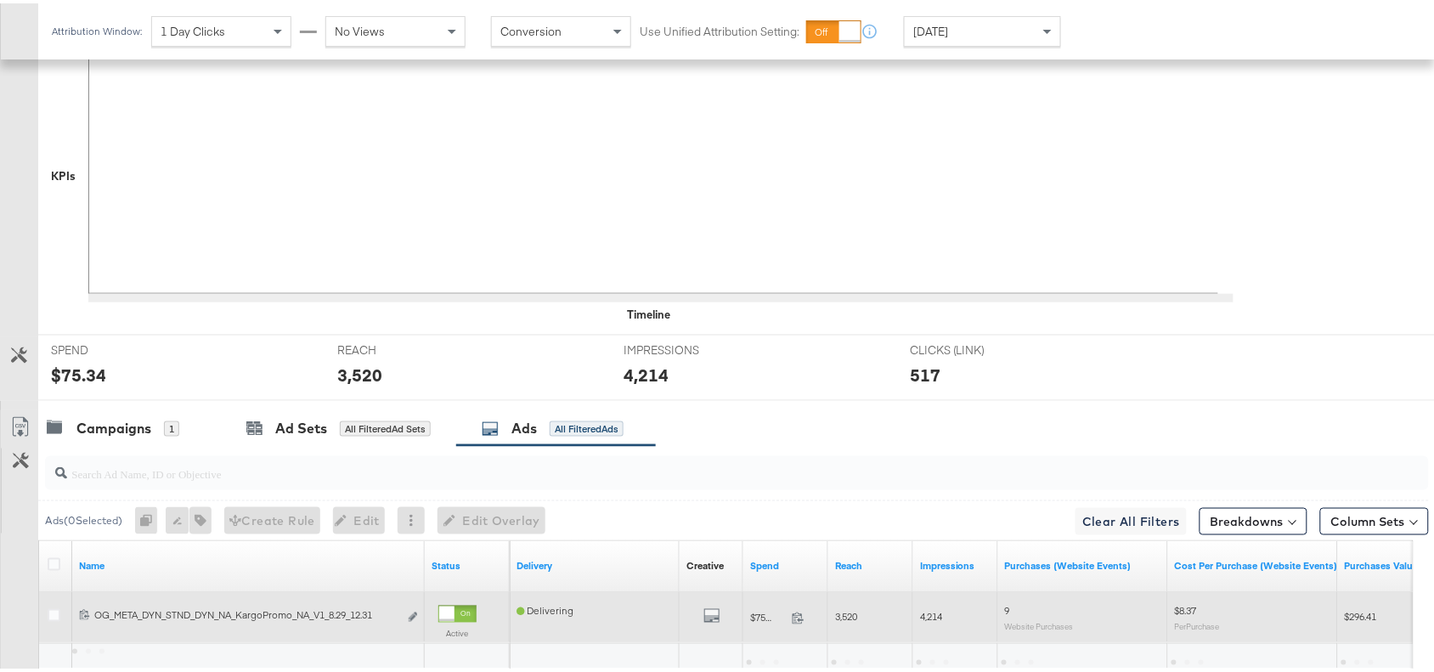
scroll to position [556, 0]
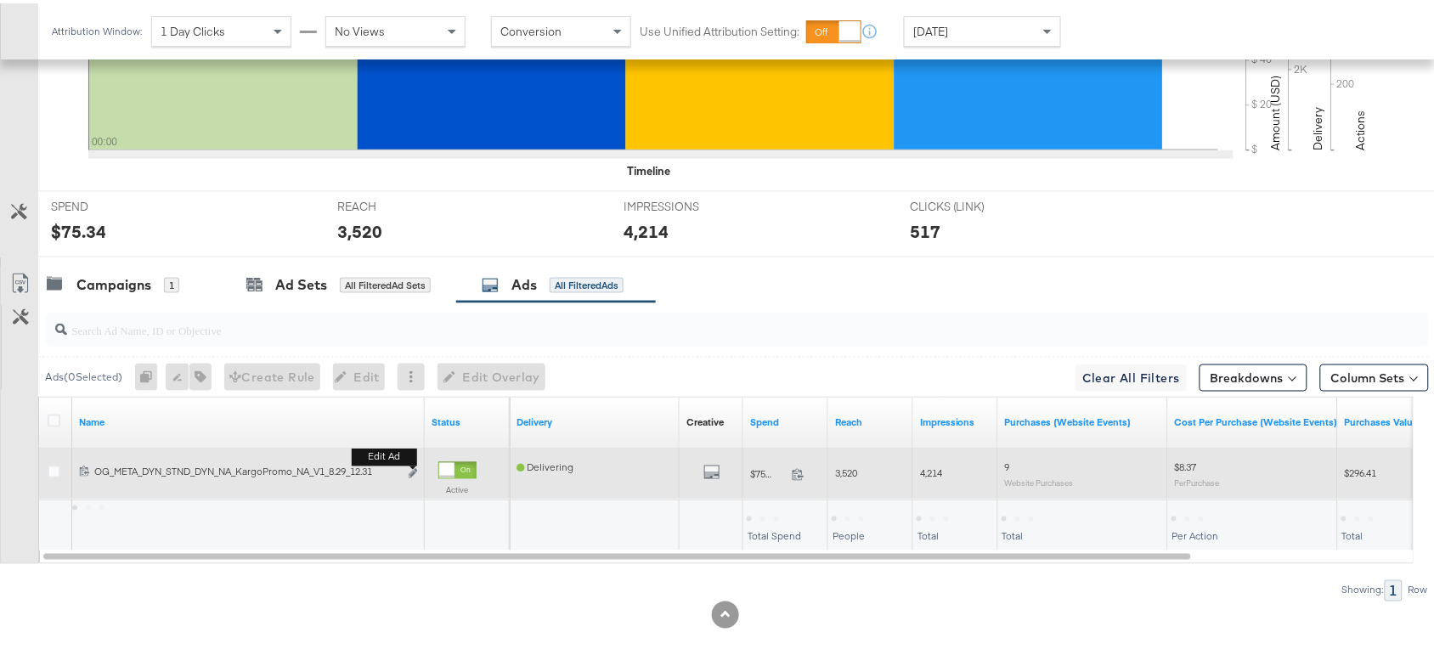
click at [406, 468] on div "Edit ad" at bounding box center [408, 471] width 20 height 18
click at [414, 472] on icon "link" at bounding box center [413, 470] width 8 height 9
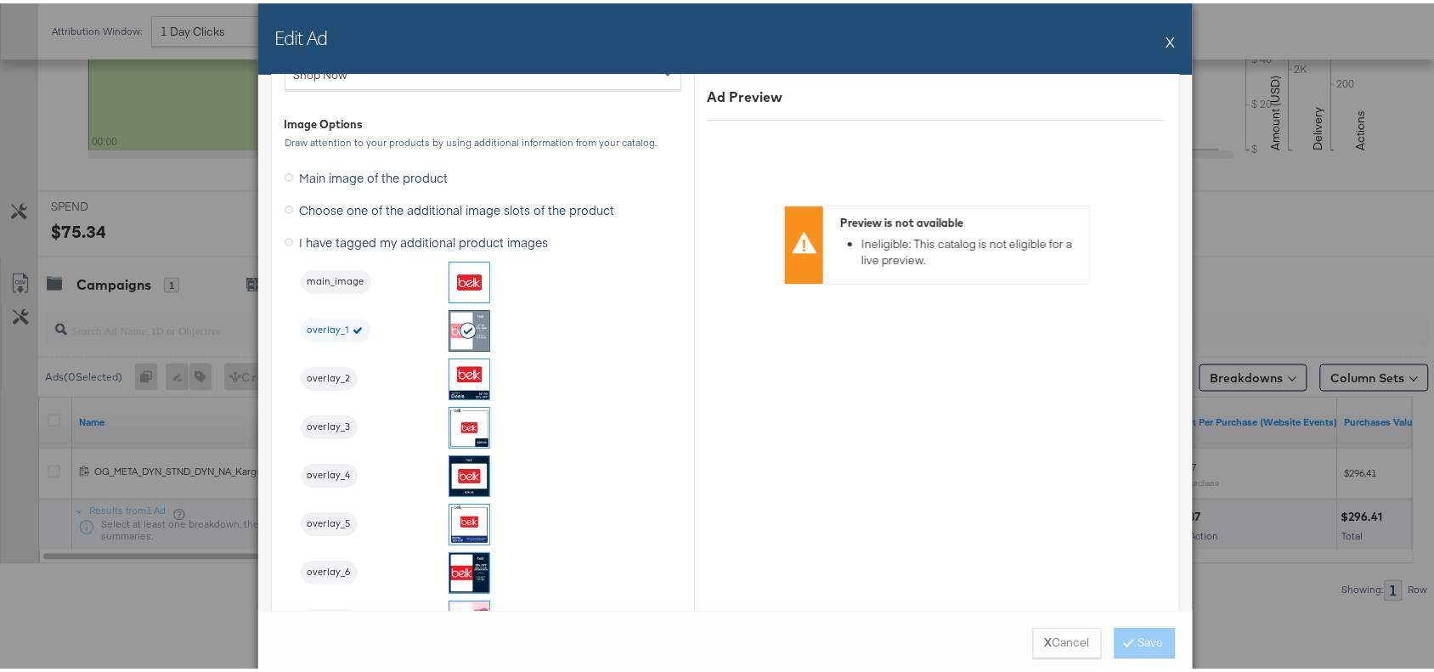
scroll to position [1683, 0]
click at [1166, 38] on button "X" at bounding box center [1170, 38] width 9 height 34
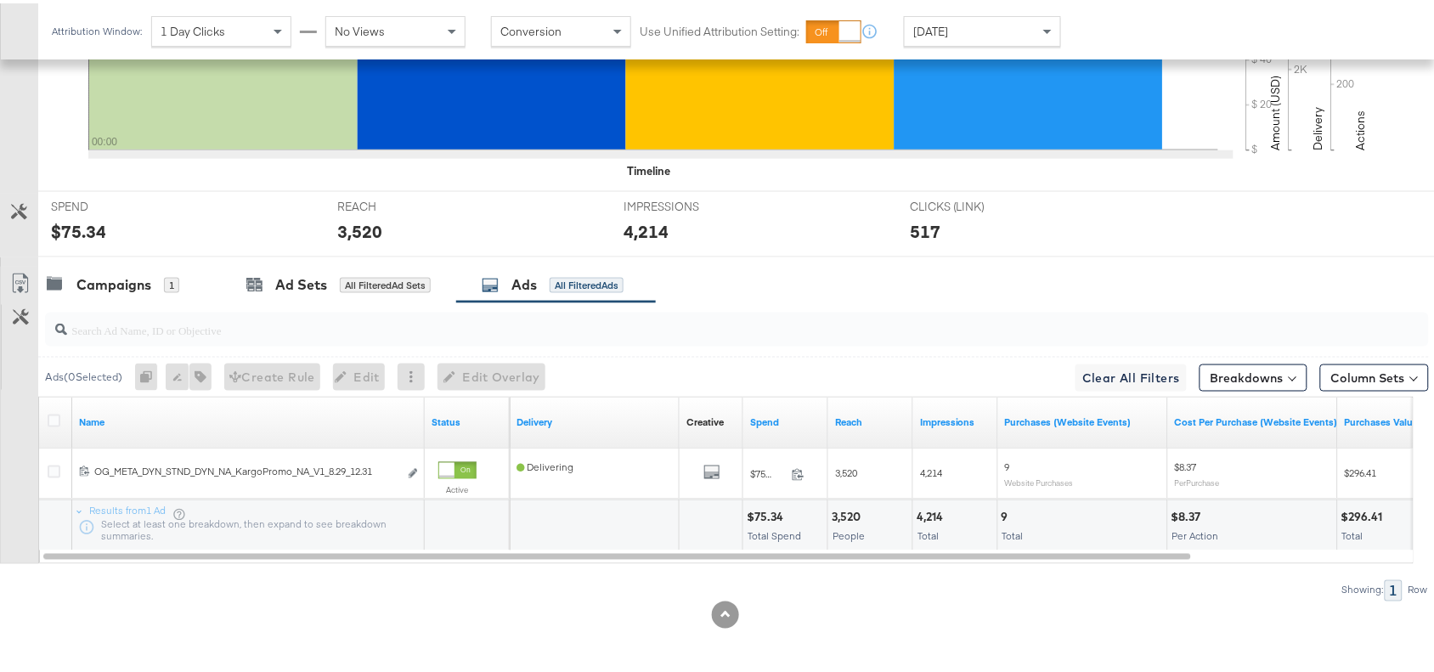
scroll to position [0, 0]
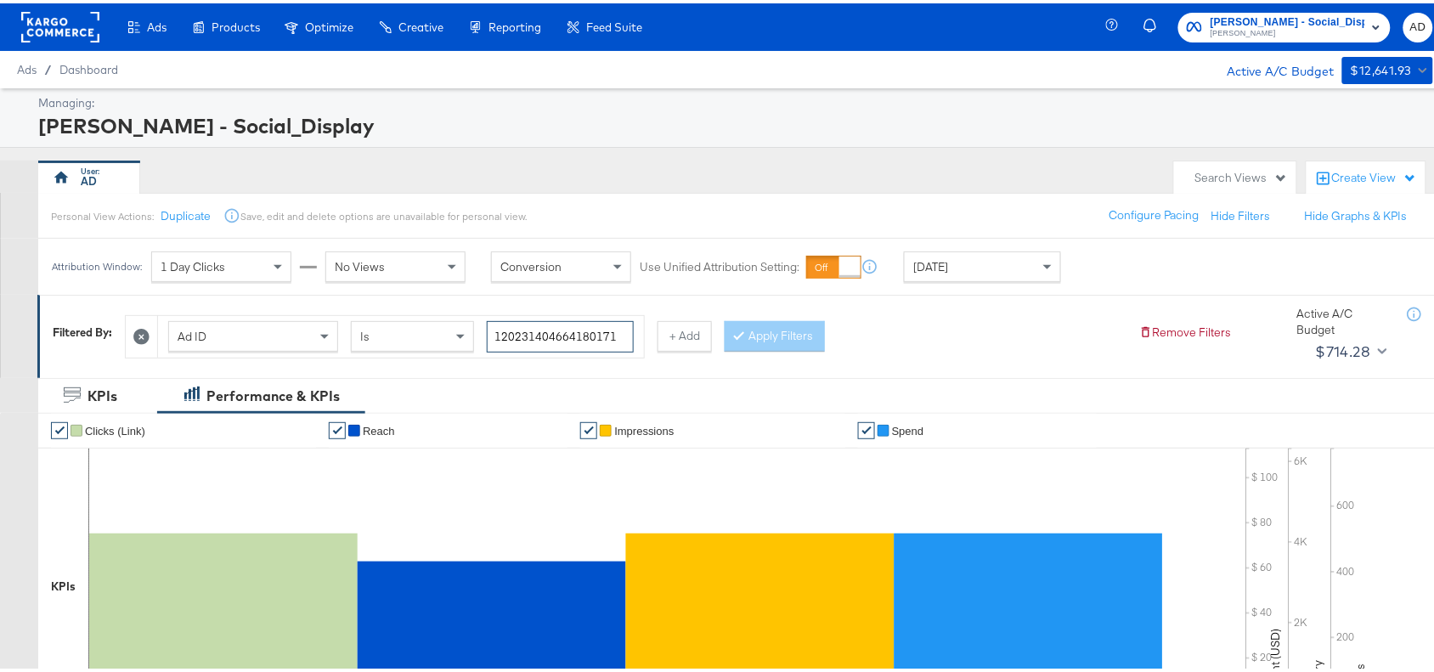
click at [625, 341] on input "120231404664180171" at bounding box center [560, 333] width 147 height 31
paste input "70611"
type input "120231404706110171"
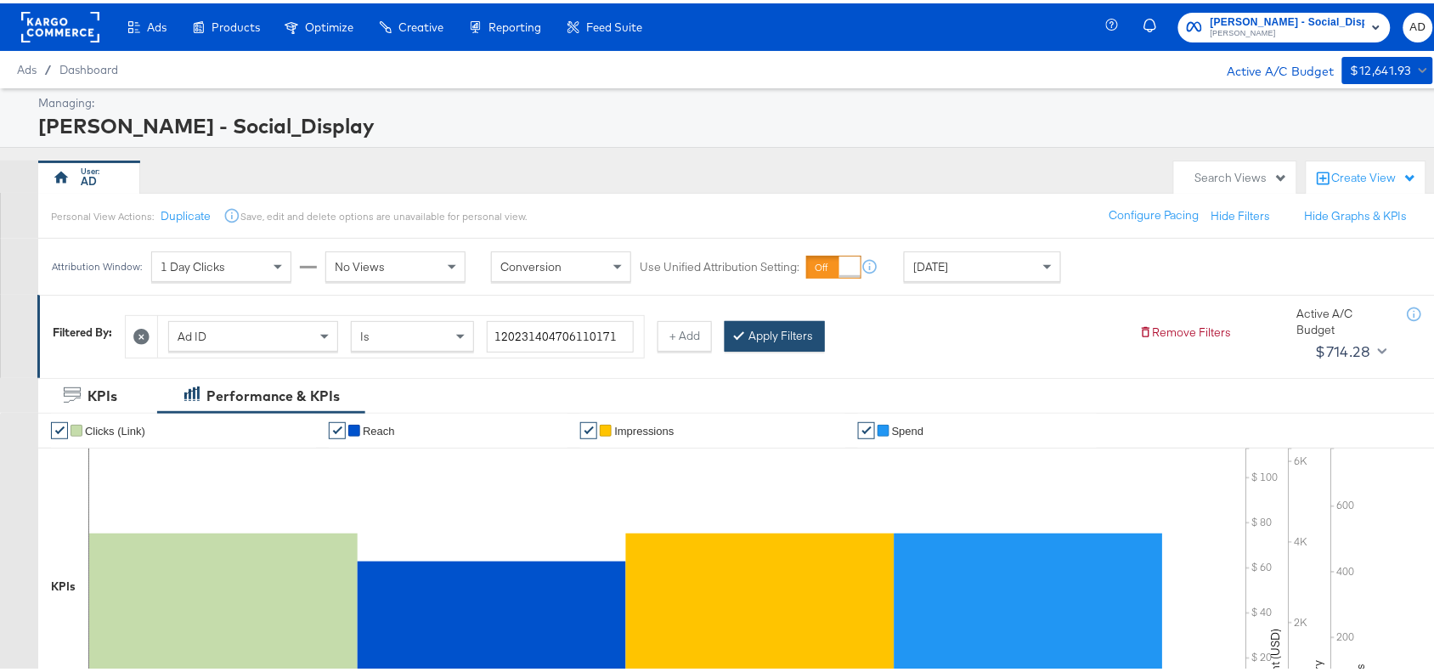
click at [758, 333] on button "Apply Filters" at bounding box center [775, 333] width 100 height 31
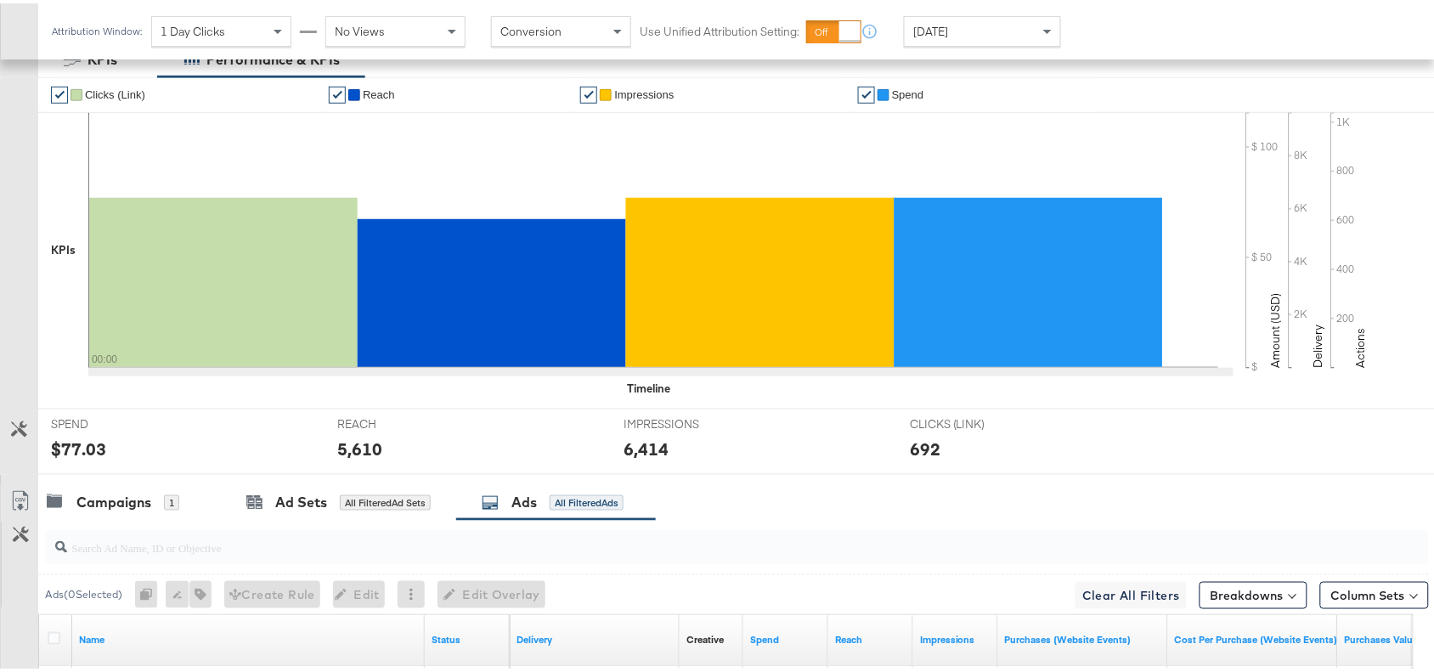
scroll to position [556, 0]
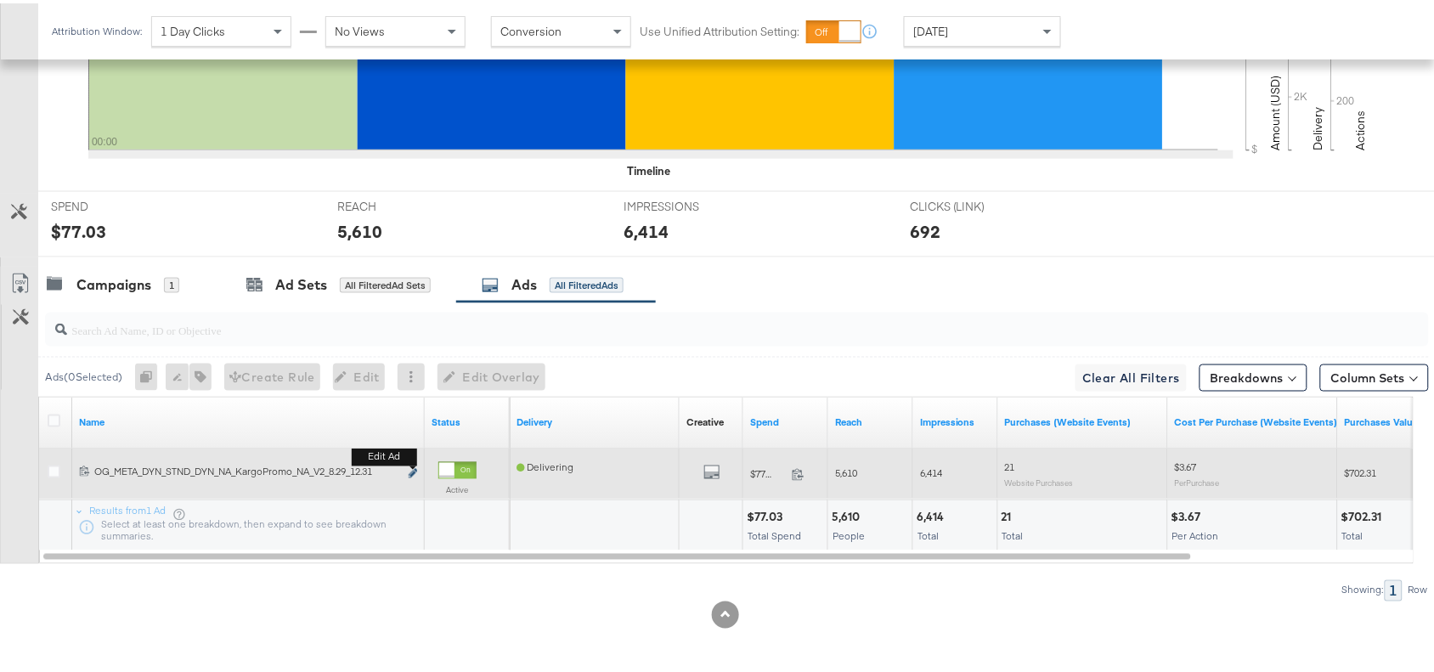
click at [412, 468] on icon "link" at bounding box center [413, 470] width 8 height 9
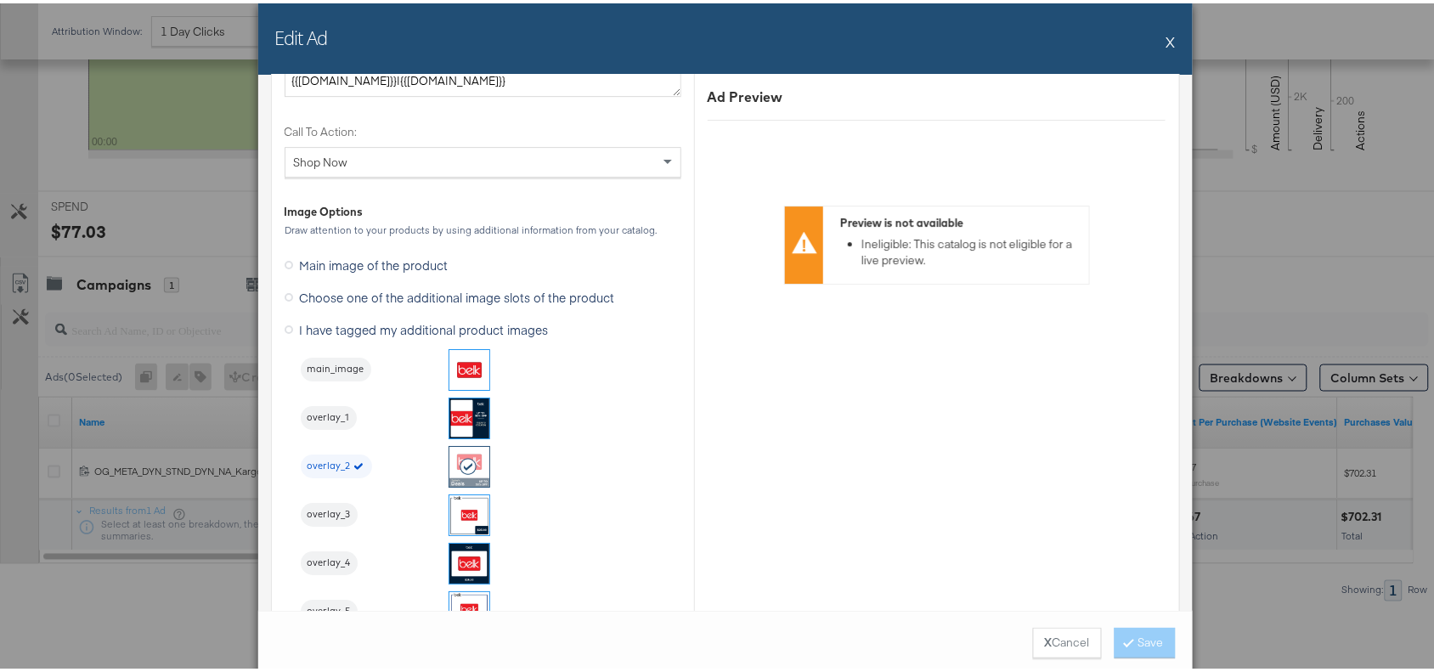
scroll to position [1597, 0]
click at [1157, 40] on div "Edit Ad X" at bounding box center [725, 35] width 935 height 71
click at [1166, 36] on button "X" at bounding box center [1170, 38] width 9 height 34
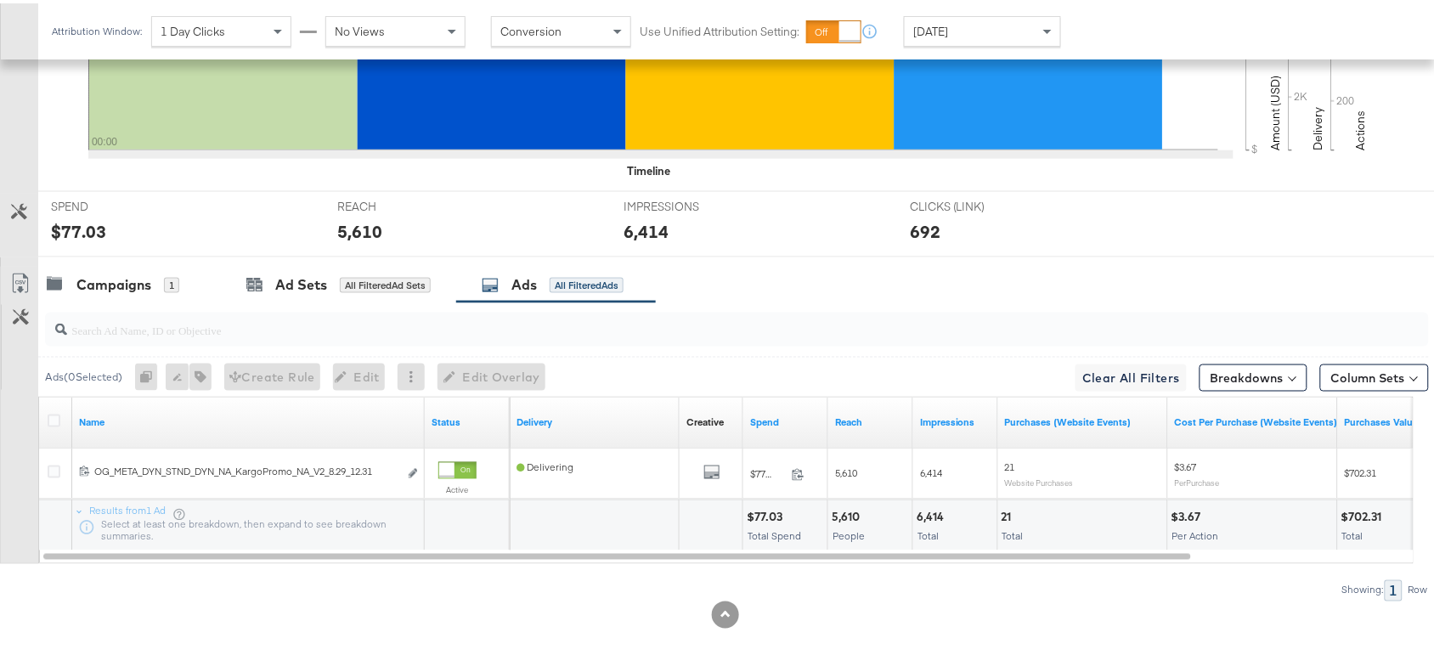
scroll to position [0, 0]
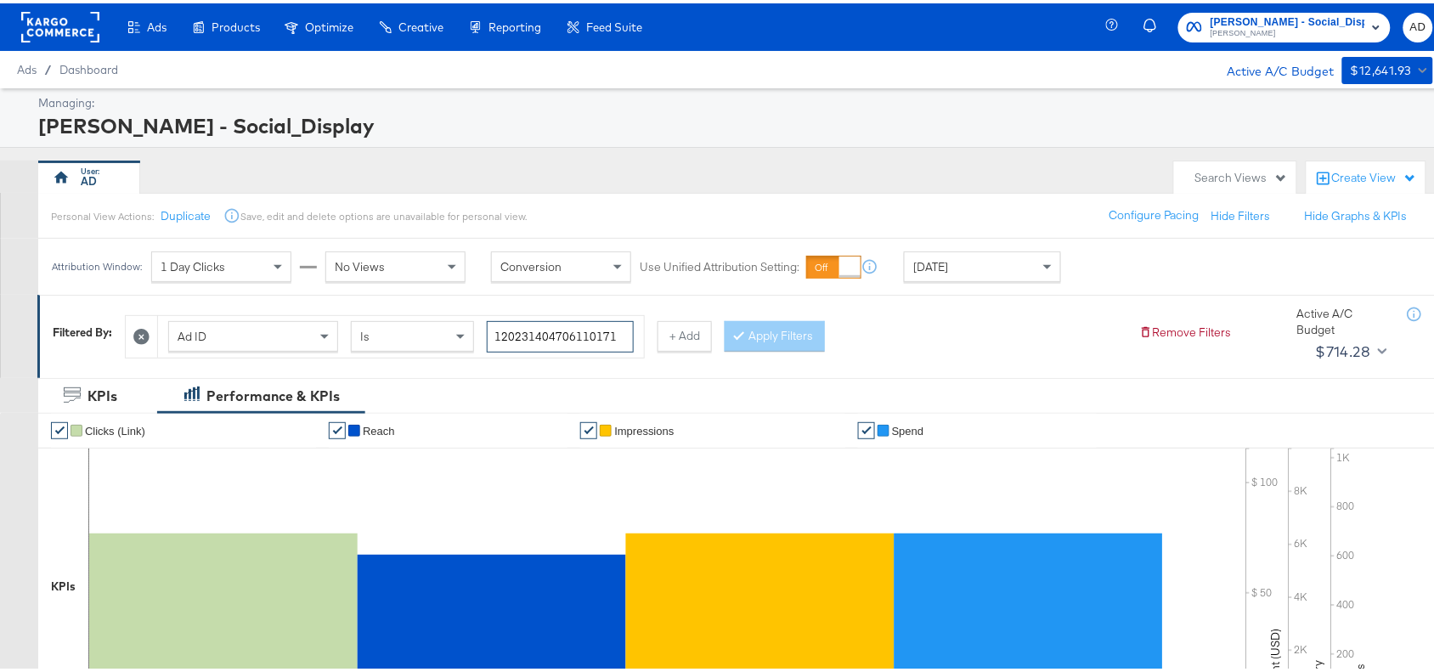
click at [622, 327] on input "120231404706110171" at bounding box center [560, 333] width 147 height 31
paste input "09"
type input "120231404706090171"
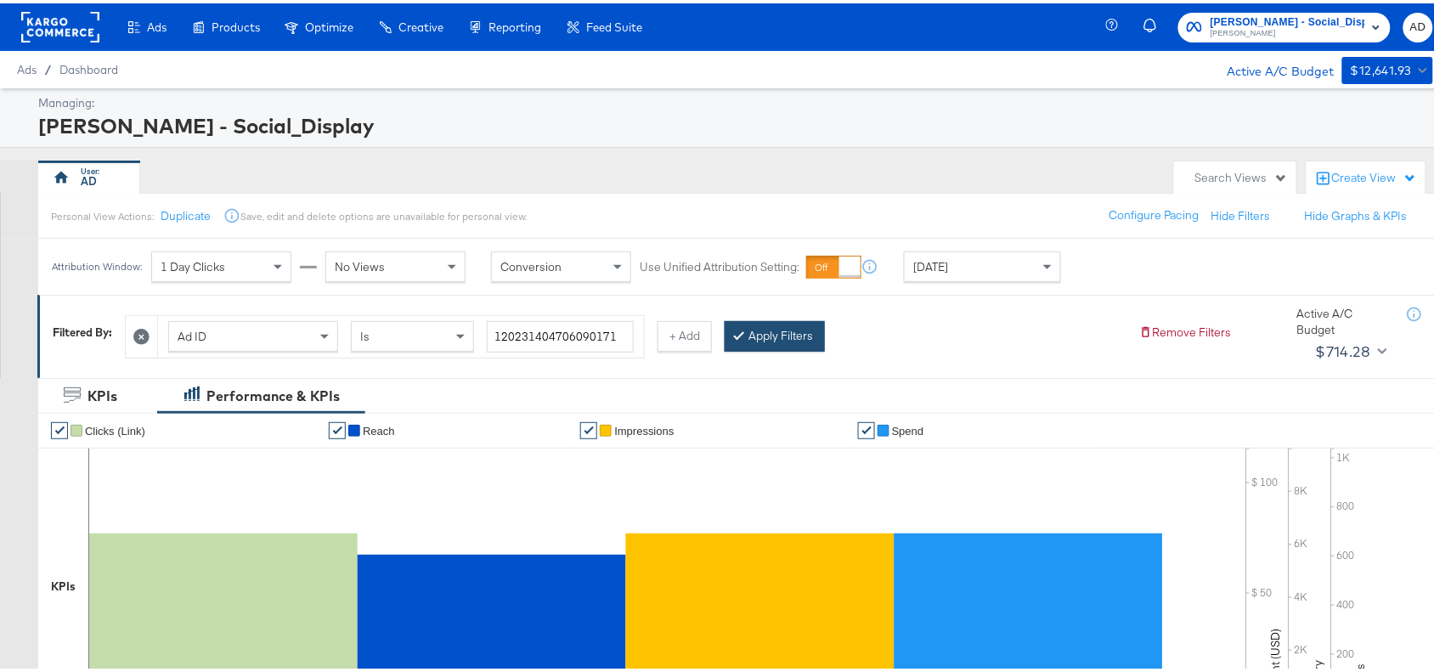
click at [788, 332] on button "Apply Filters" at bounding box center [775, 333] width 100 height 31
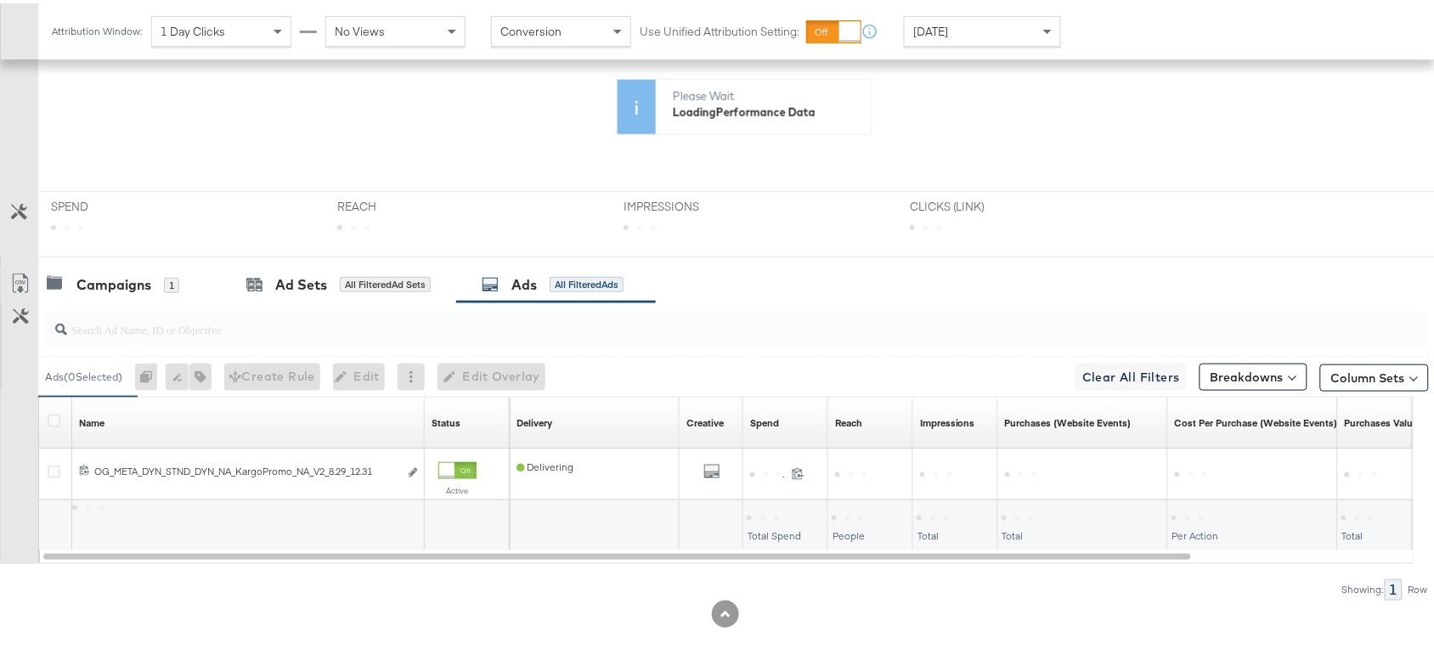
scroll to position [556, 0]
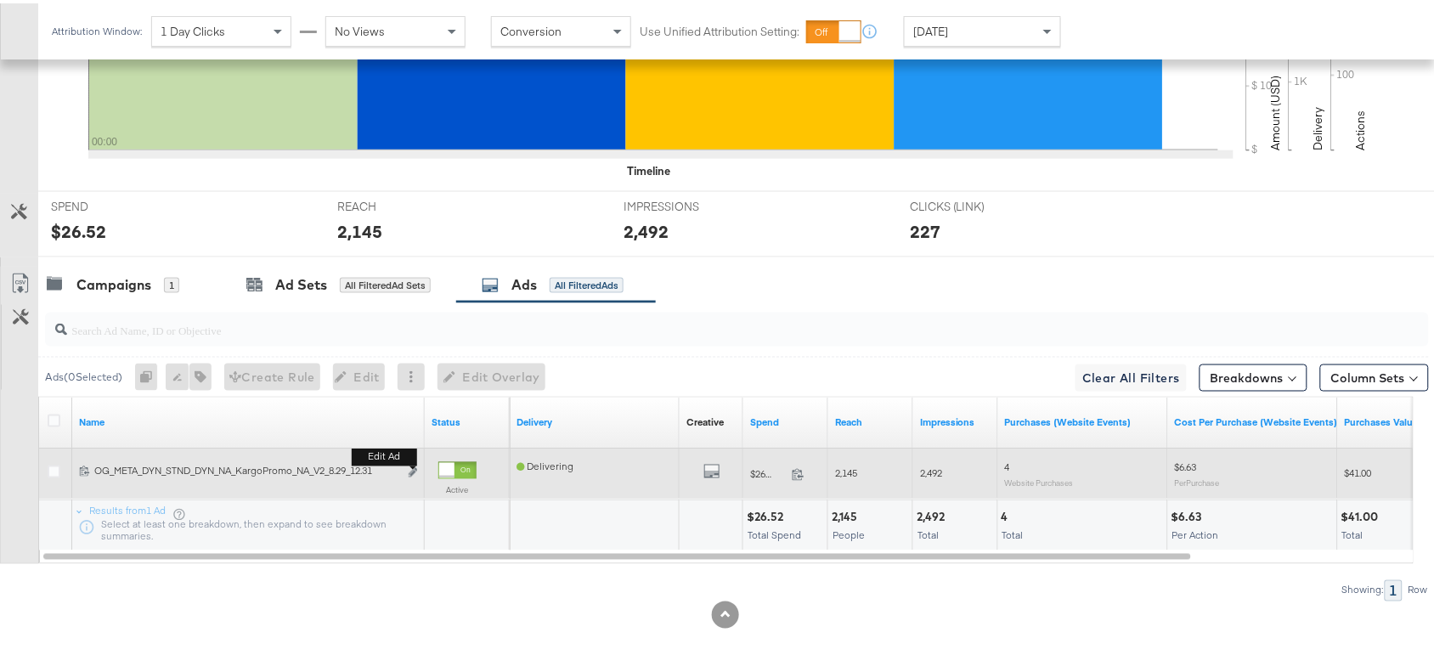
click at [417, 467] on button "Edit ad" at bounding box center [413, 471] width 10 height 18
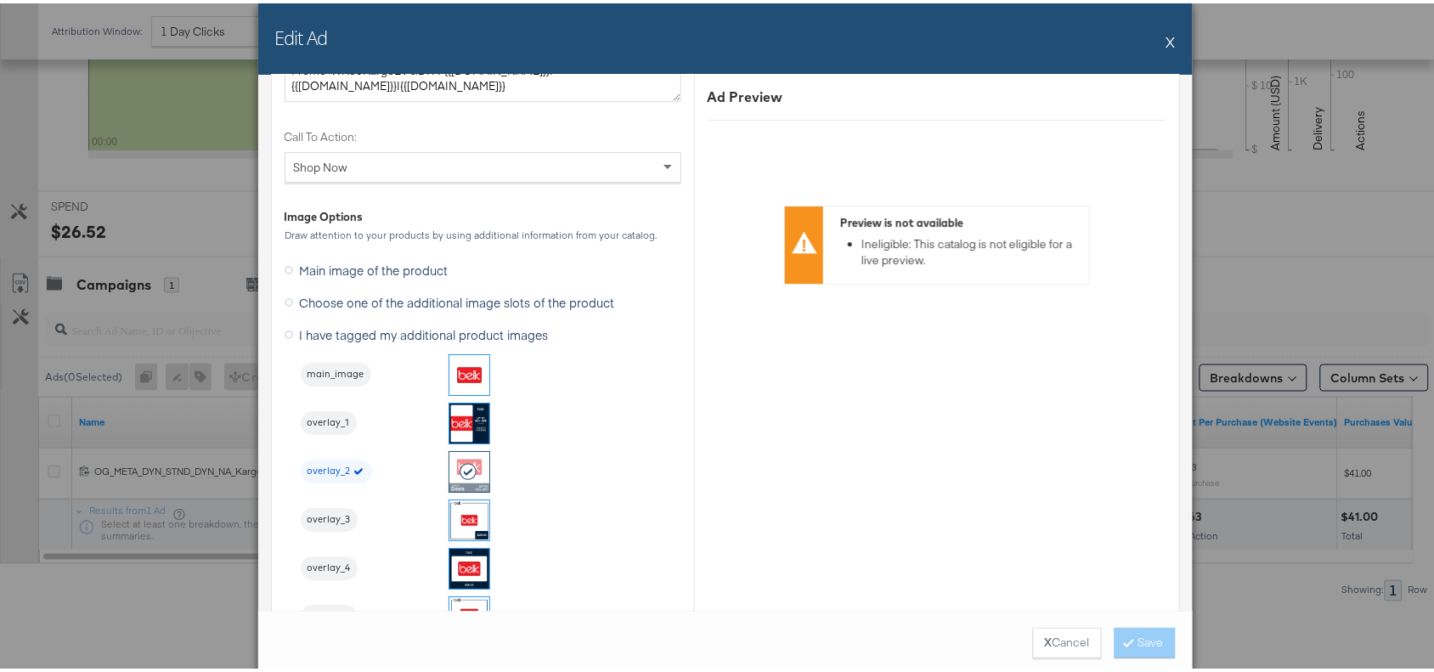
scroll to position [1590, 0]
click at [1166, 39] on button "X" at bounding box center [1170, 38] width 9 height 34
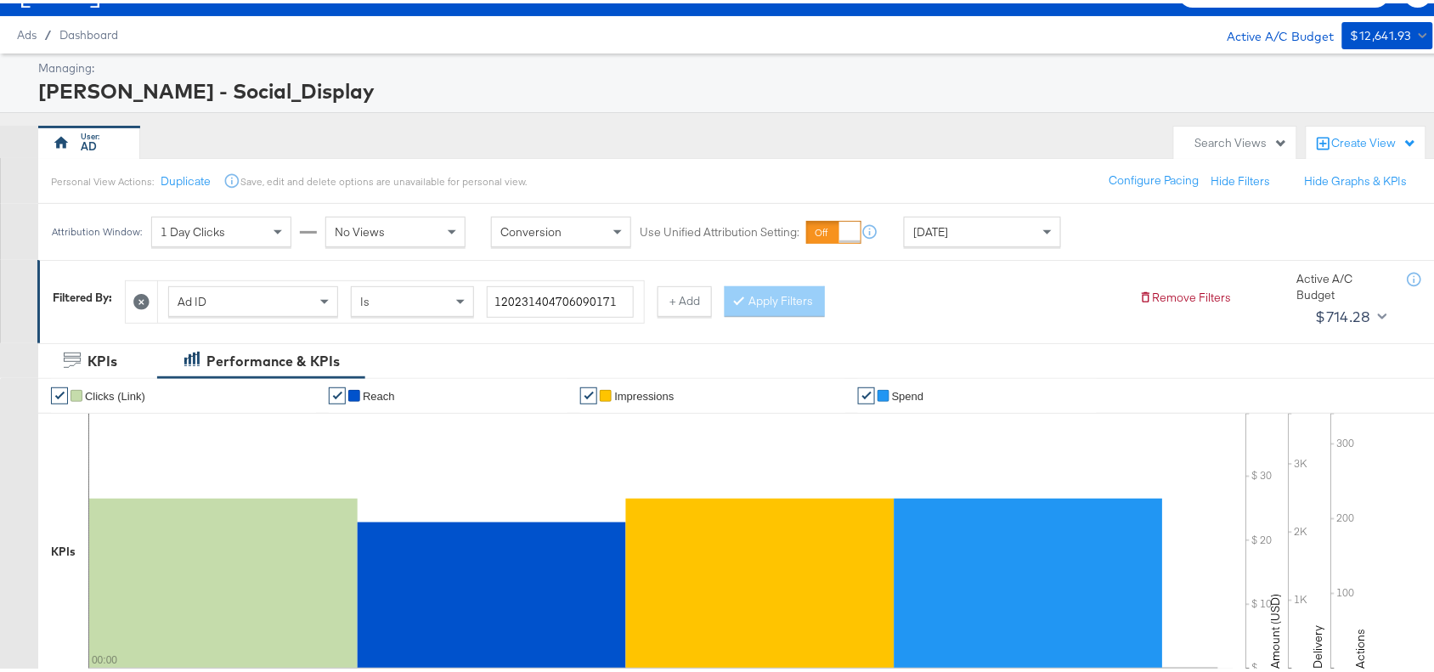
scroll to position [0, 0]
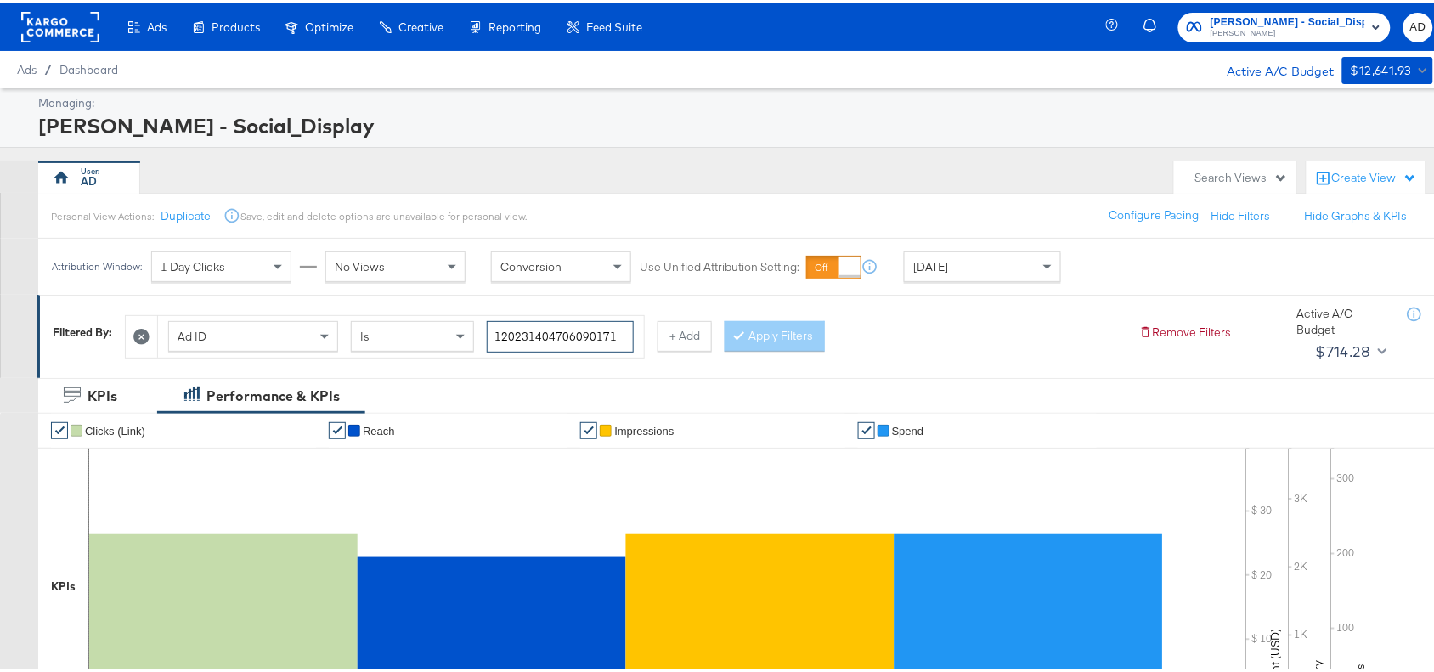
click at [613, 333] on input "120231404706090171" at bounding box center [560, 333] width 147 height 31
paste input "99566022"
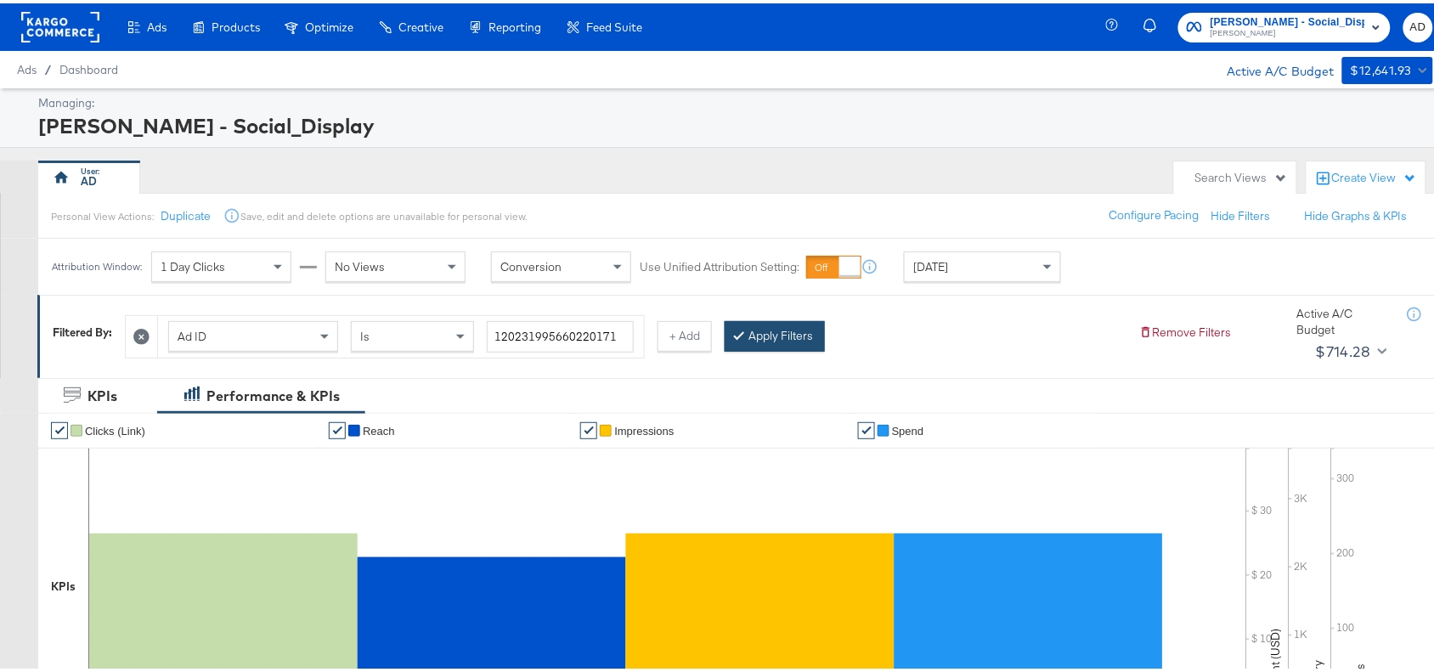
click at [797, 324] on button "Apply Filters" at bounding box center [775, 333] width 100 height 31
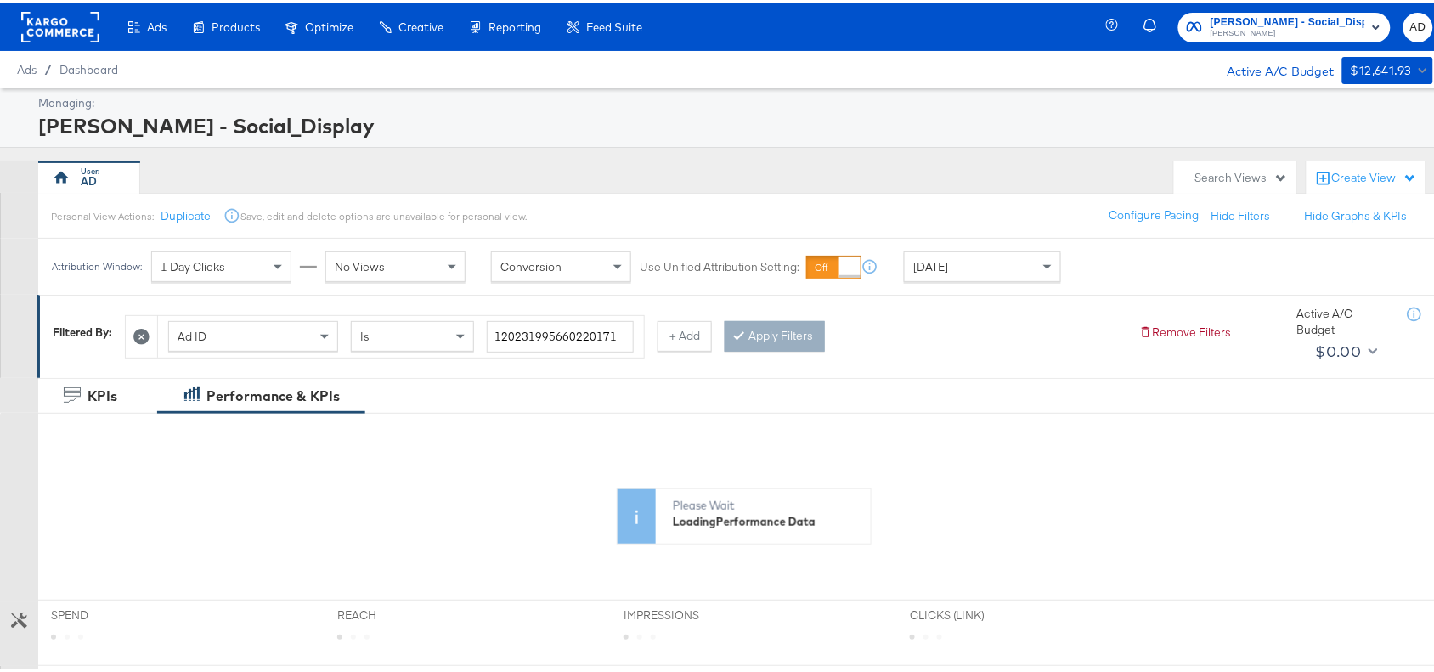
scroll to position [410, 0]
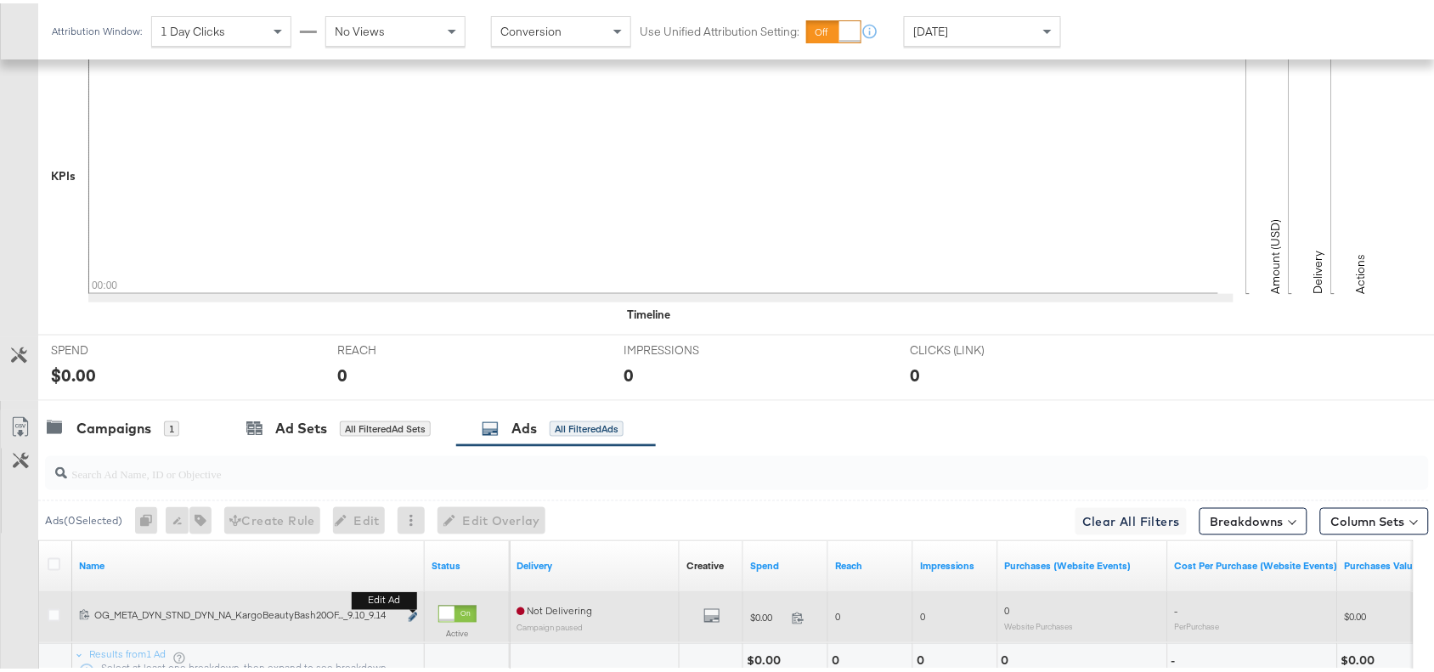
click at [414, 613] on icon "link" at bounding box center [413, 613] width 8 height 9
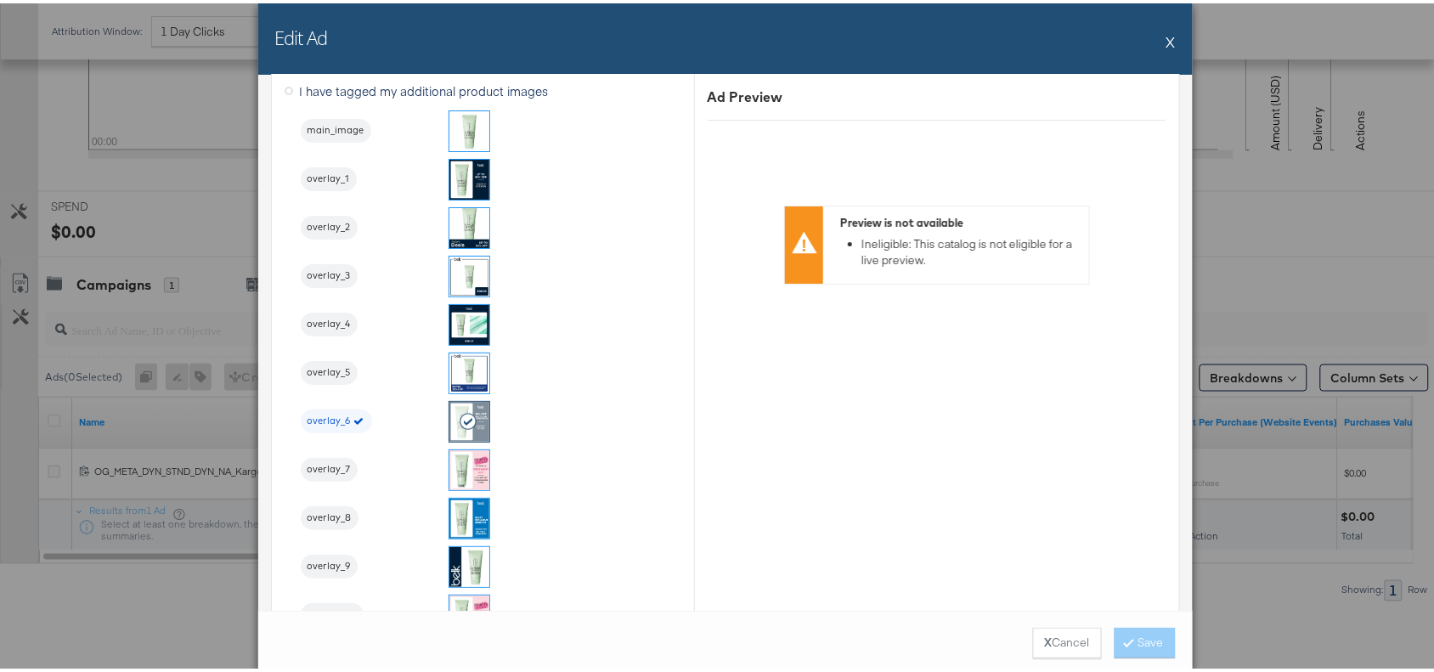
scroll to position [1835, 0]
click at [1166, 36] on button "X" at bounding box center [1170, 38] width 9 height 34
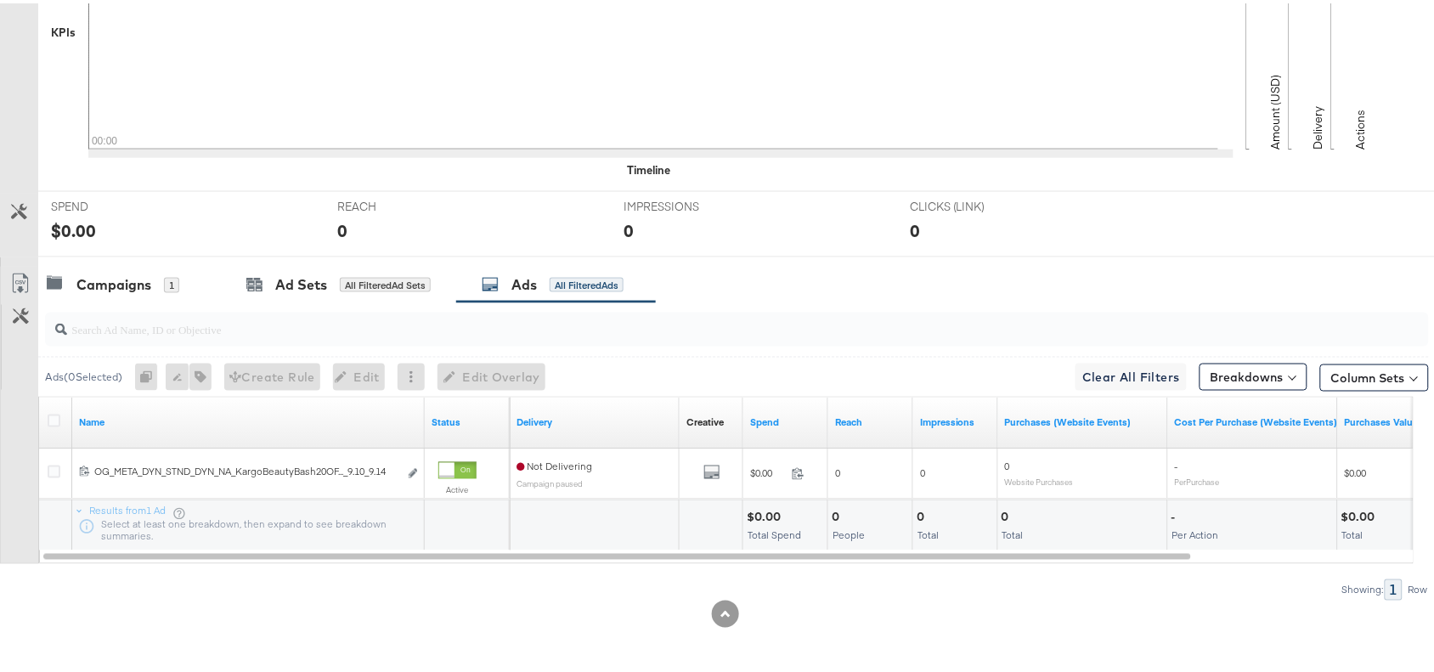
scroll to position [0, 0]
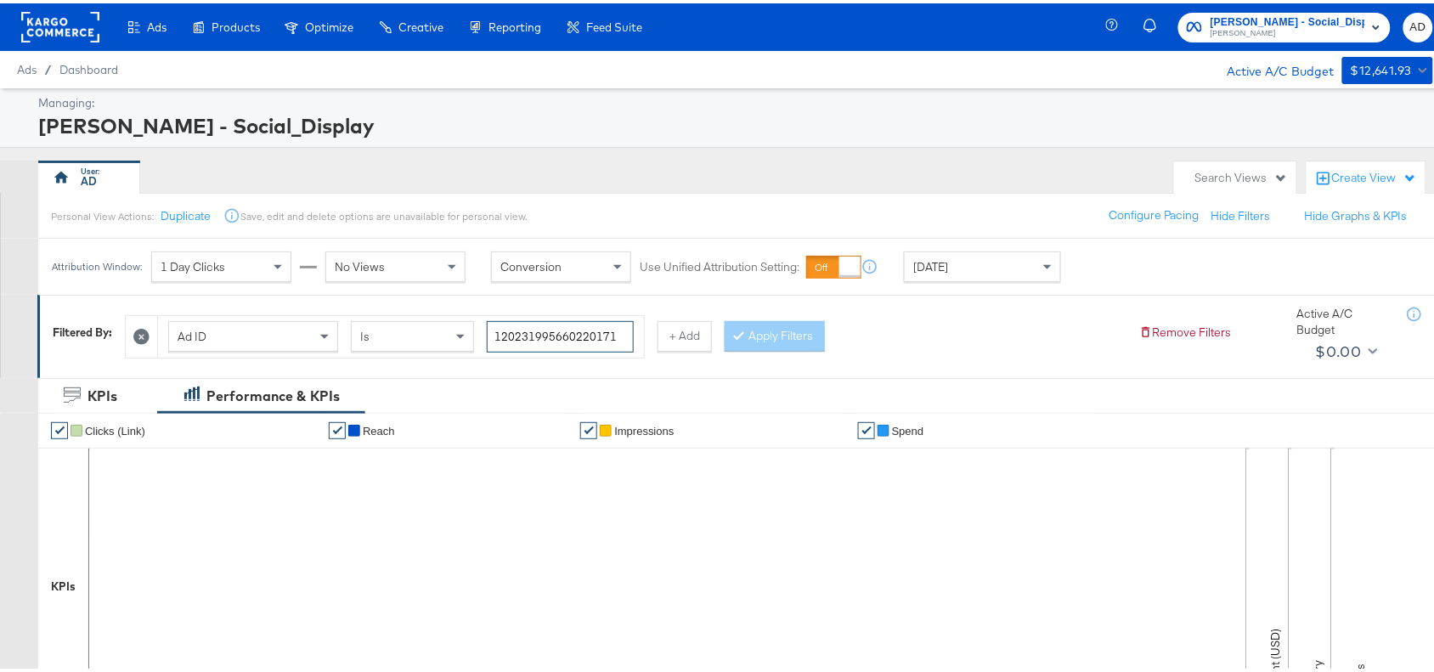
click at [627, 333] on input "120231995660220171" at bounding box center [560, 333] width 147 height 31
paste input "8"
type input "120231995660280171"
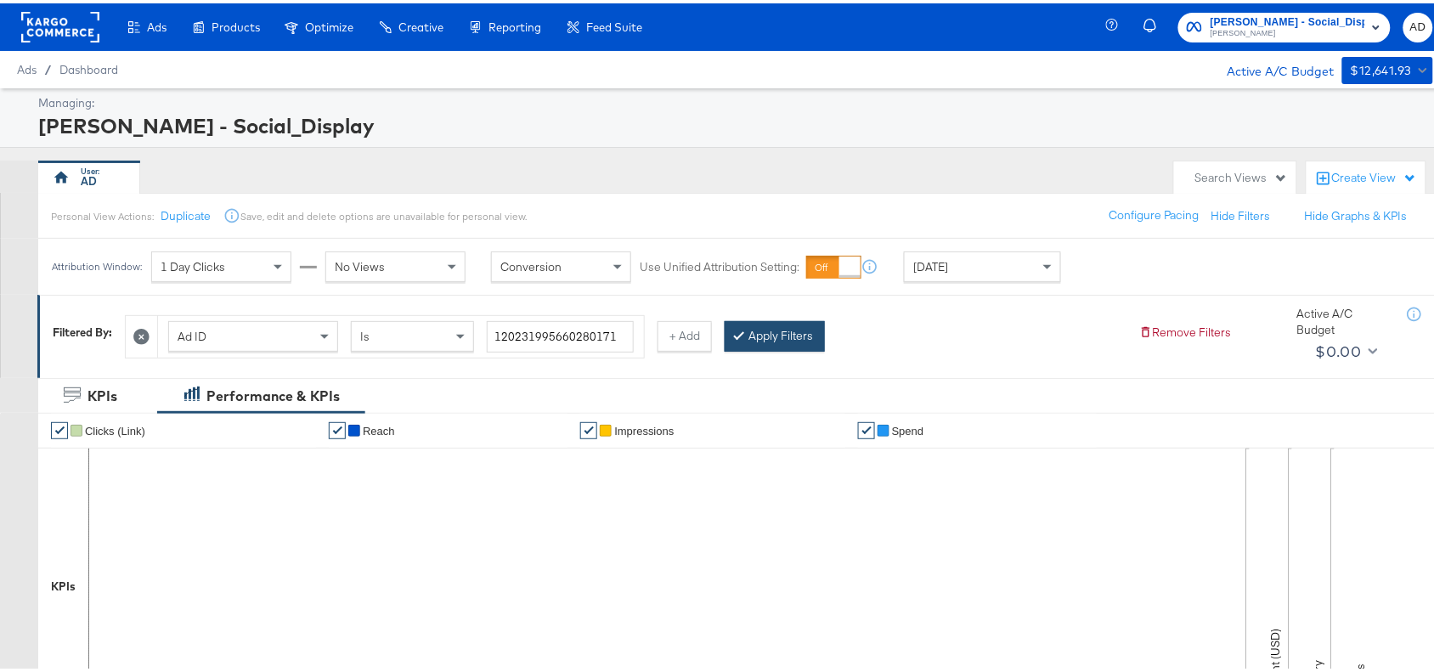
click at [804, 332] on button "Apply Filters" at bounding box center [775, 333] width 100 height 31
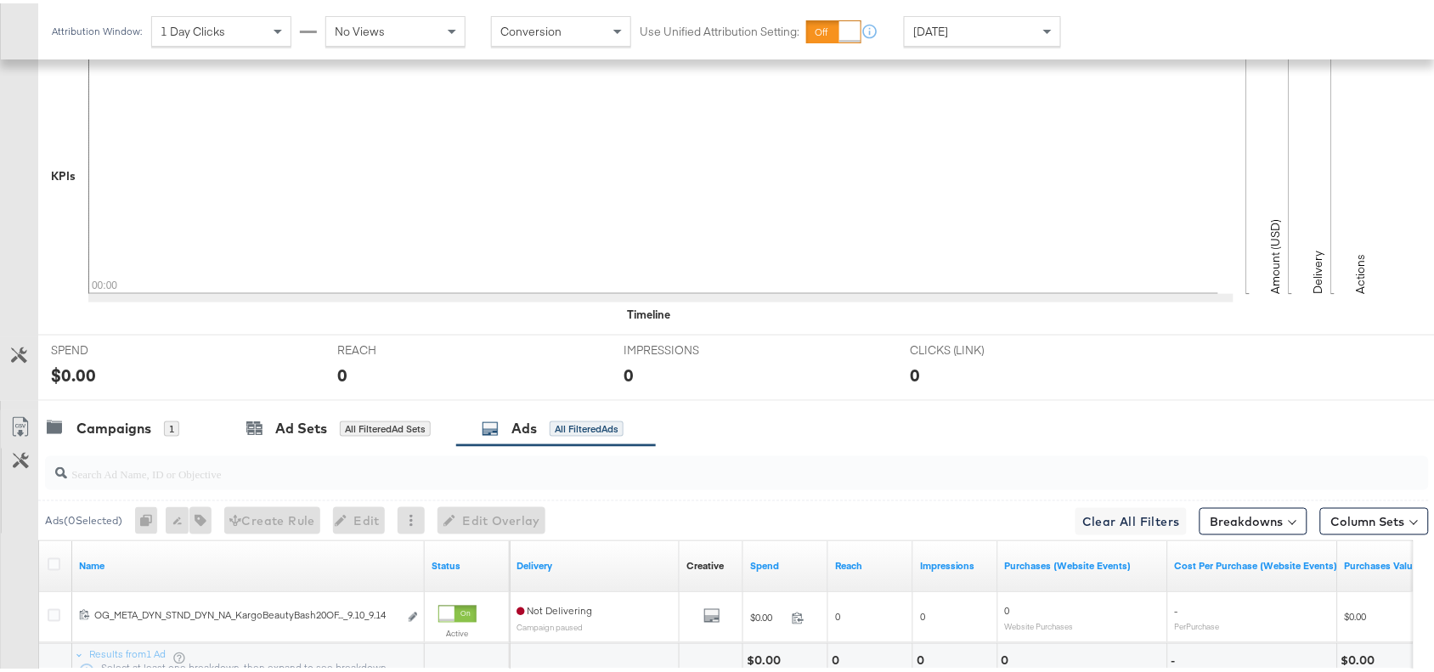
scroll to position [556, 0]
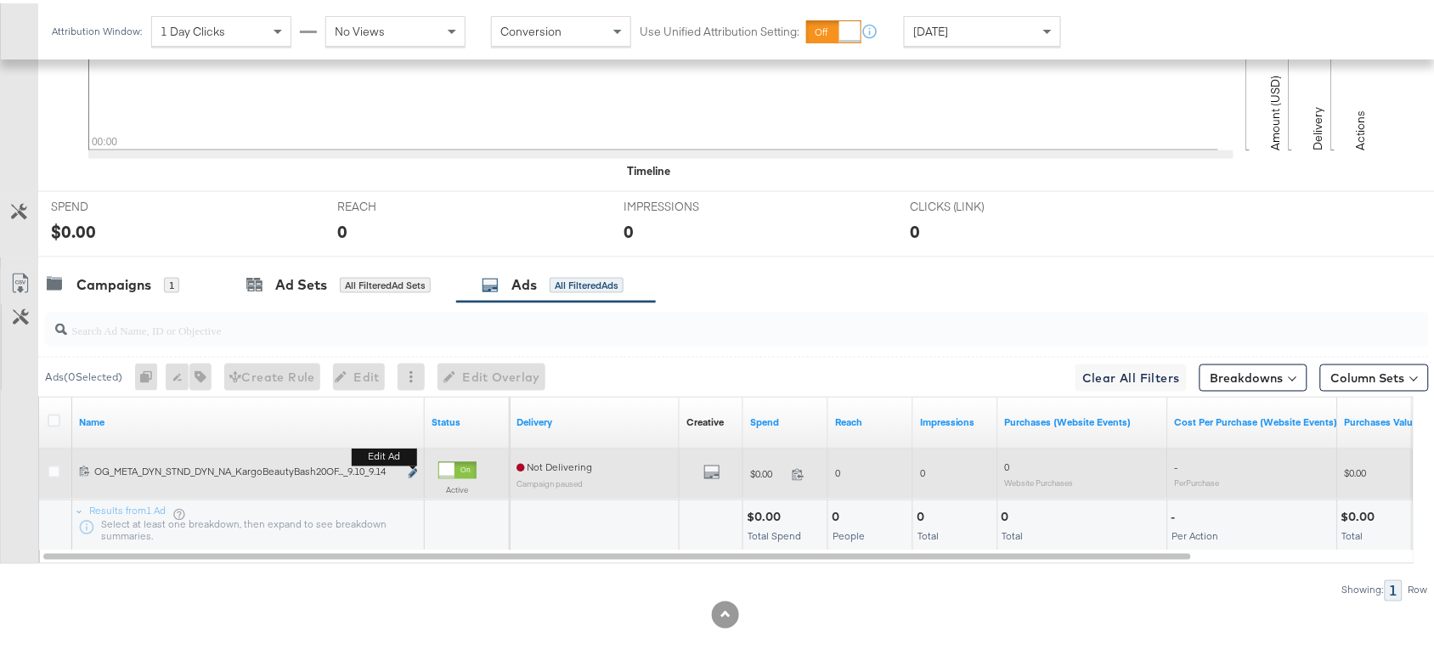
click at [412, 470] on icon "link" at bounding box center [413, 470] width 8 height 9
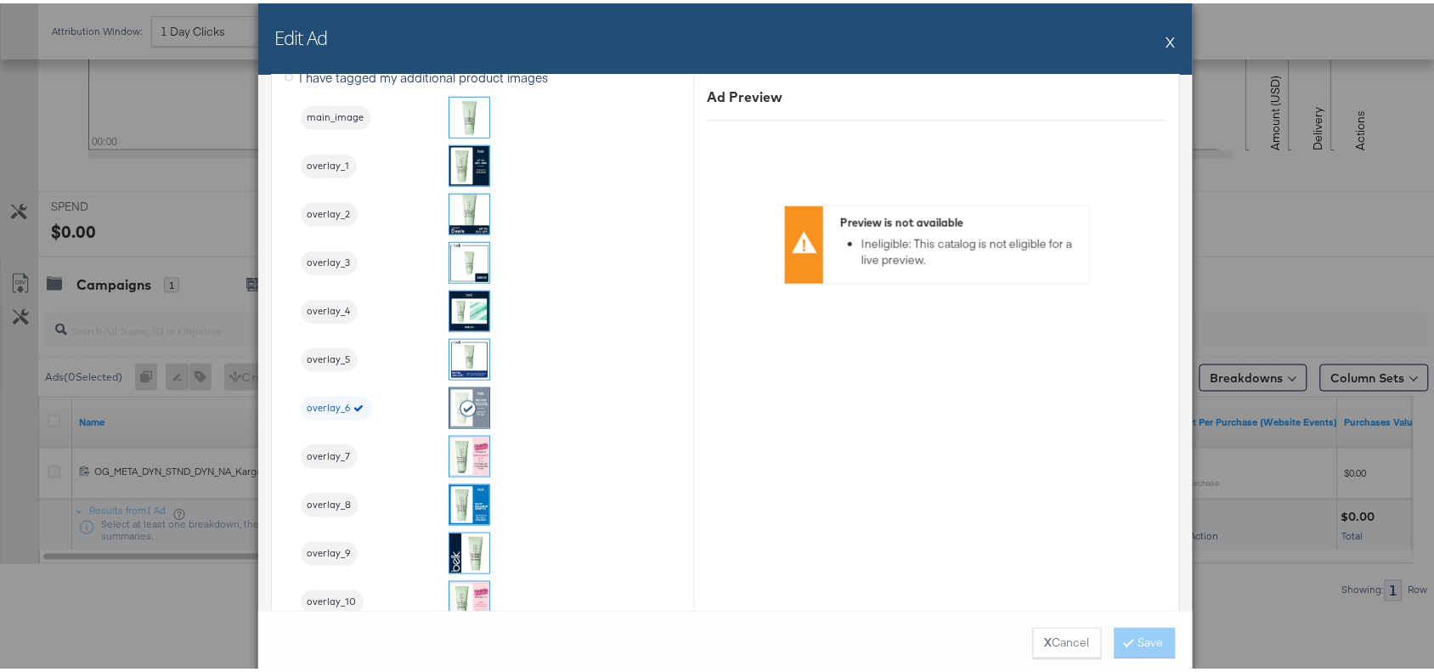
scroll to position [2332, 0]
click at [1166, 31] on button "X" at bounding box center [1170, 38] width 9 height 34
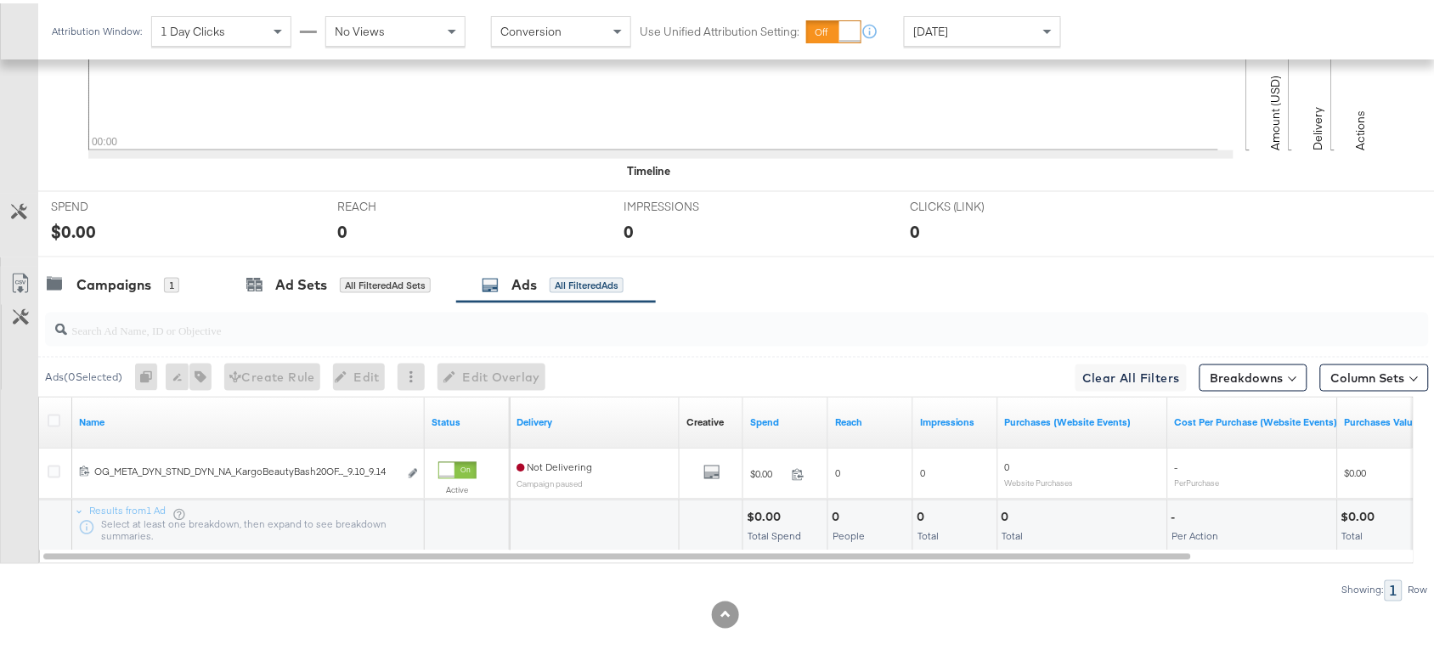
scroll to position [0, 0]
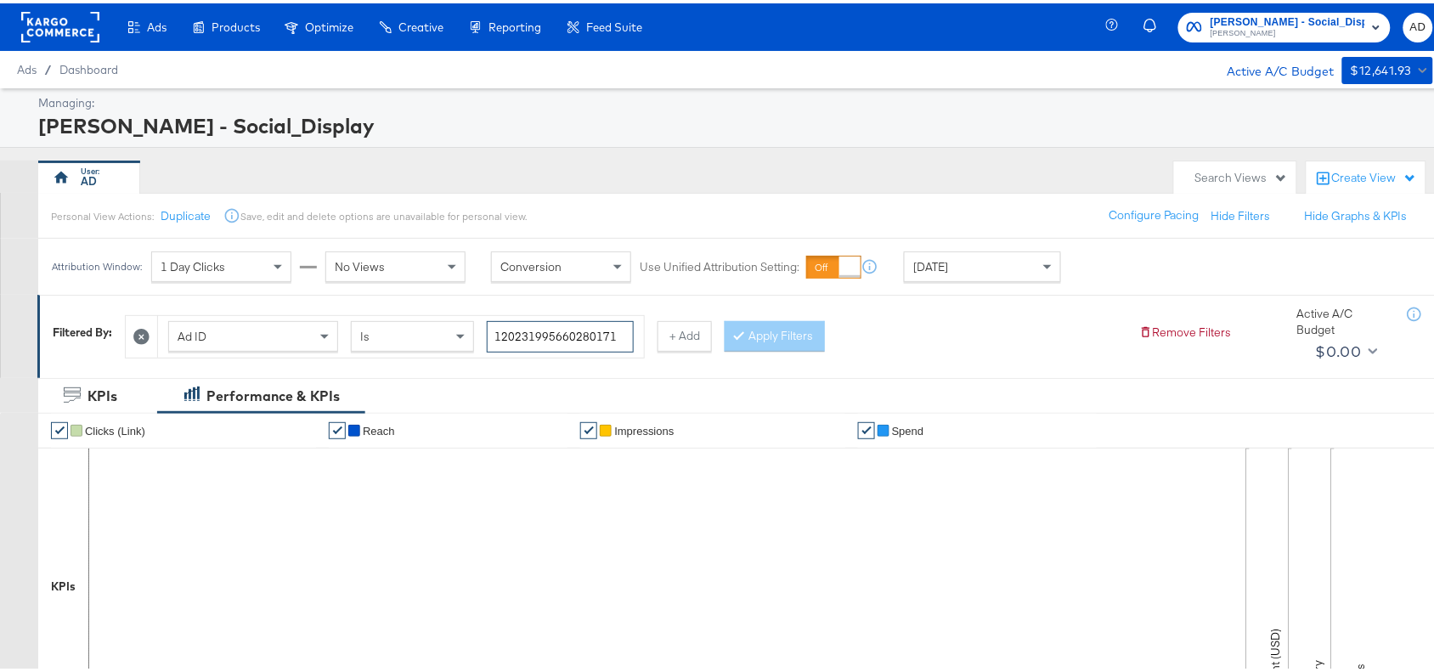
click at [620, 332] on input "120231995660280171" at bounding box center [560, 333] width 147 height 31
paste input "6"
type input "120231995660260171"
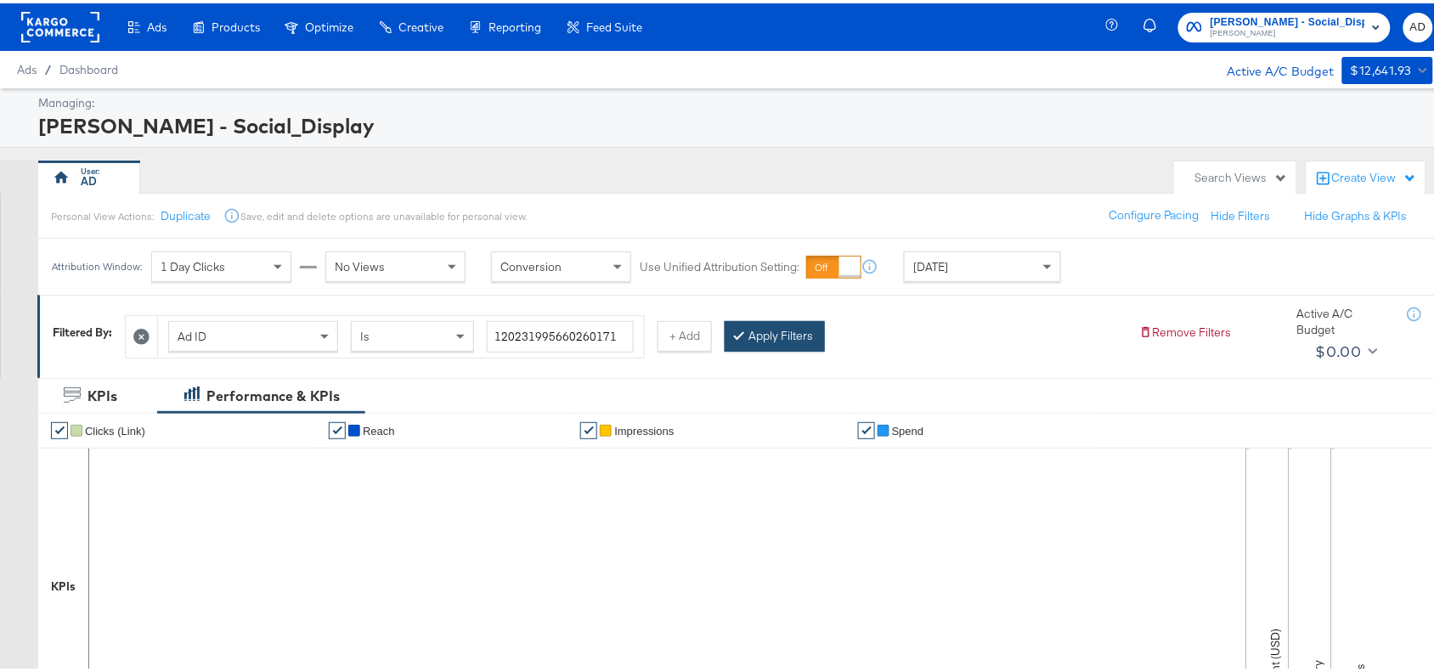
click at [791, 338] on button "Apply Filters" at bounding box center [775, 333] width 100 height 31
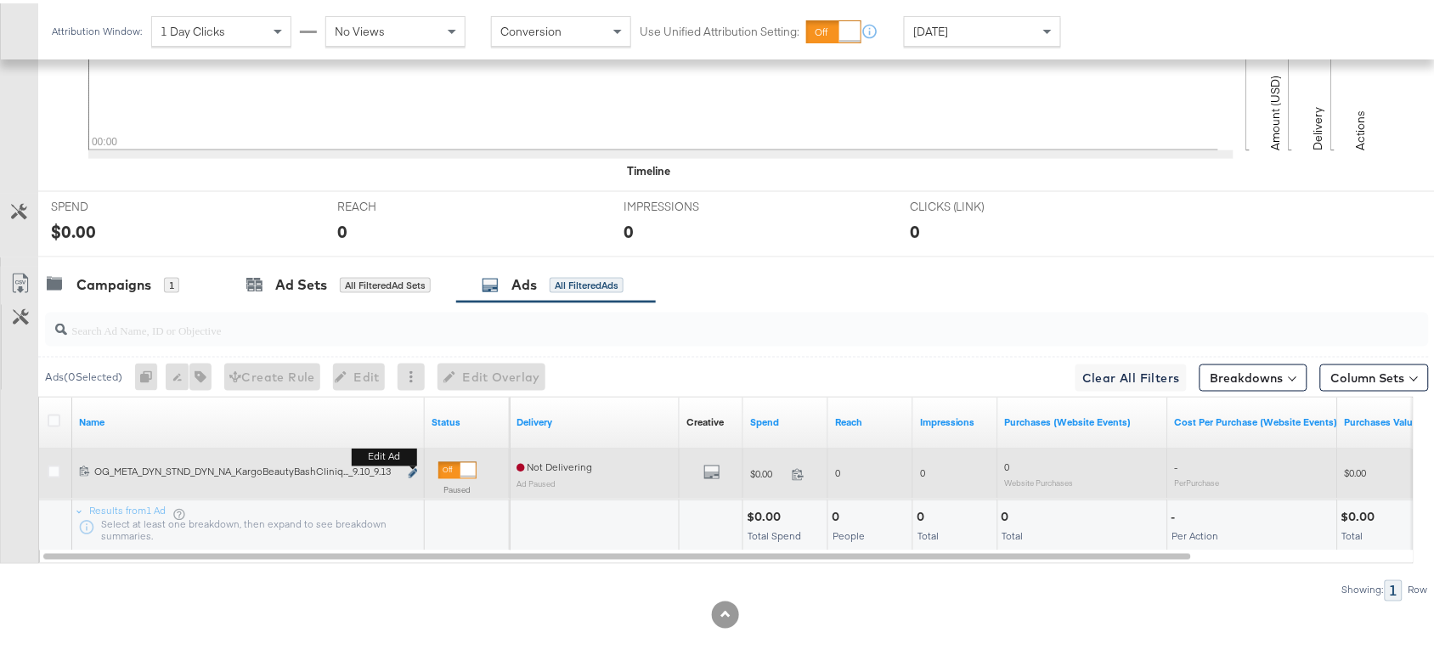
click at [414, 467] on icon "link" at bounding box center [413, 470] width 8 height 9
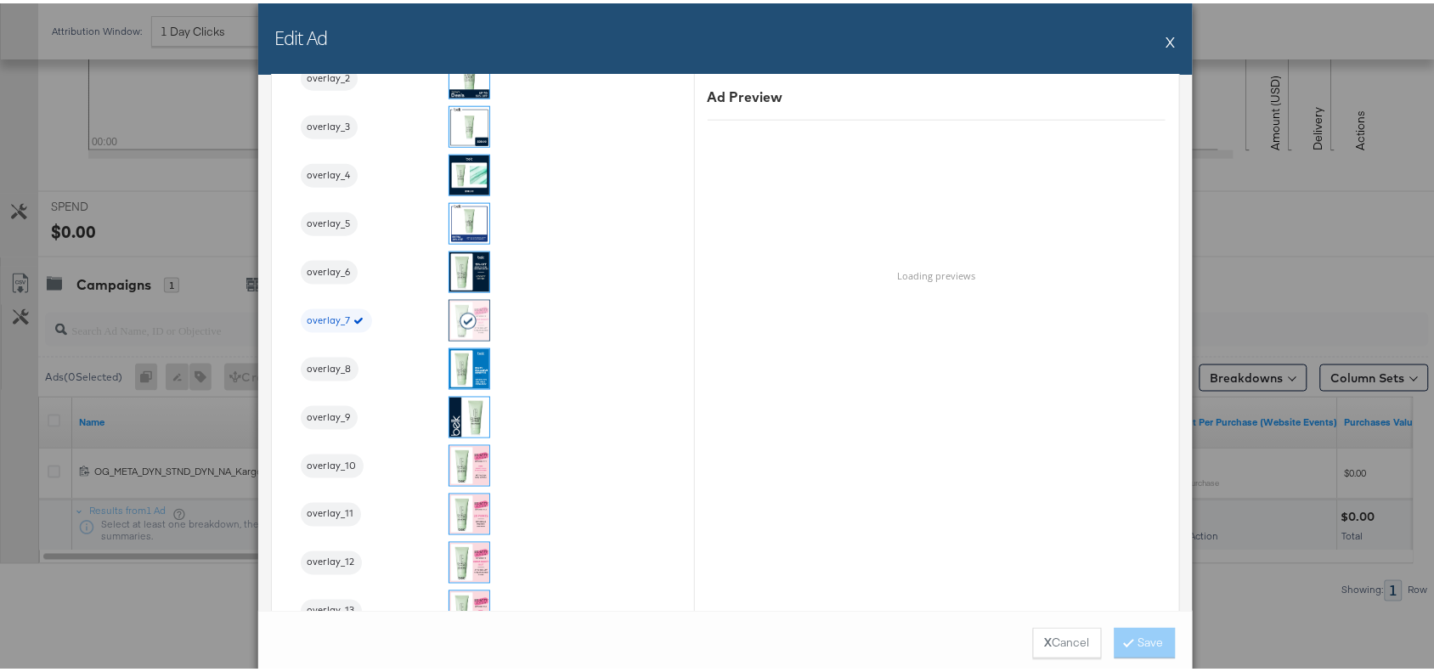
scroll to position [2465, 0]
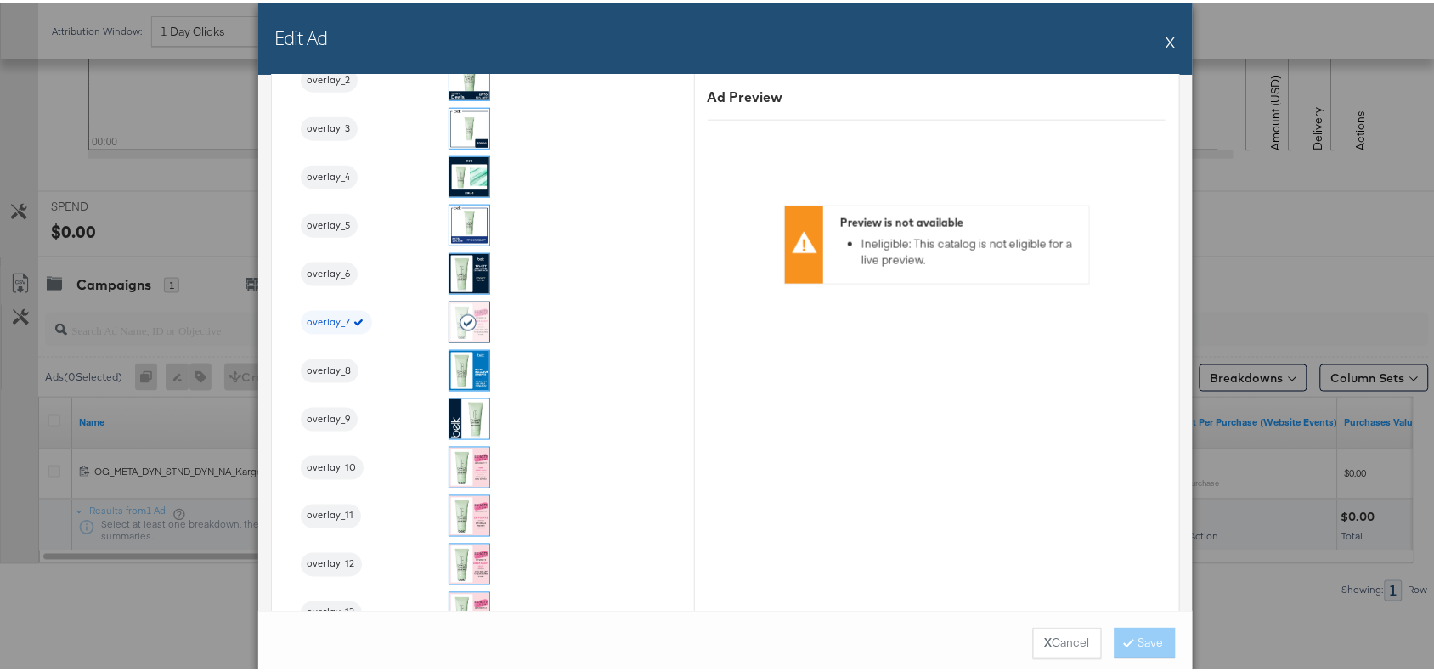
click at [1166, 40] on button "X" at bounding box center [1170, 38] width 9 height 34
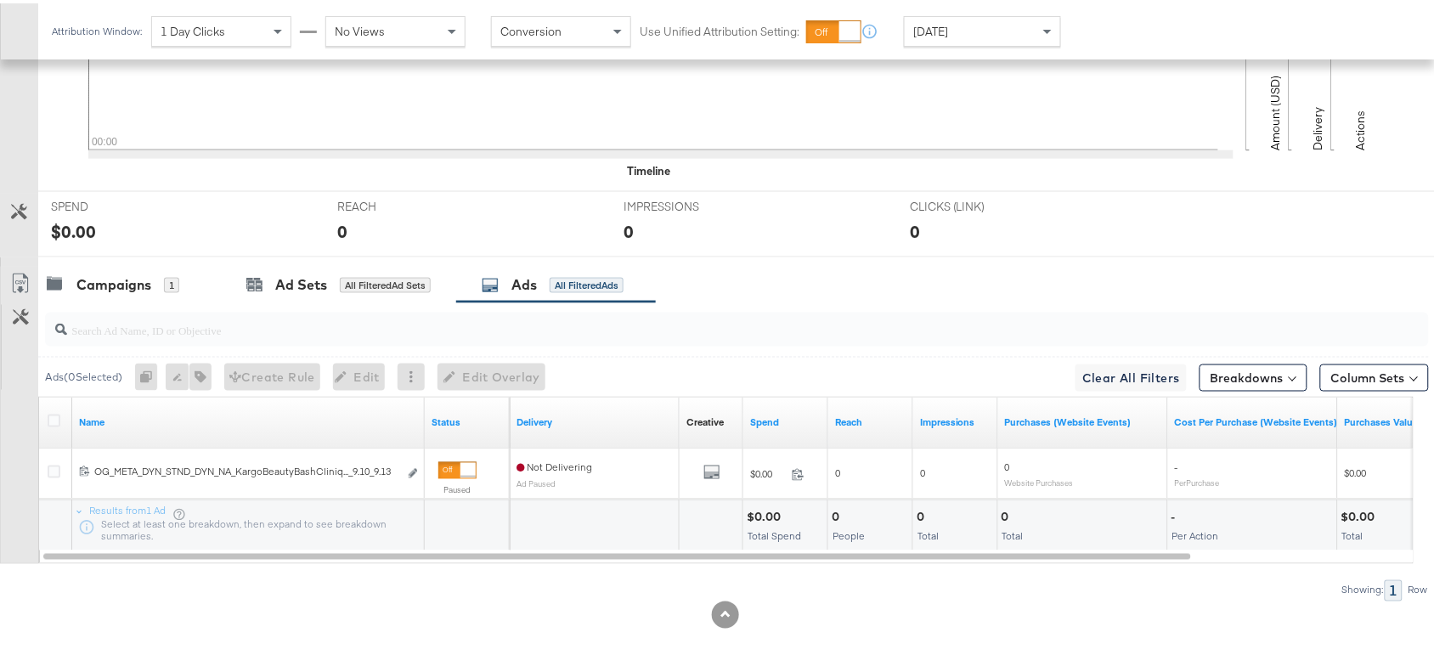
scroll to position [0, 0]
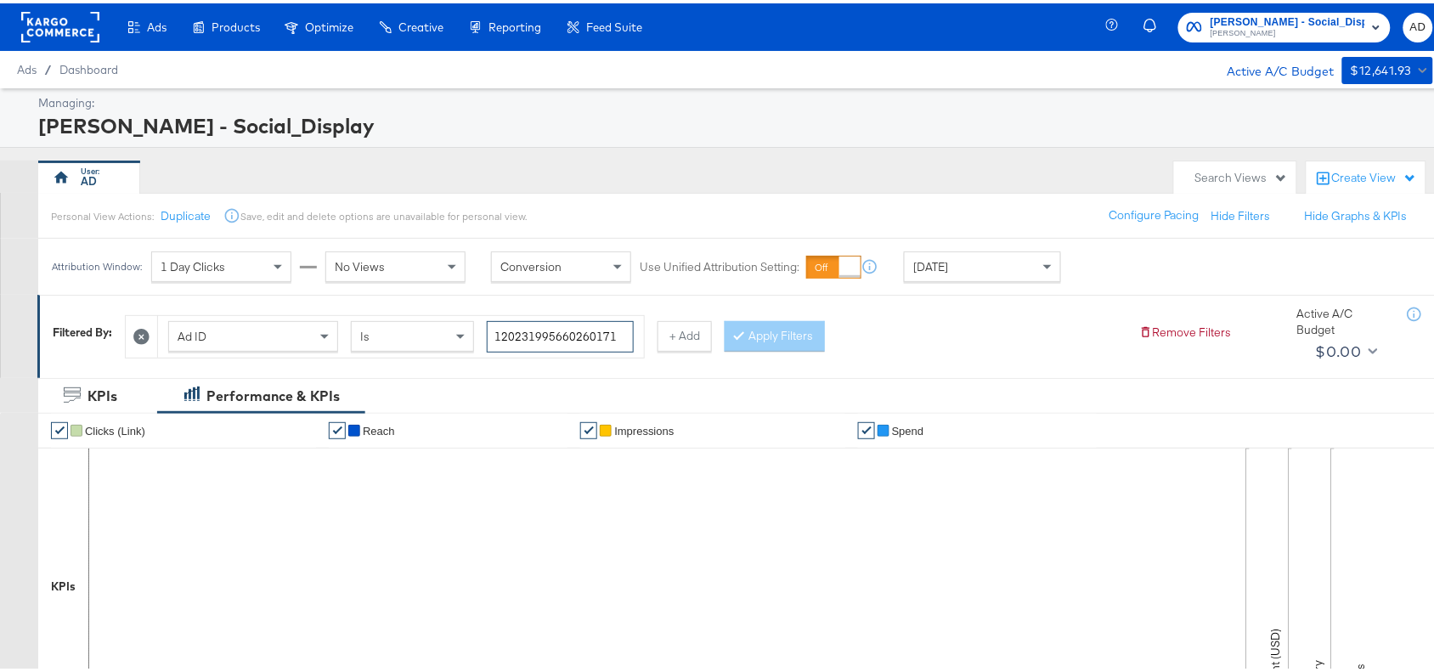
click at [624, 332] on input "120231995660260171" at bounding box center [560, 333] width 147 height 31
paste input "7"
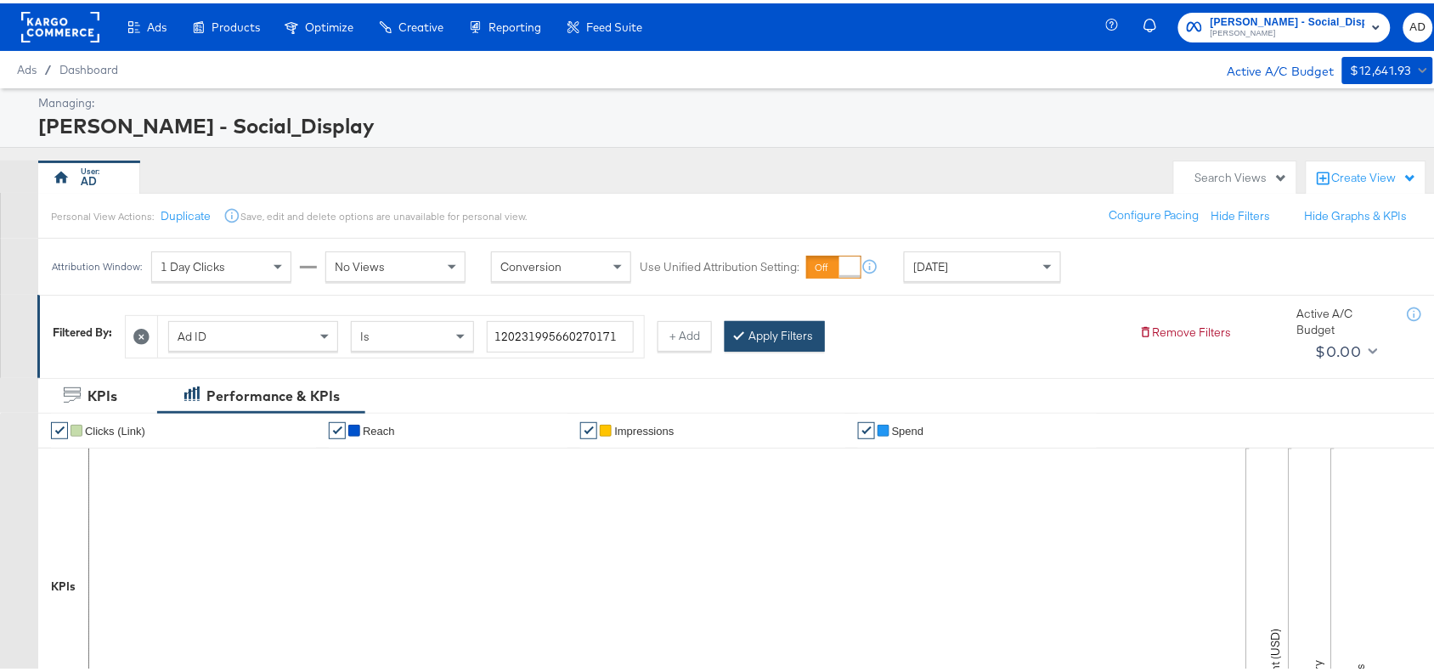
click at [778, 340] on button "Apply Filters" at bounding box center [775, 333] width 100 height 31
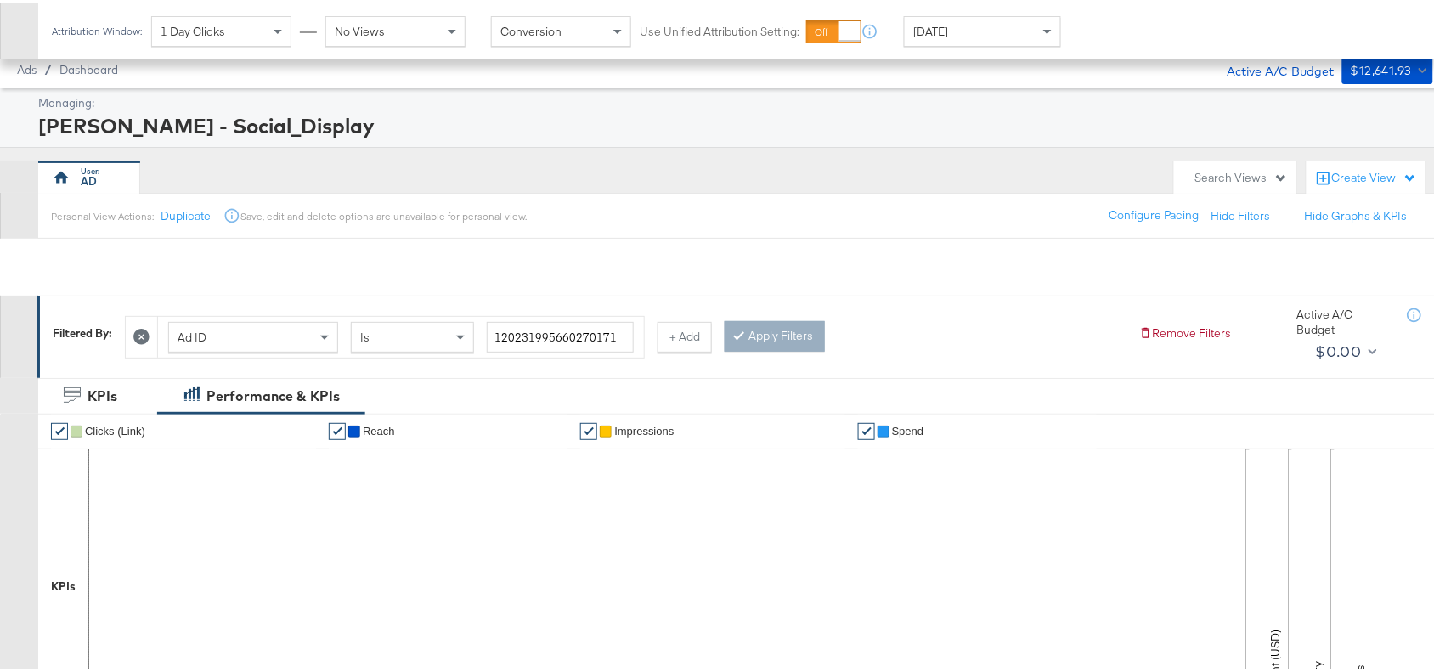
scroll to position [556, 0]
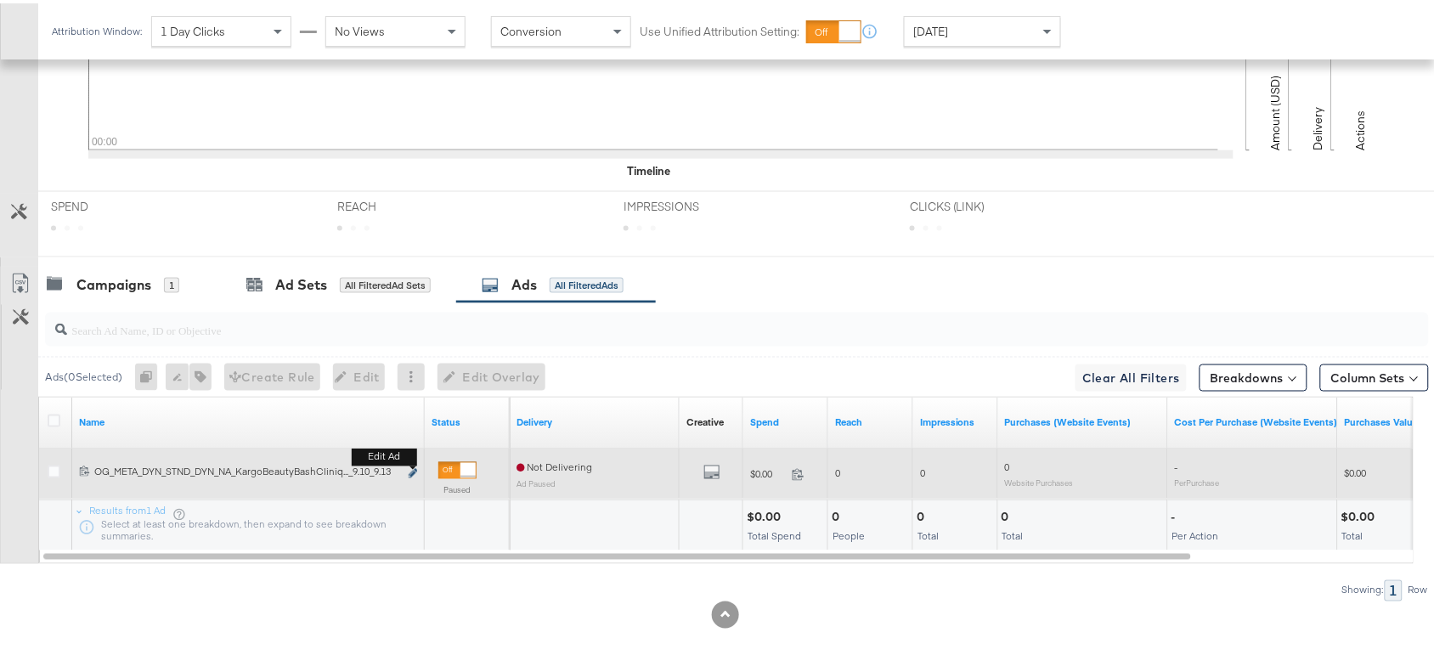
click at [413, 469] on icon "link" at bounding box center [413, 470] width 8 height 9
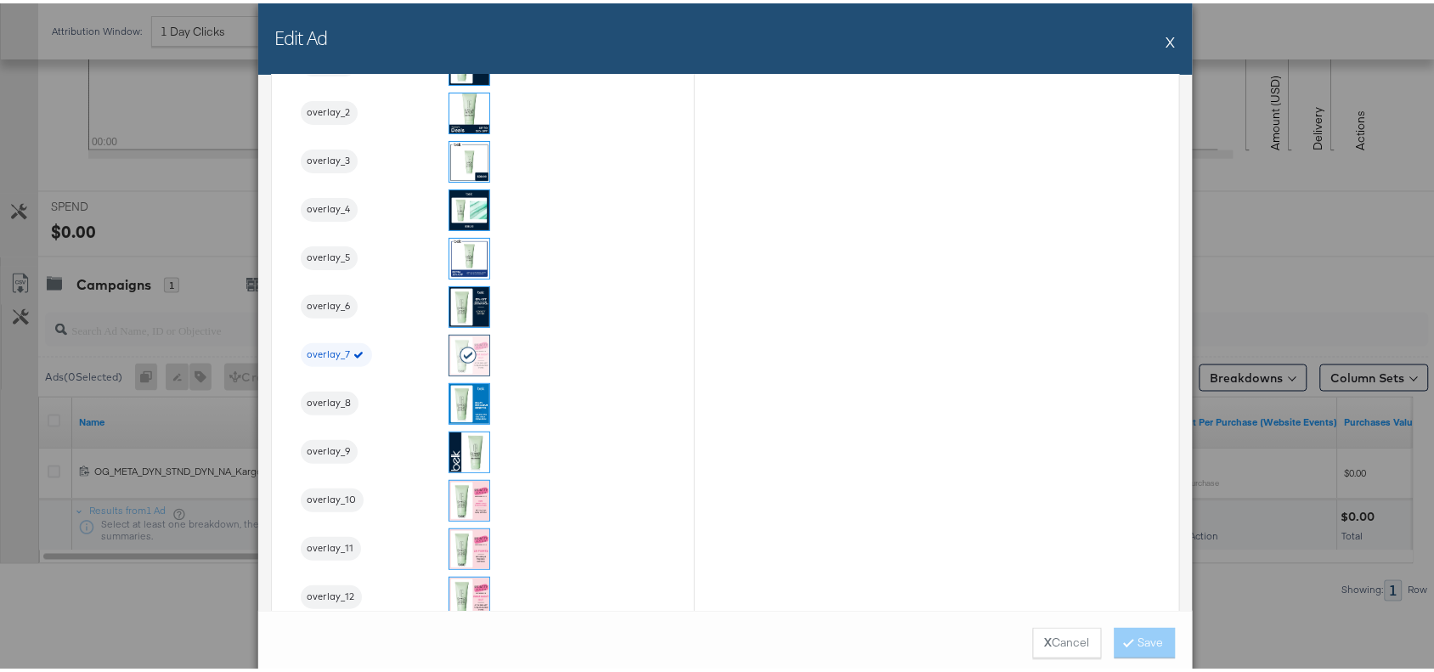
scroll to position [1973, 0]
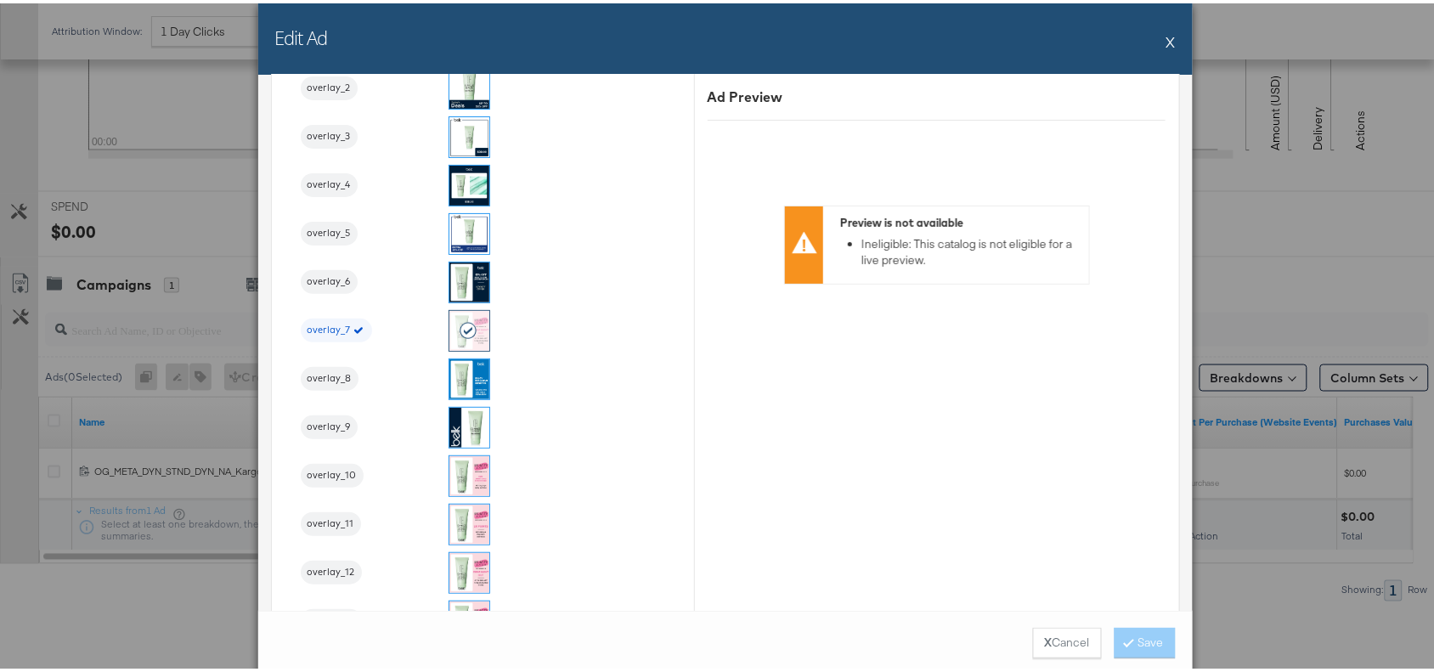
click at [1166, 32] on button "X" at bounding box center [1170, 38] width 9 height 34
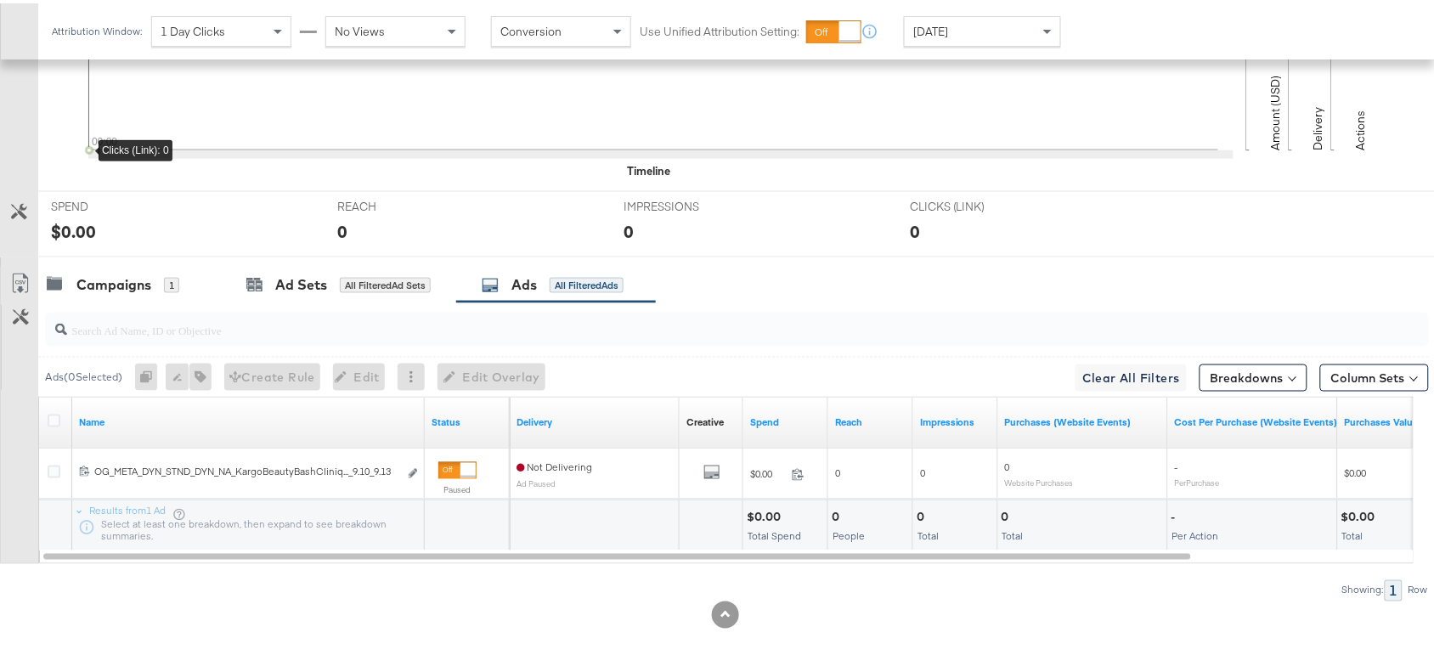
scroll to position [0, 0]
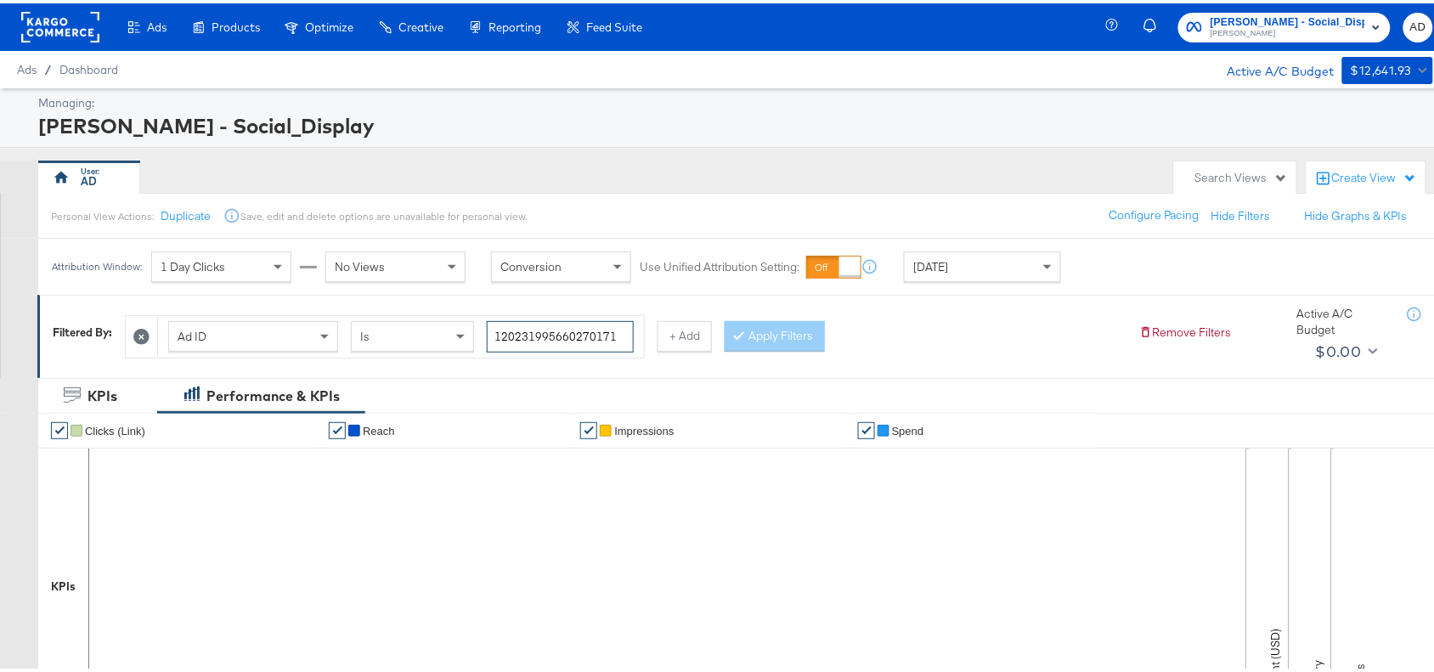
click at [618, 337] on input "120231995660270171" at bounding box center [560, 333] width 147 height 31
paste input "30"
paste input "120231995660300171"
click at [624, 336] on input "120231995660300171" at bounding box center [560, 333] width 147 height 31
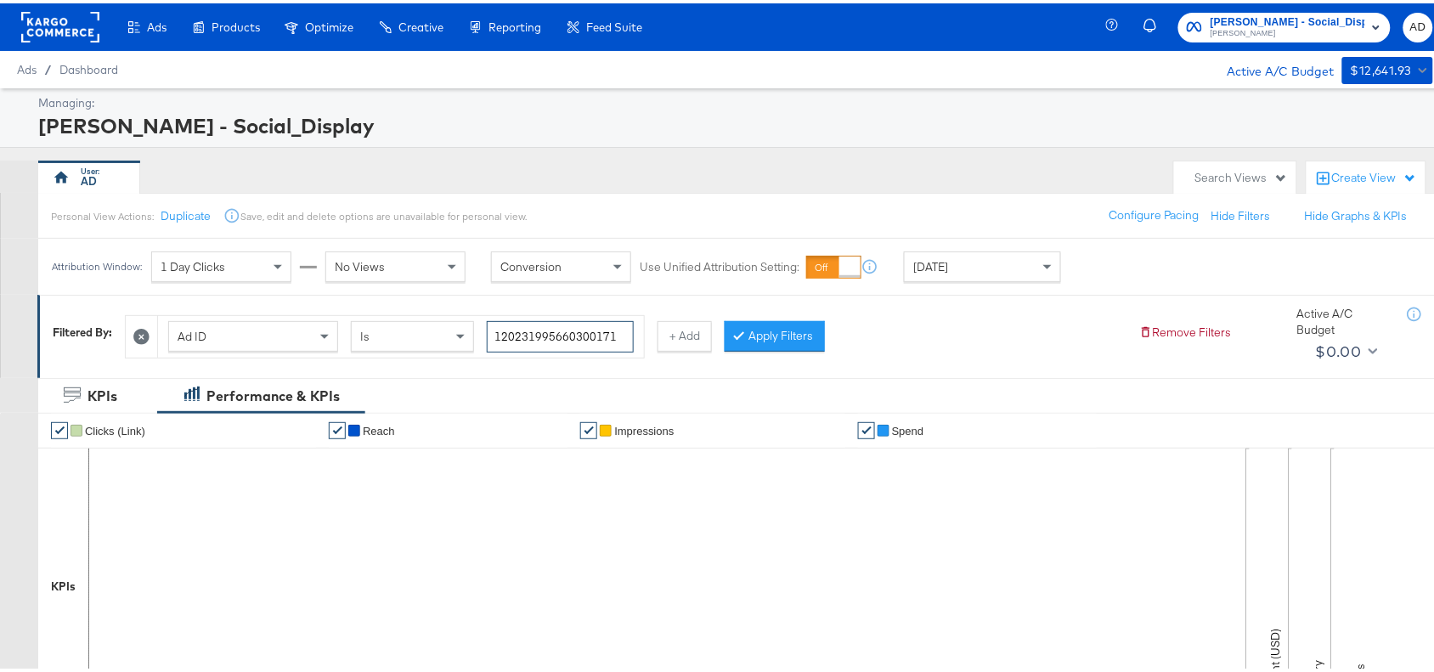
click at [624, 336] on input "120231995660300171" at bounding box center [560, 333] width 147 height 31
paste input "search"
type input "120231995660300171"
click at [805, 329] on button "Apply Filters" at bounding box center [775, 333] width 100 height 31
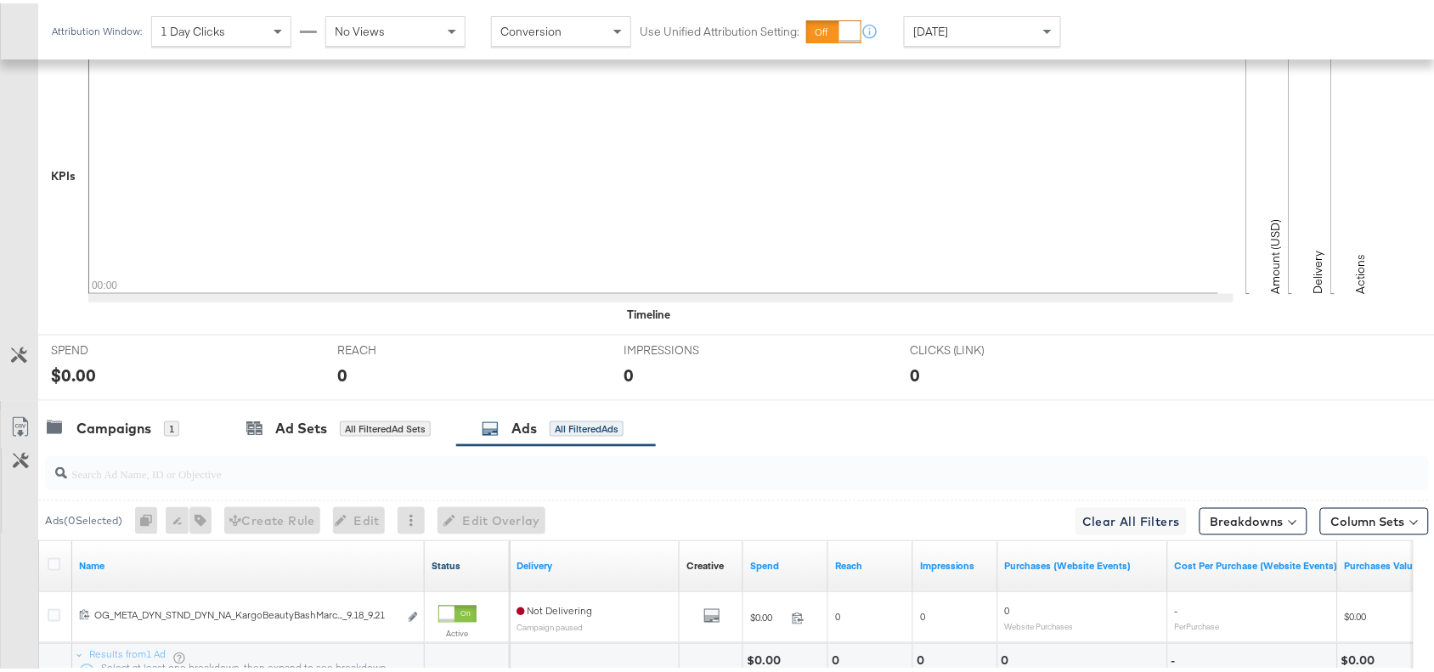
scroll to position [556, 0]
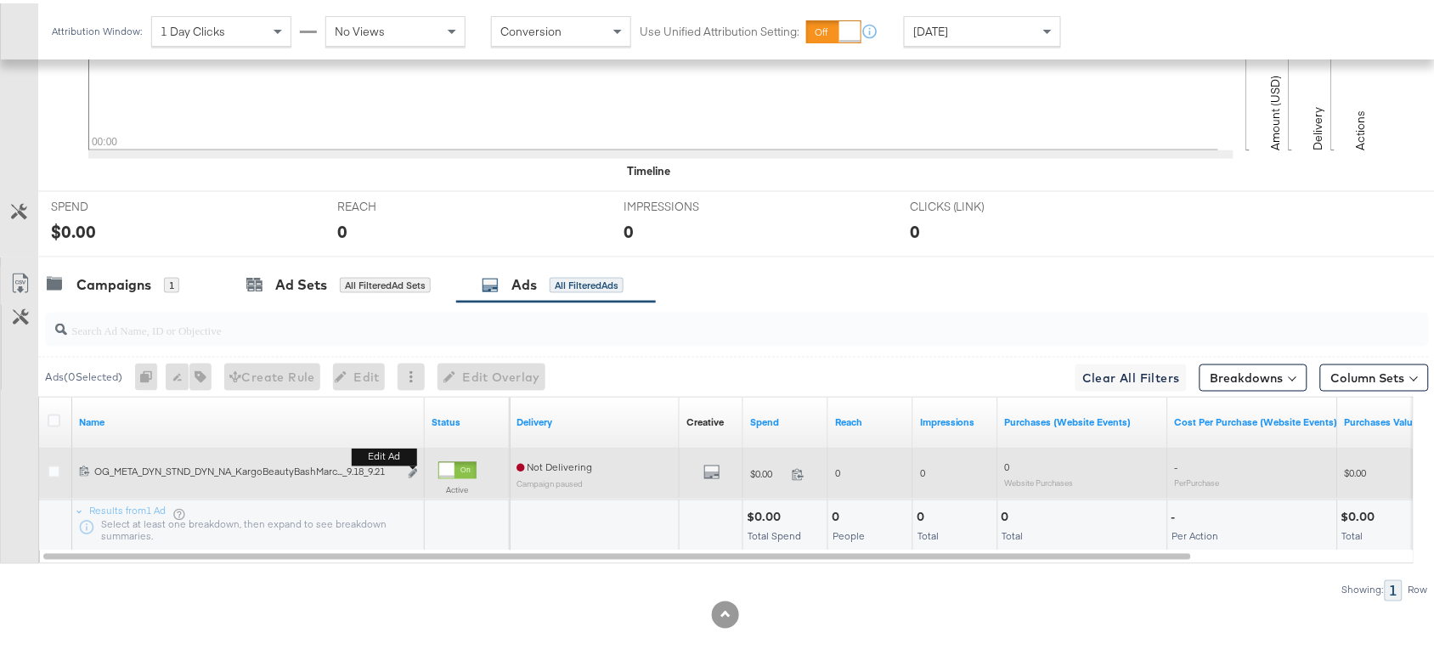
click at [410, 463] on b "Edit ad" at bounding box center [384, 454] width 65 height 18
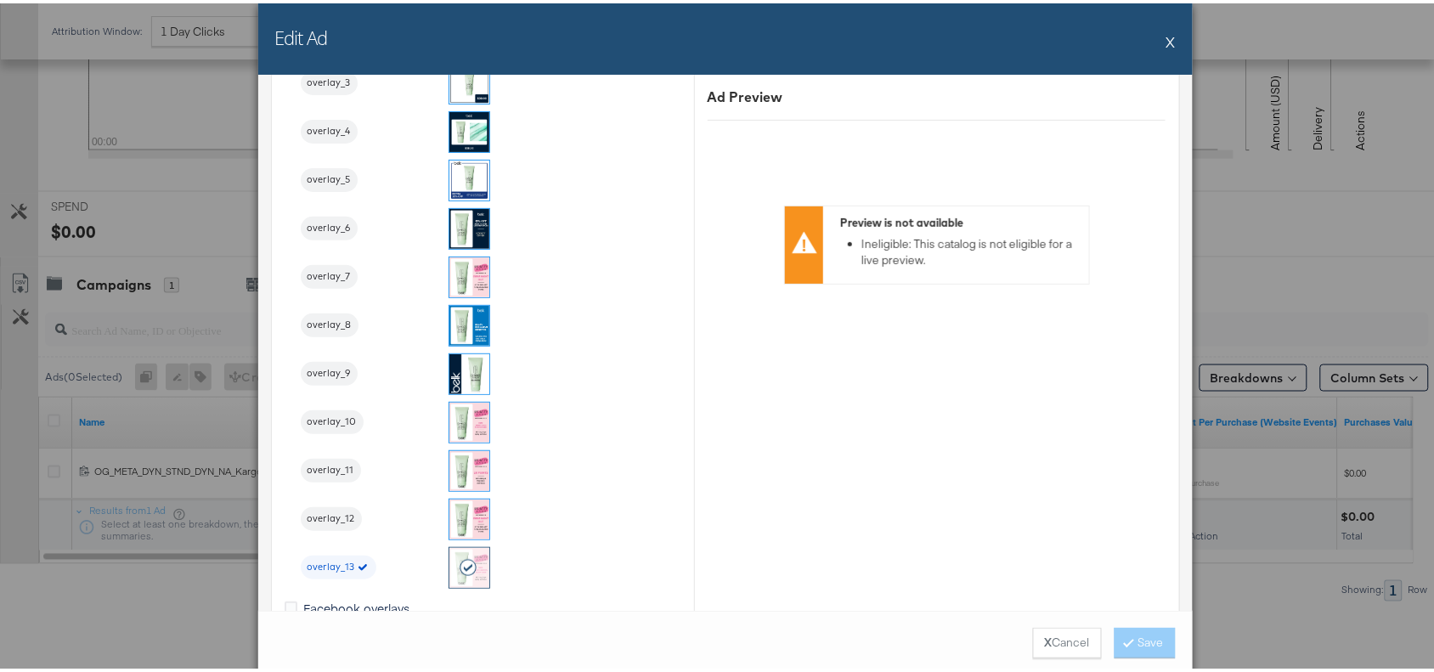
scroll to position [2028, 0]
click at [1166, 39] on button "X" at bounding box center [1170, 38] width 9 height 34
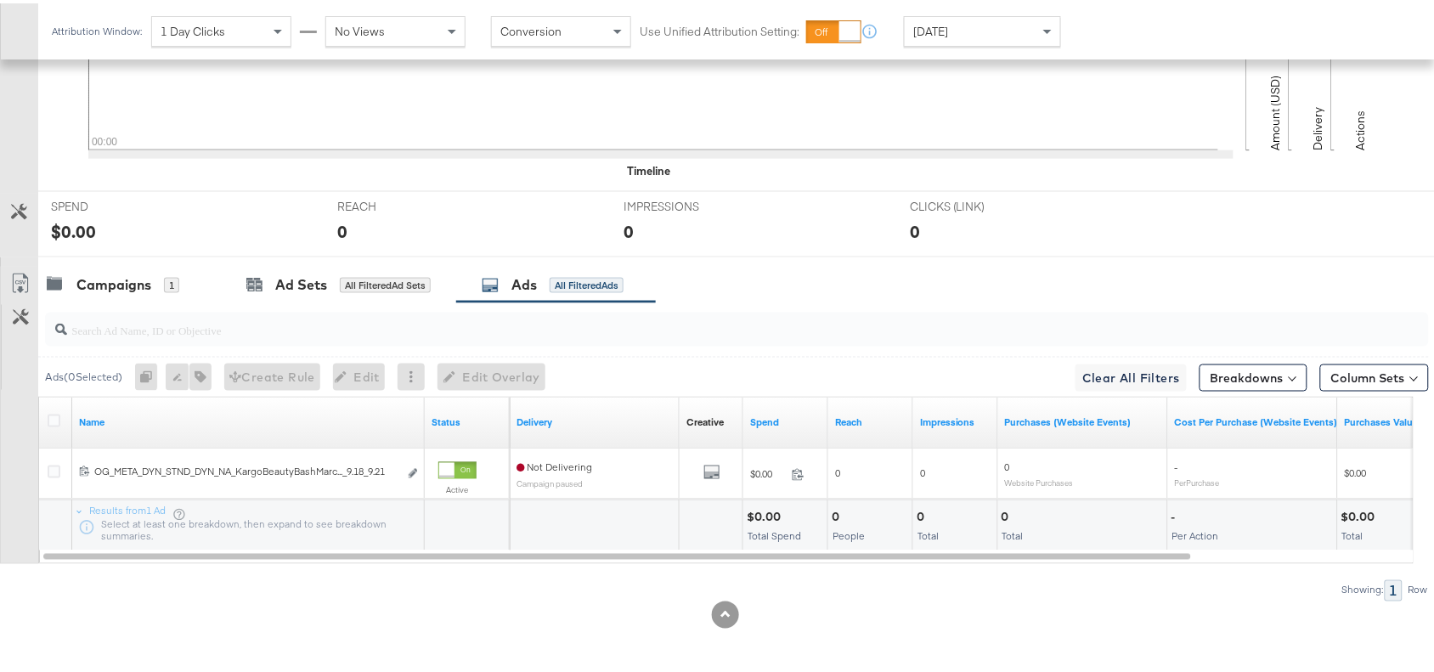
scroll to position [0, 0]
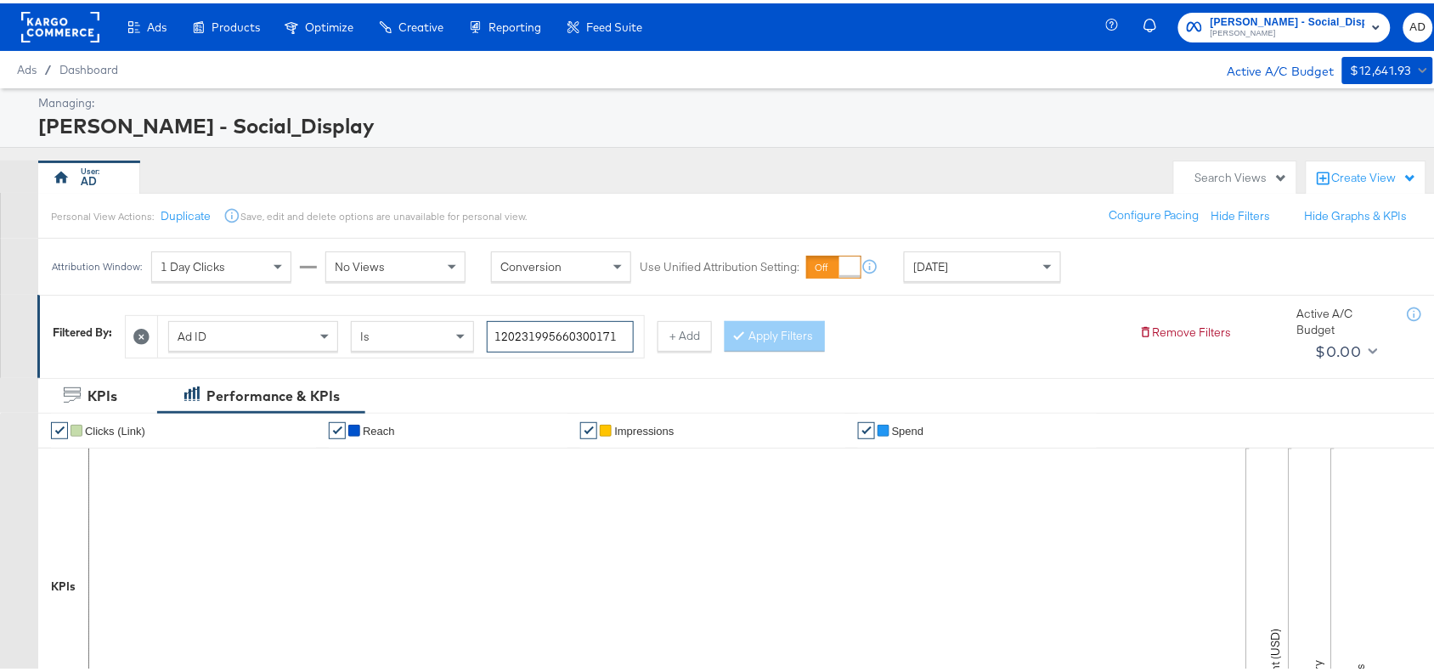
click at [630, 336] on input "120231995660300171" at bounding box center [560, 333] width 147 height 31
click at [786, 333] on div "Apply Filters" at bounding box center [775, 333] width 100 height 31
